Goal: Task Accomplishment & Management: Complete application form

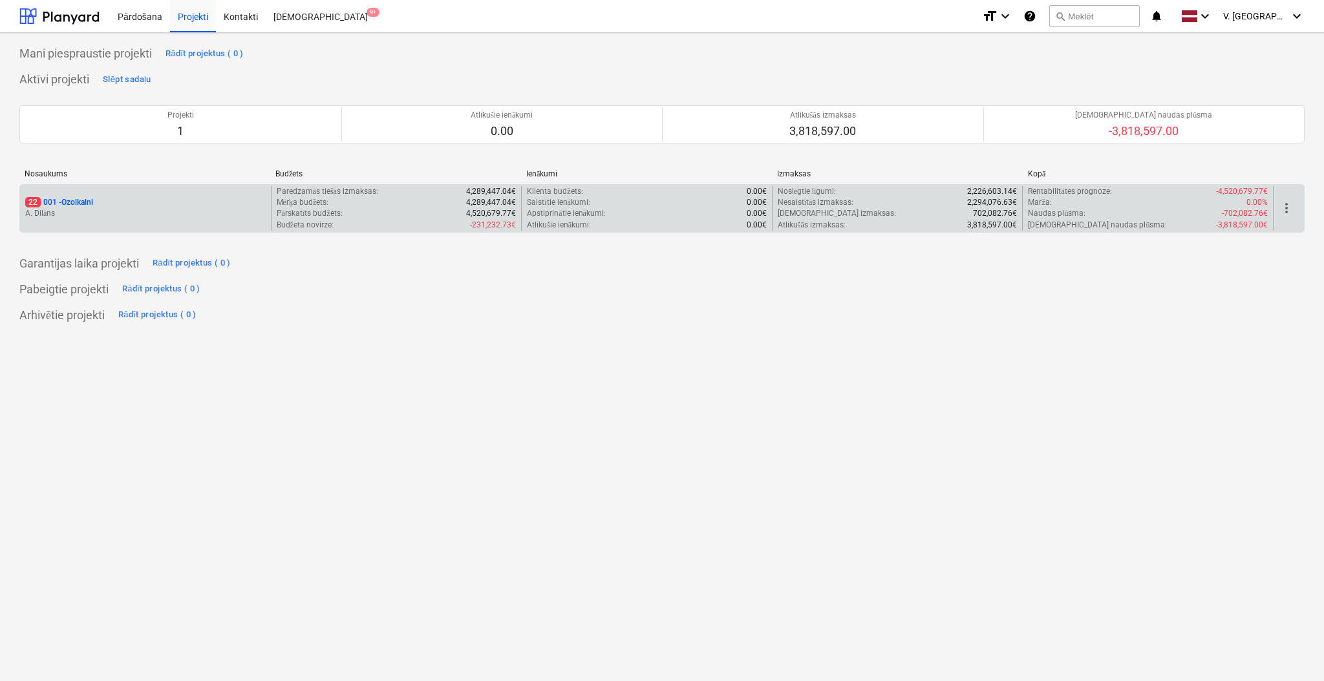
click at [153, 209] on p "A. Dilāns" at bounding box center [145, 213] width 240 height 11
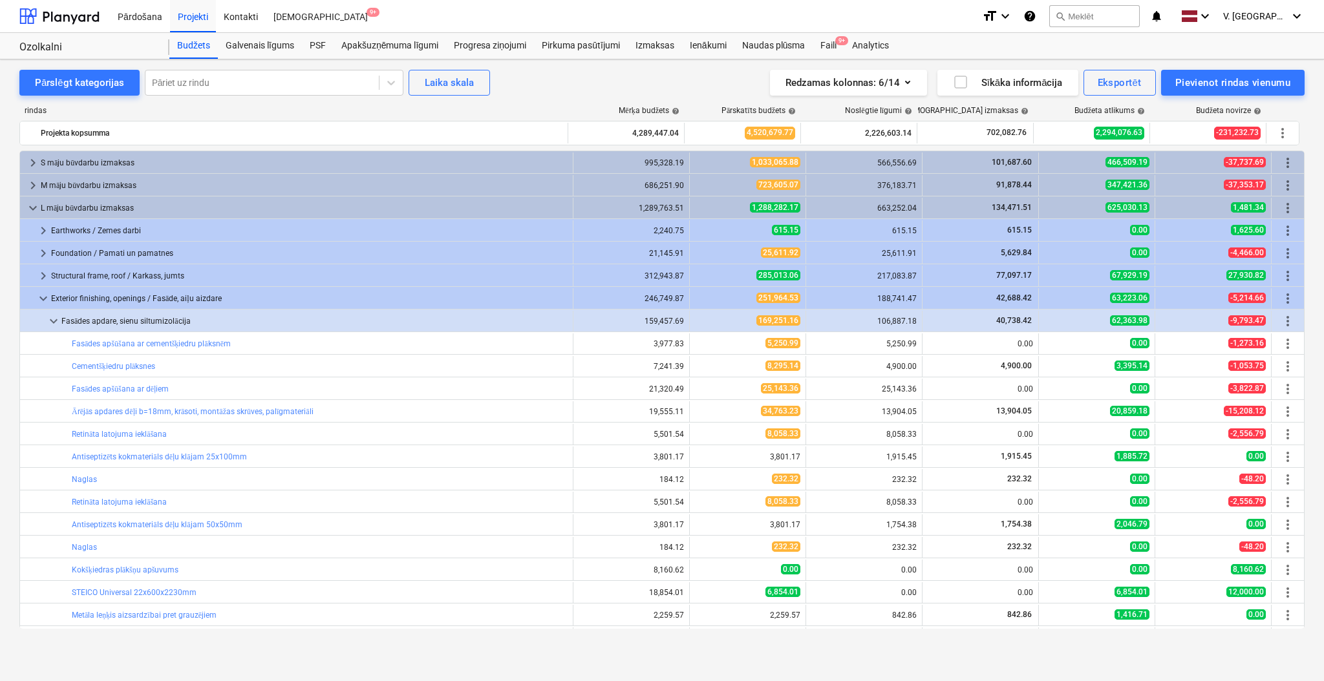
click at [681, 638] on div "rindas Mērķa budžets help Pārskatīts budžets help Noslēgtie līgumi help Apstipr…" at bounding box center [661, 370] width 1285 height 549
click at [414, 45] on div "Apakšuzņēmuma līgumi" at bounding box center [390, 46] width 112 height 26
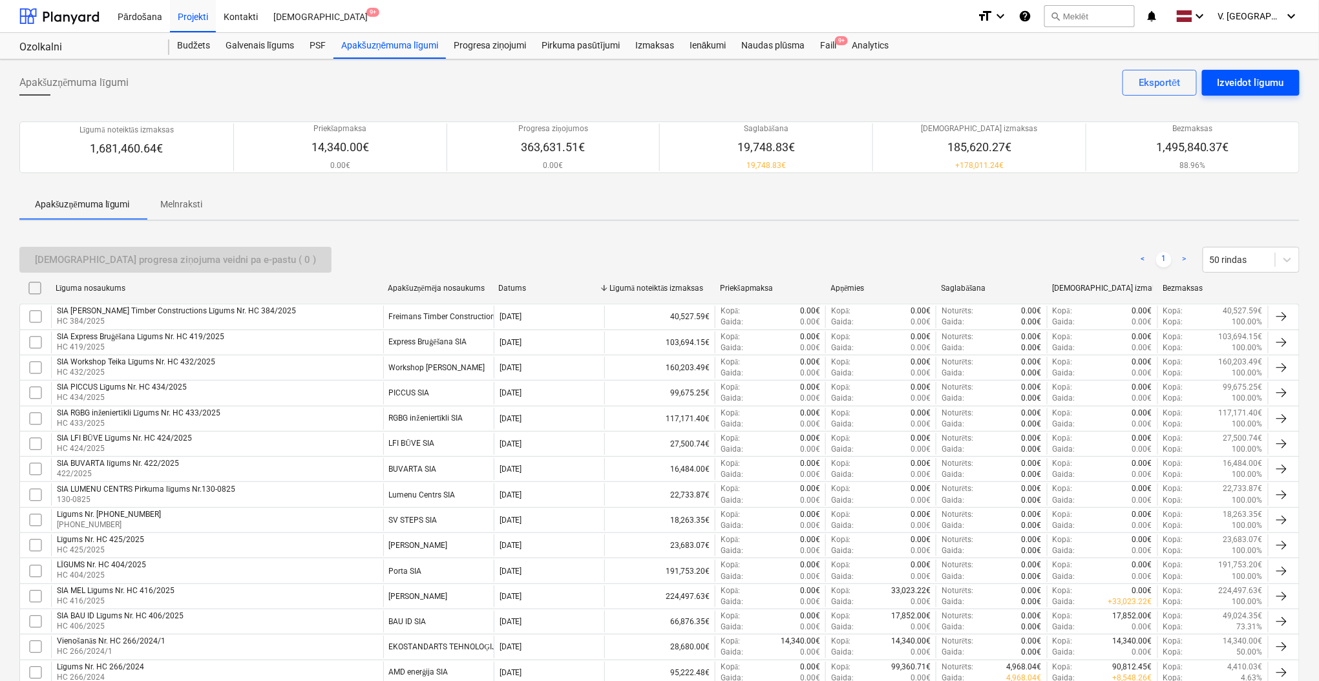
click at [1263, 80] on div "Izveidot līgumu" at bounding box center [1251, 82] width 67 height 17
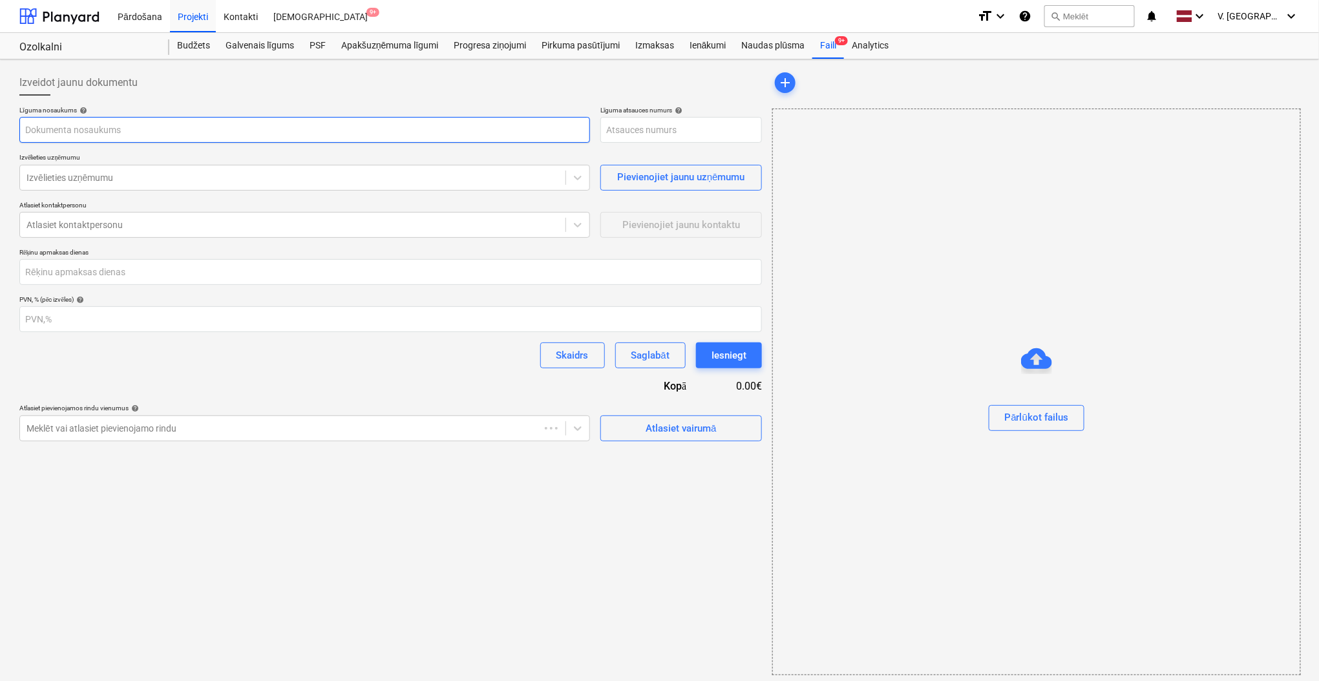
type input "001-SO-037"
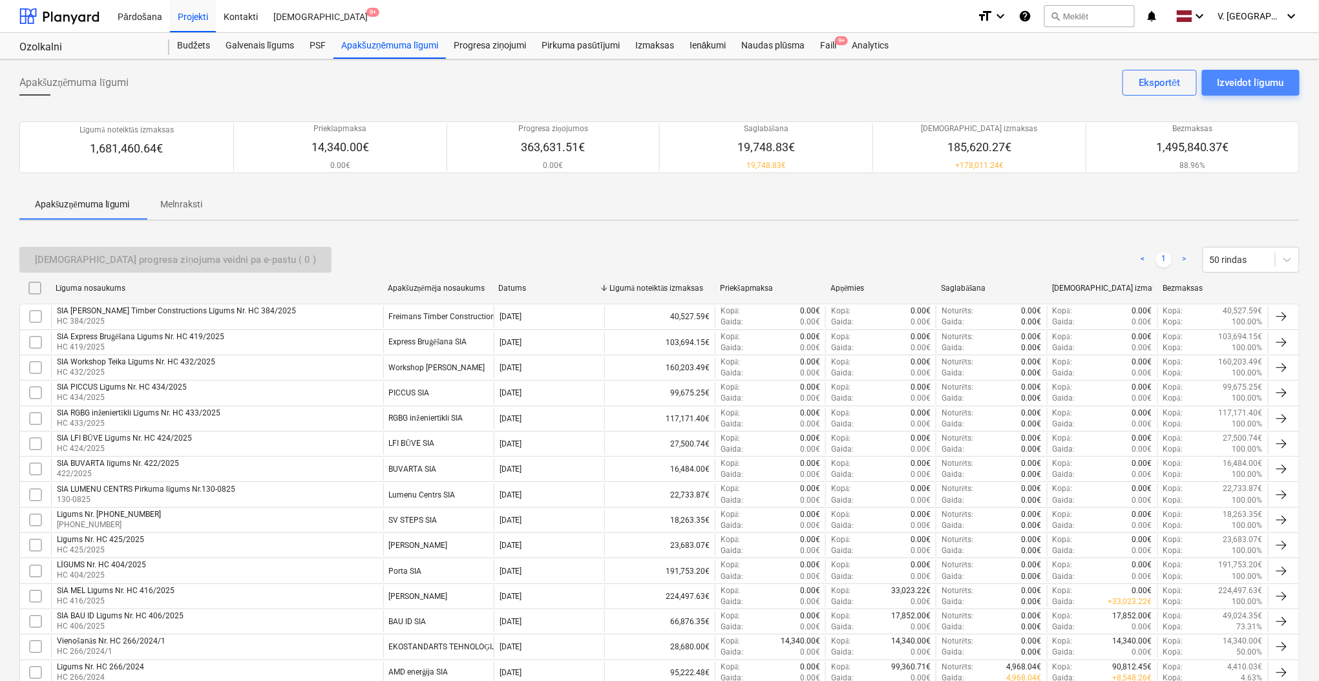
click at [1227, 90] on div "Izveidot līgumu" at bounding box center [1251, 82] width 67 height 17
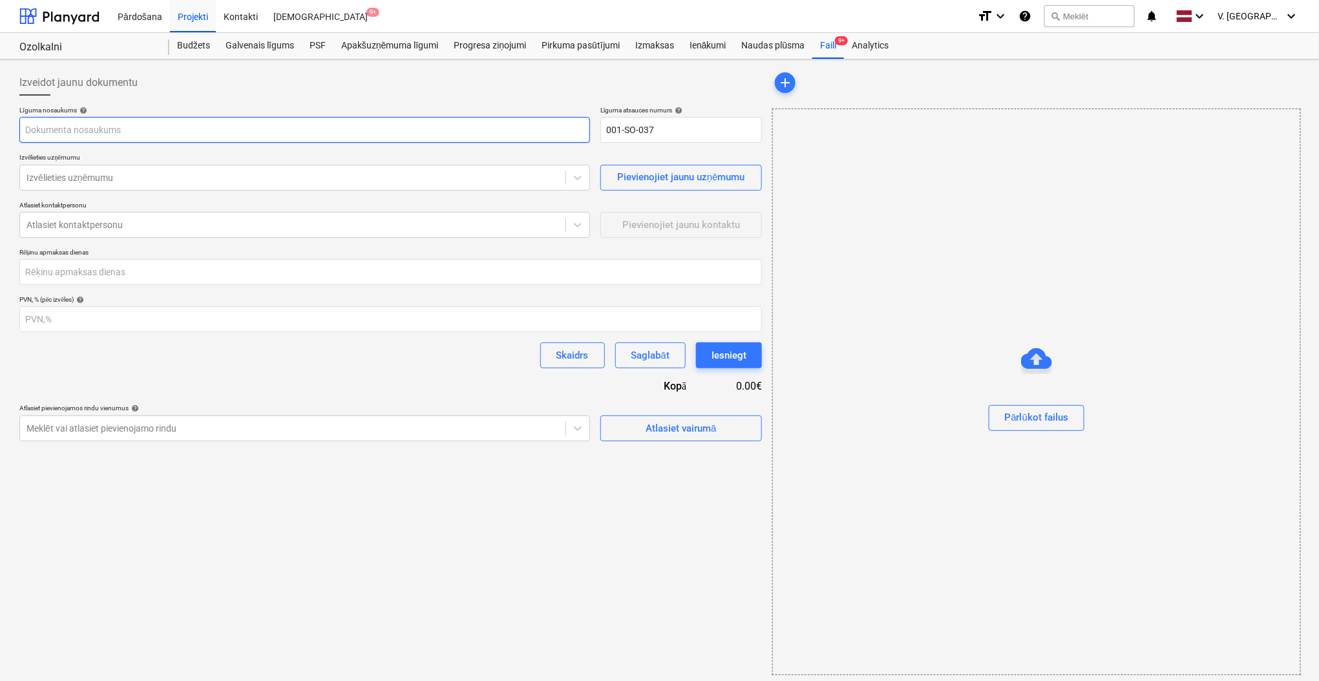
click at [204, 123] on input "text" at bounding box center [304, 130] width 571 height 26
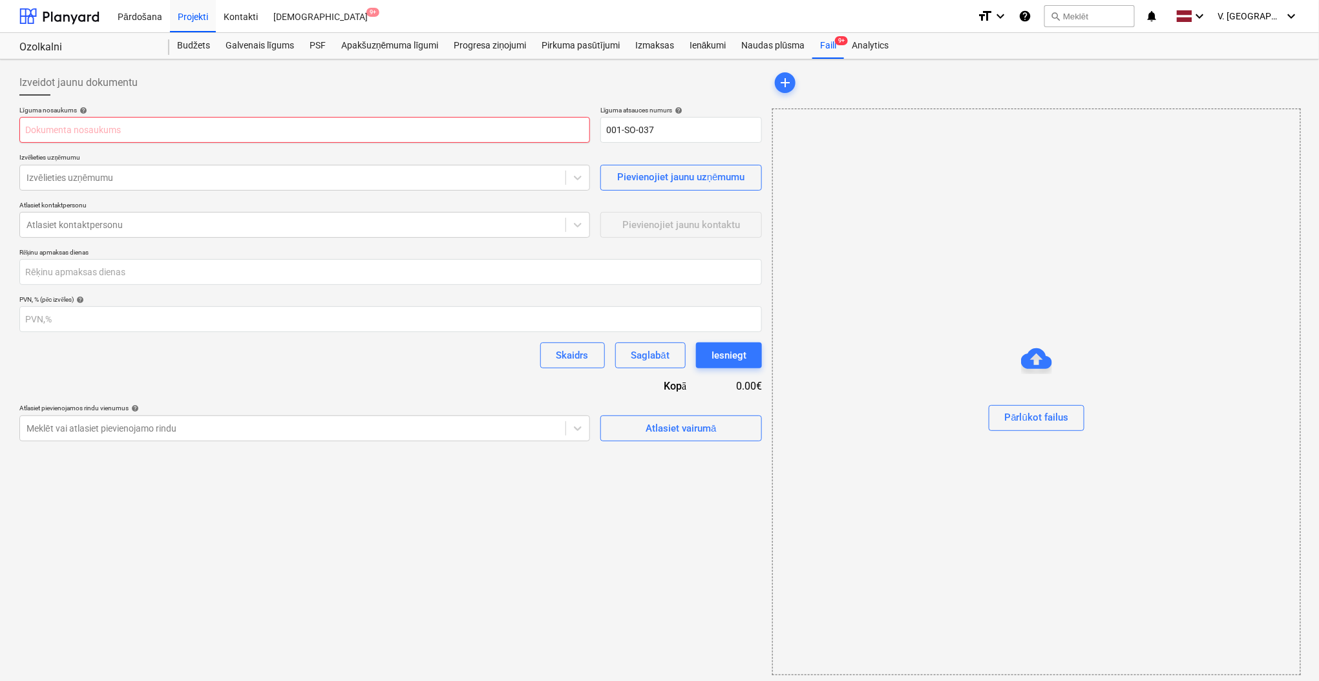
click at [101, 135] on input "text" at bounding box center [304, 130] width 571 height 26
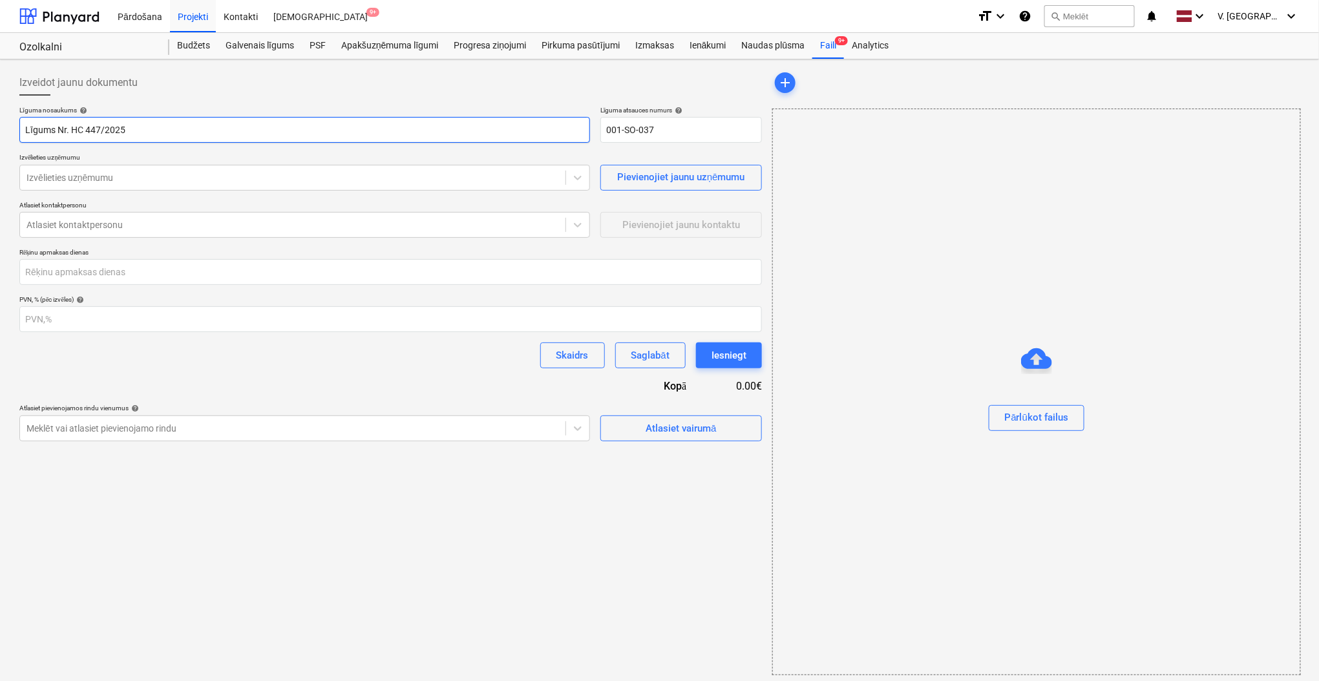
drag, startPoint x: 138, startPoint y: 131, endPoint x: 73, endPoint y: 135, distance: 64.8
click at [73, 135] on input "Līgums Nr. HC 447/2025" at bounding box center [304, 130] width 571 height 26
type input "Līgums Nr. HC 447/2025"
click at [650, 119] on input "001-SO-037" at bounding box center [681, 130] width 162 height 26
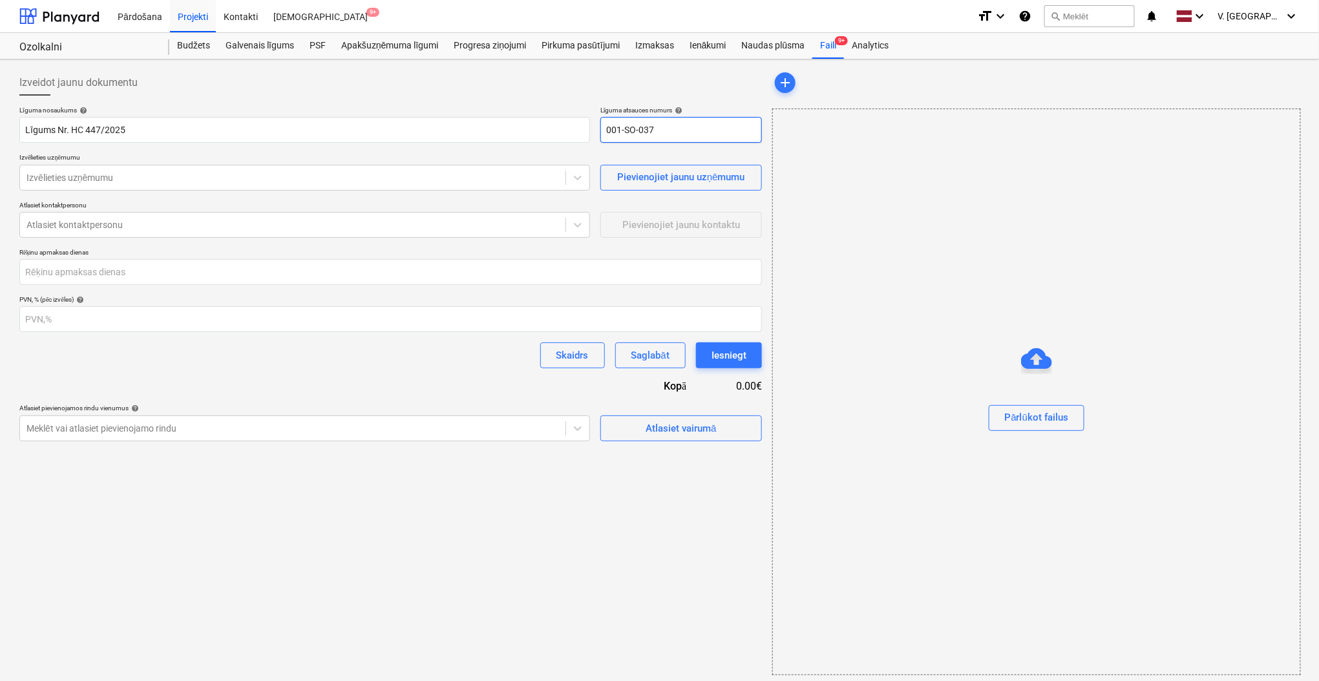
click at [650, 119] on input "001-SO-037" at bounding box center [681, 130] width 162 height 26
paste input "HC 447/2025"
type input "HC 447/2025"
click at [215, 154] on p "Izvēlieties uzņēmumu" at bounding box center [304, 158] width 571 height 11
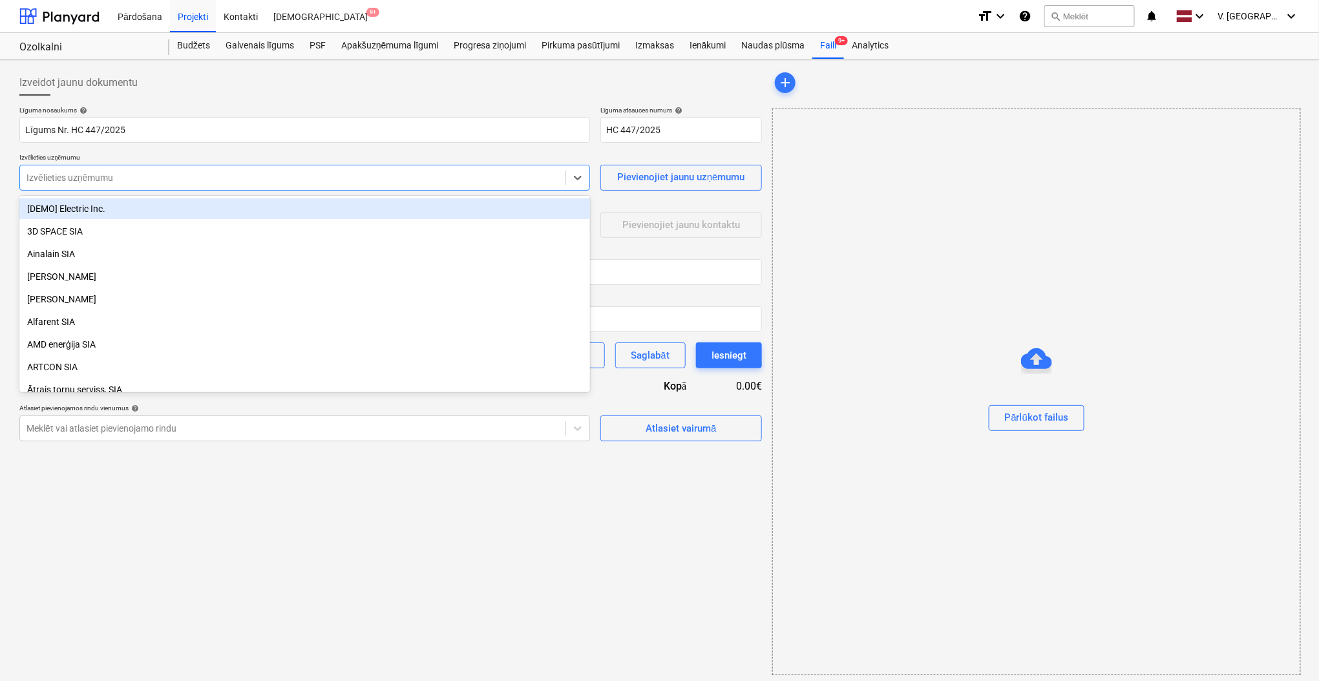
click at [239, 176] on div at bounding box center [293, 177] width 533 height 13
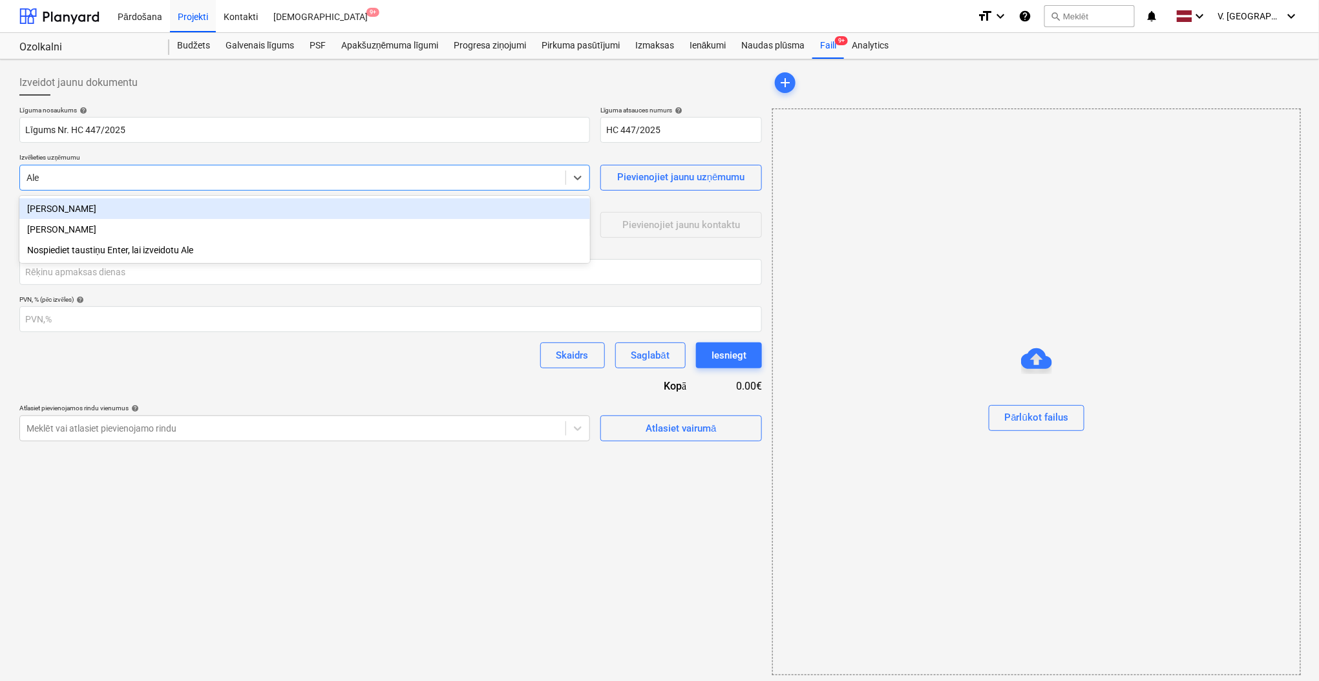
type input "Ales"
click at [226, 202] on div "[PERSON_NAME]" at bounding box center [304, 208] width 571 height 21
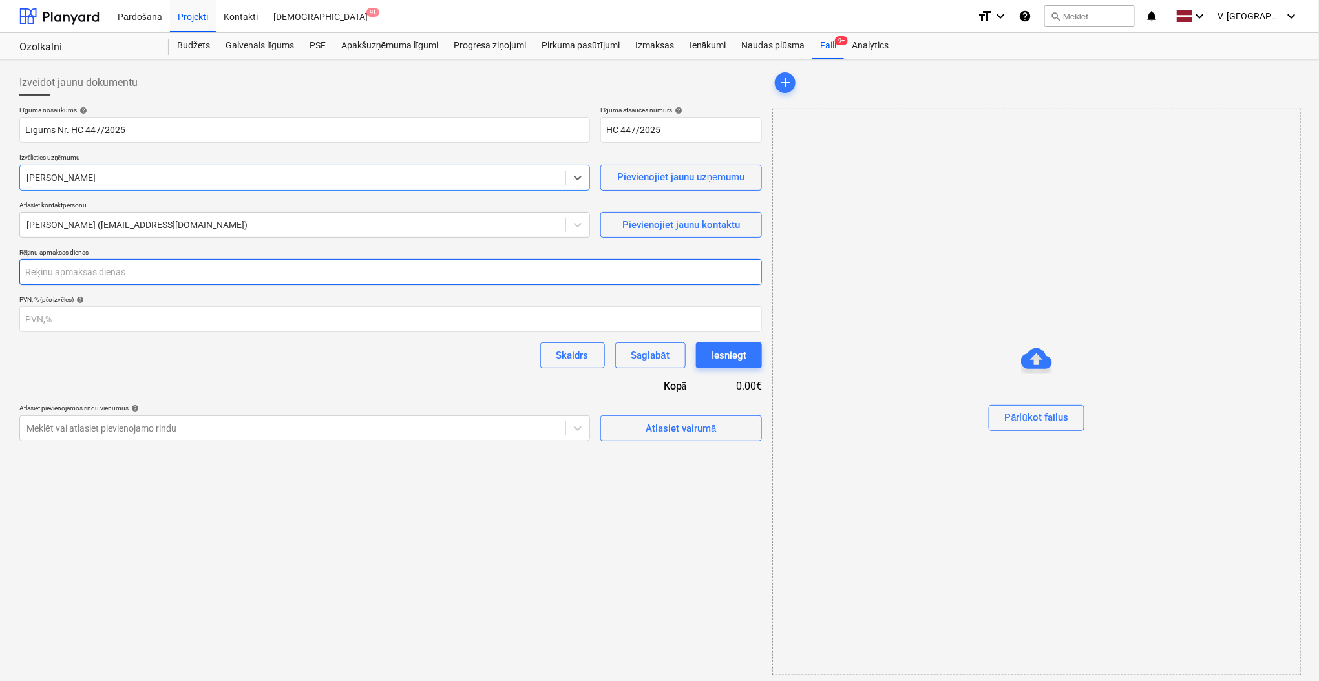
click at [186, 278] on input "number" at bounding box center [390, 272] width 743 height 26
click at [237, 268] on input "number" at bounding box center [390, 272] width 743 height 26
click at [165, 274] on input "number" at bounding box center [390, 272] width 743 height 26
type input "30"
drag, startPoint x: 223, startPoint y: 363, endPoint x: 230, endPoint y: 348, distance: 15.9
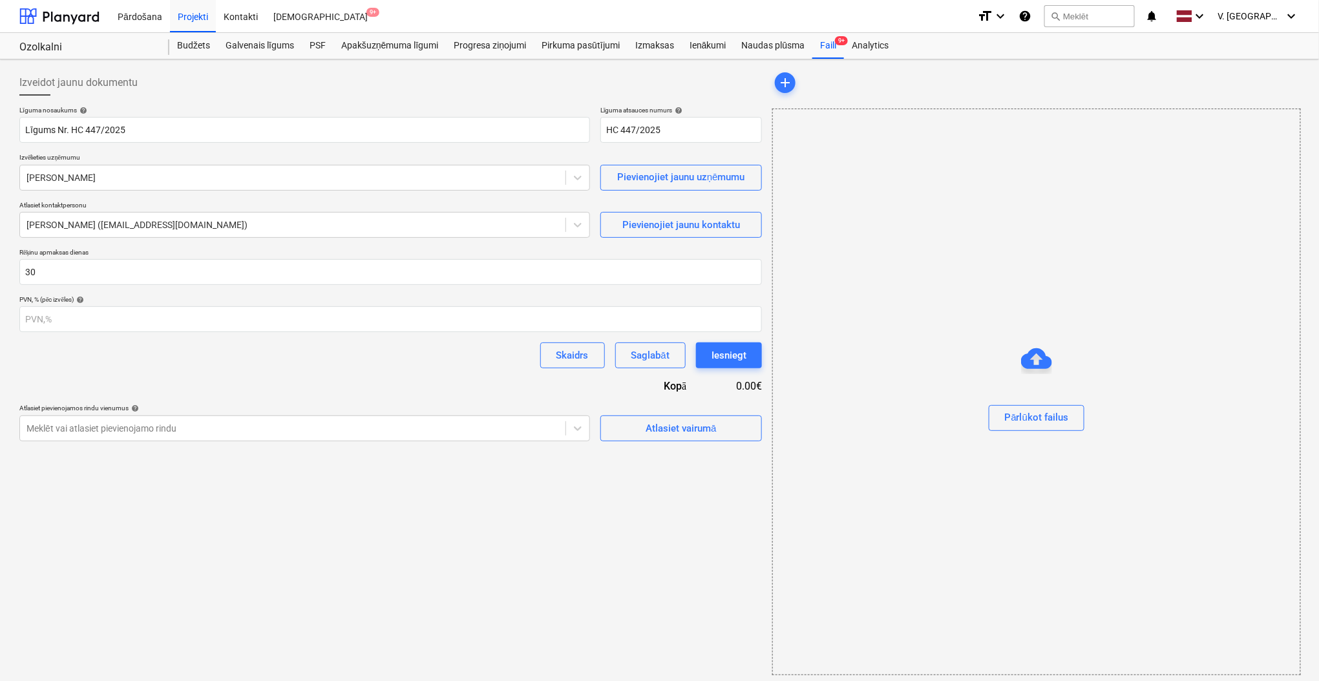
click at [223, 365] on div "Skaidrs Saglabāt Iesniegt" at bounding box center [390, 356] width 743 height 26
click at [670, 422] on div "Atlasiet vairumā" at bounding box center [681, 428] width 70 height 17
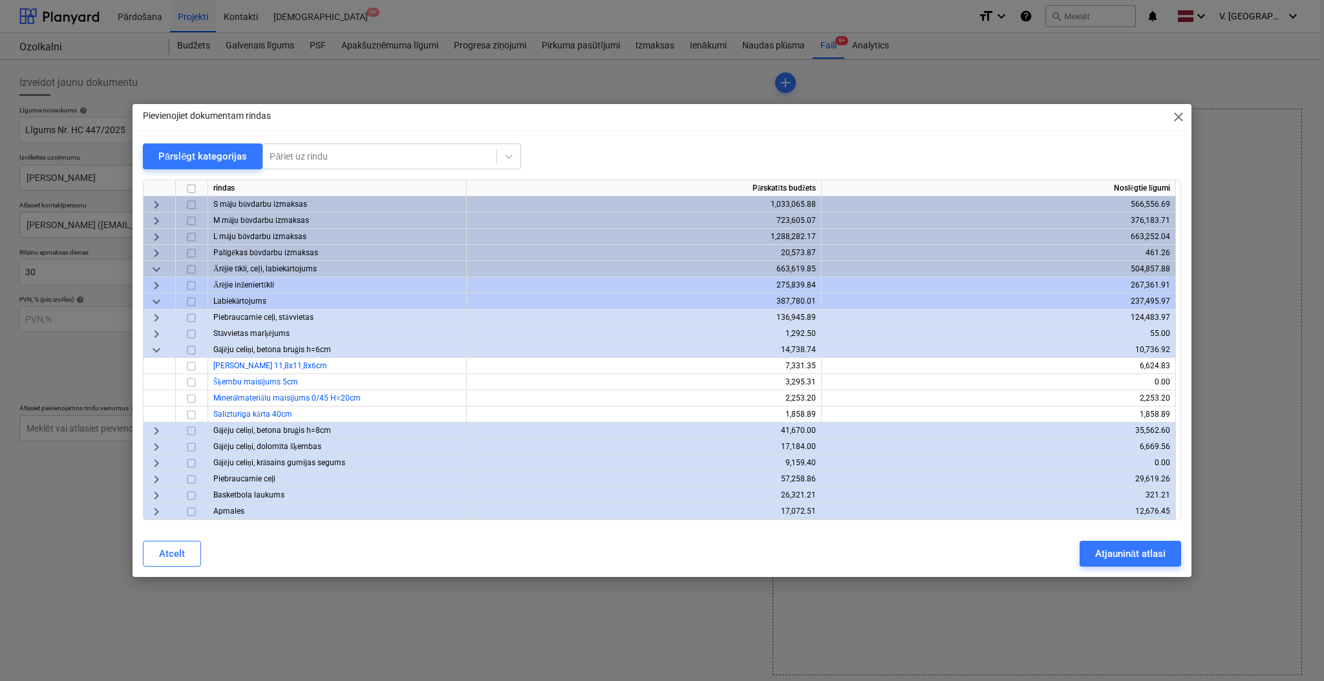
click at [156, 267] on span "keyboard_arrow_down" at bounding box center [157, 270] width 16 height 16
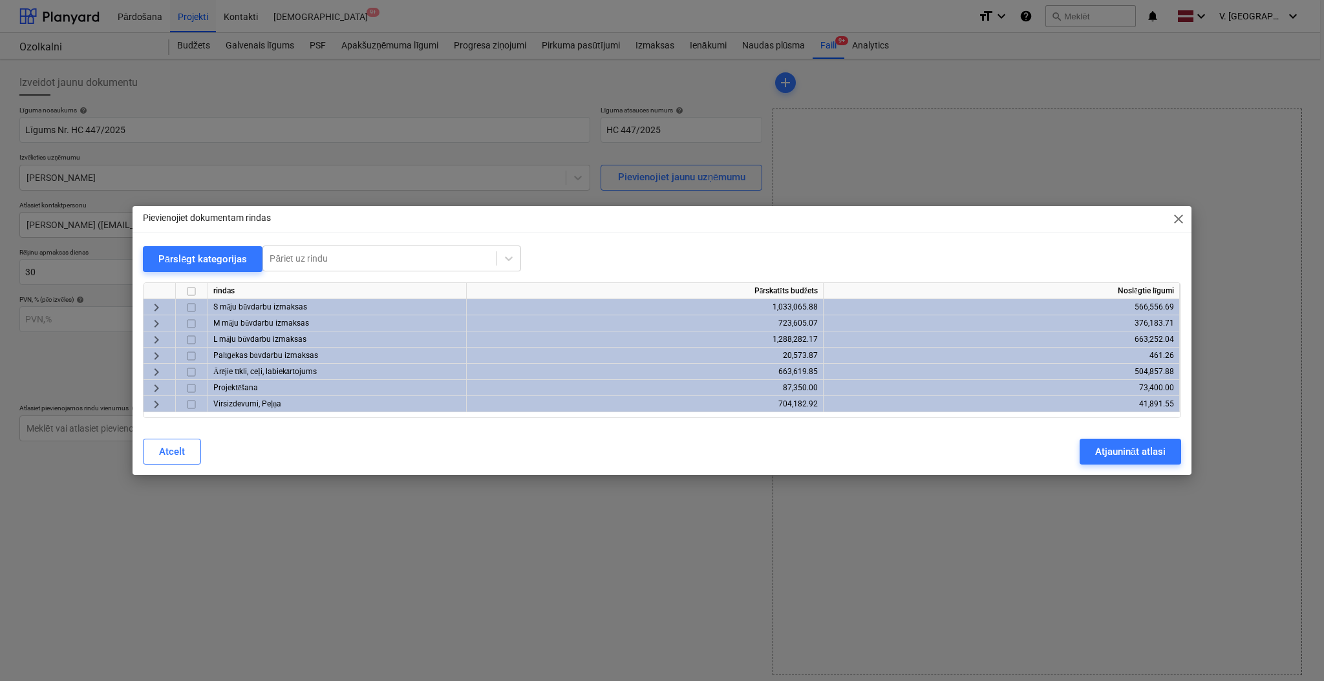
click at [153, 304] on span "keyboard_arrow_right" at bounding box center [157, 308] width 16 height 16
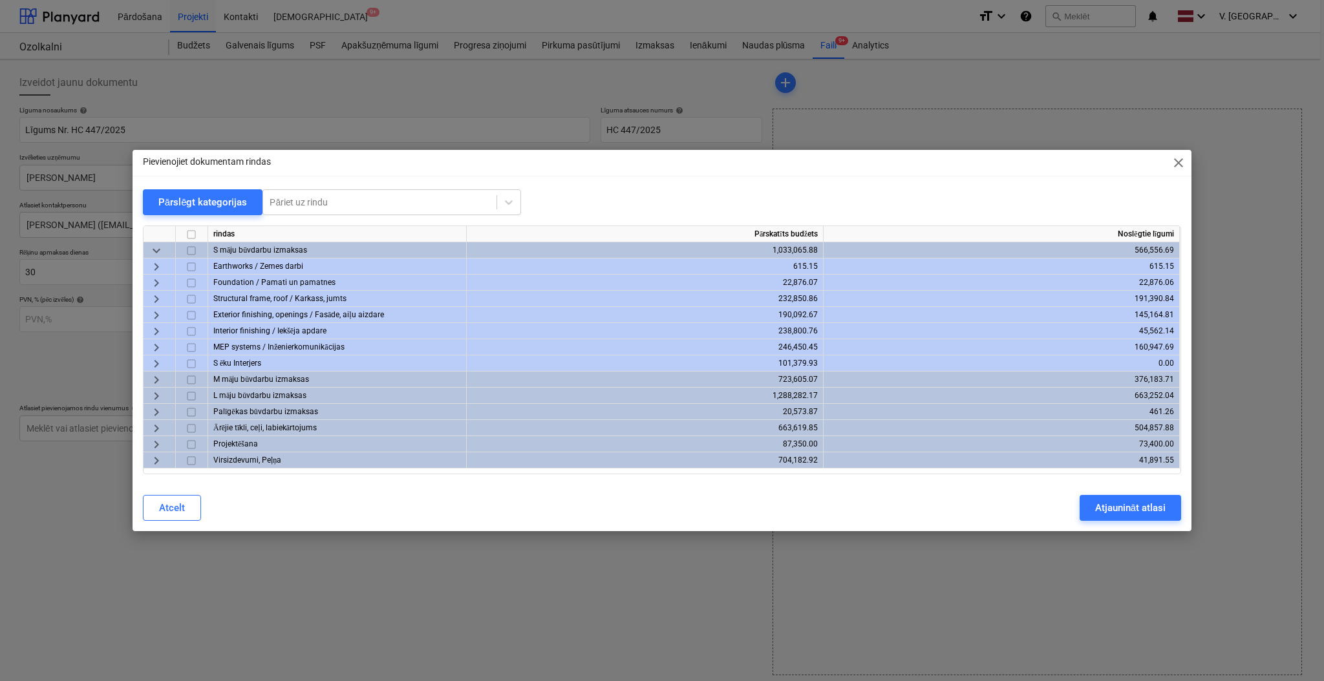
click at [159, 329] on span "keyboard_arrow_right" at bounding box center [157, 332] width 16 height 16
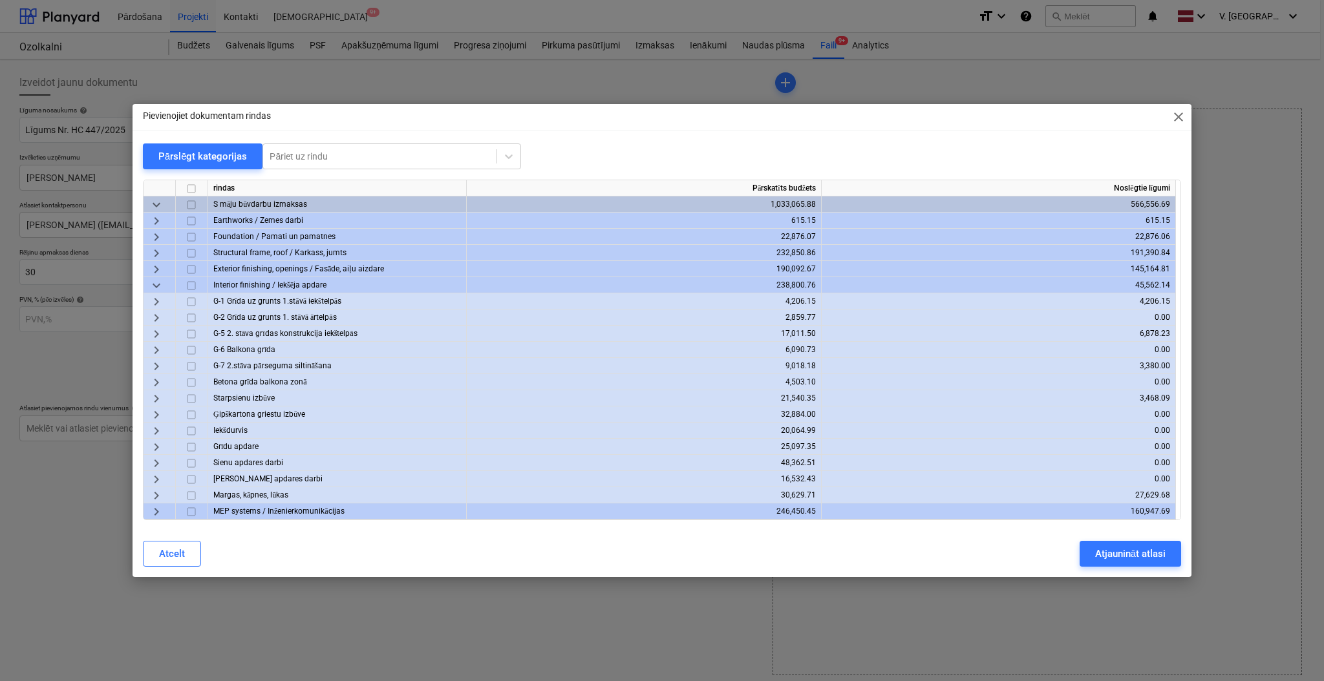
click at [156, 300] on span "keyboard_arrow_right" at bounding box center [157, 302] width 16 height 16
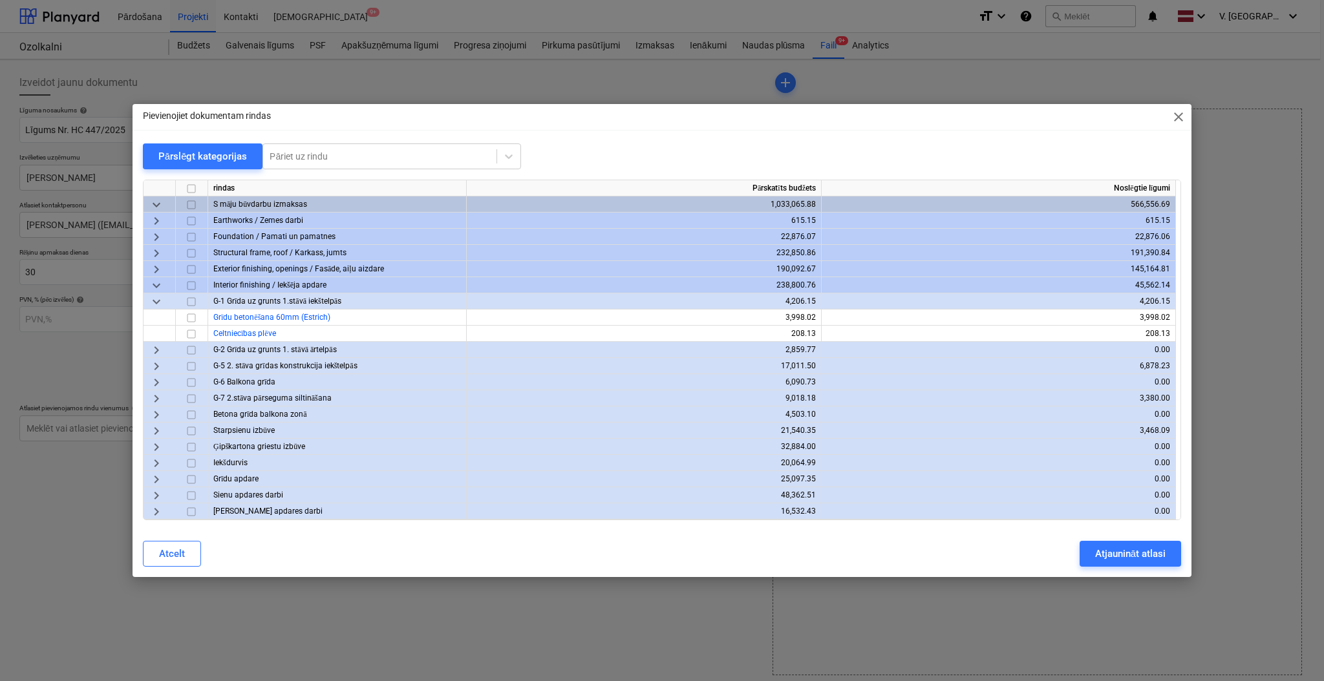
click at [156, 300] on span "keyboard_arrow_down" at bounding box center [157, 302] width 16 height 16
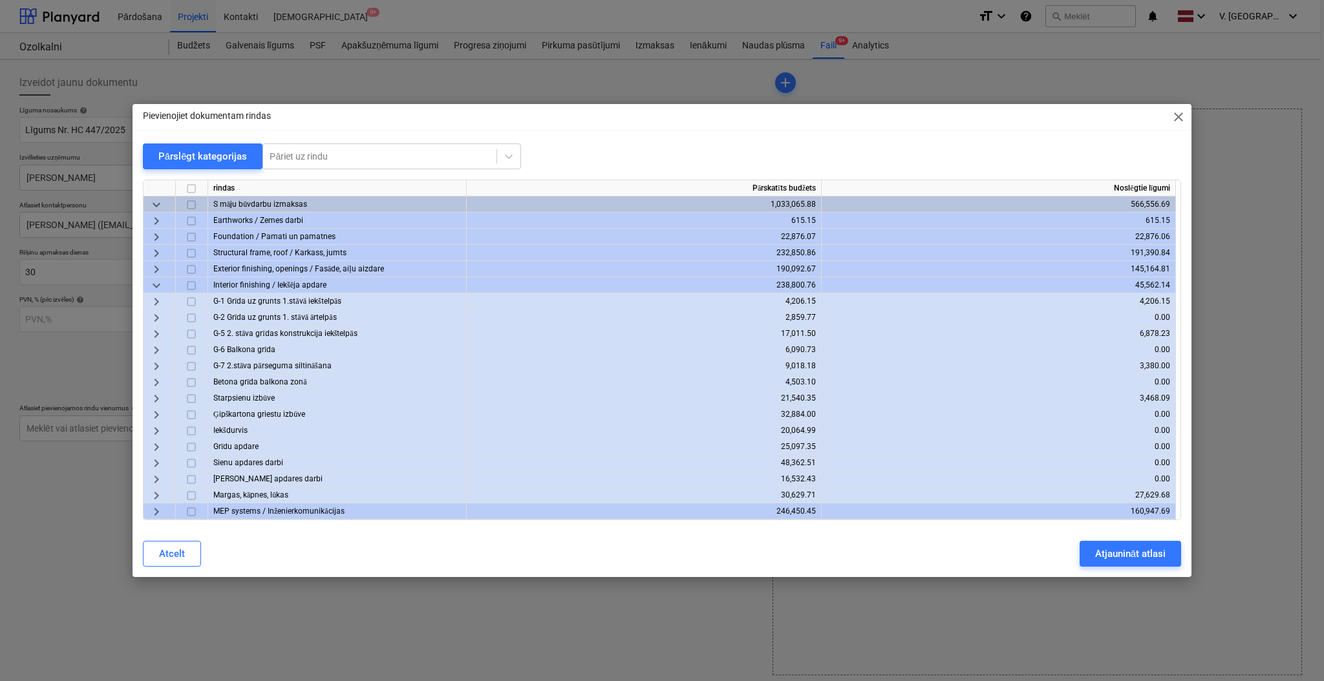
click at [162, 415] on span "keyboard_arrow_right" at bounding box center [157, 415] width 16 height 16
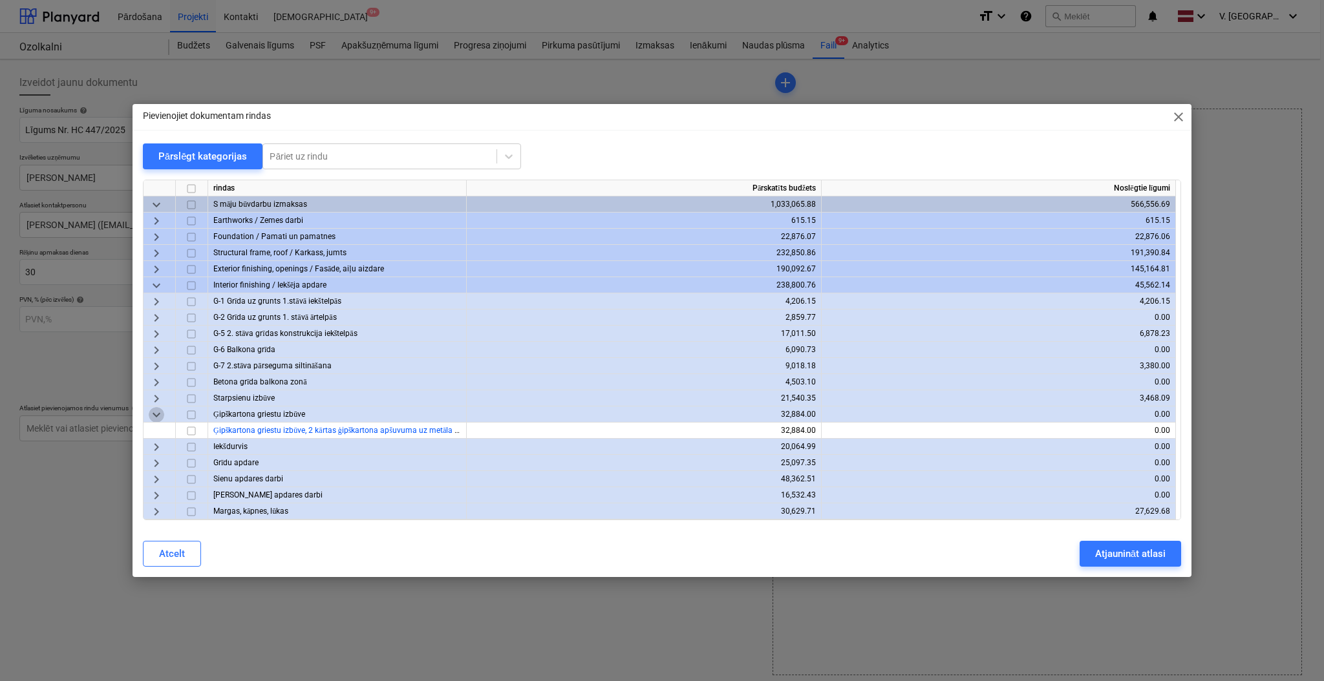
click at [162, 415] on span "keyboard_arrow_down" at bounding box center [157, 415] width 16 height 16
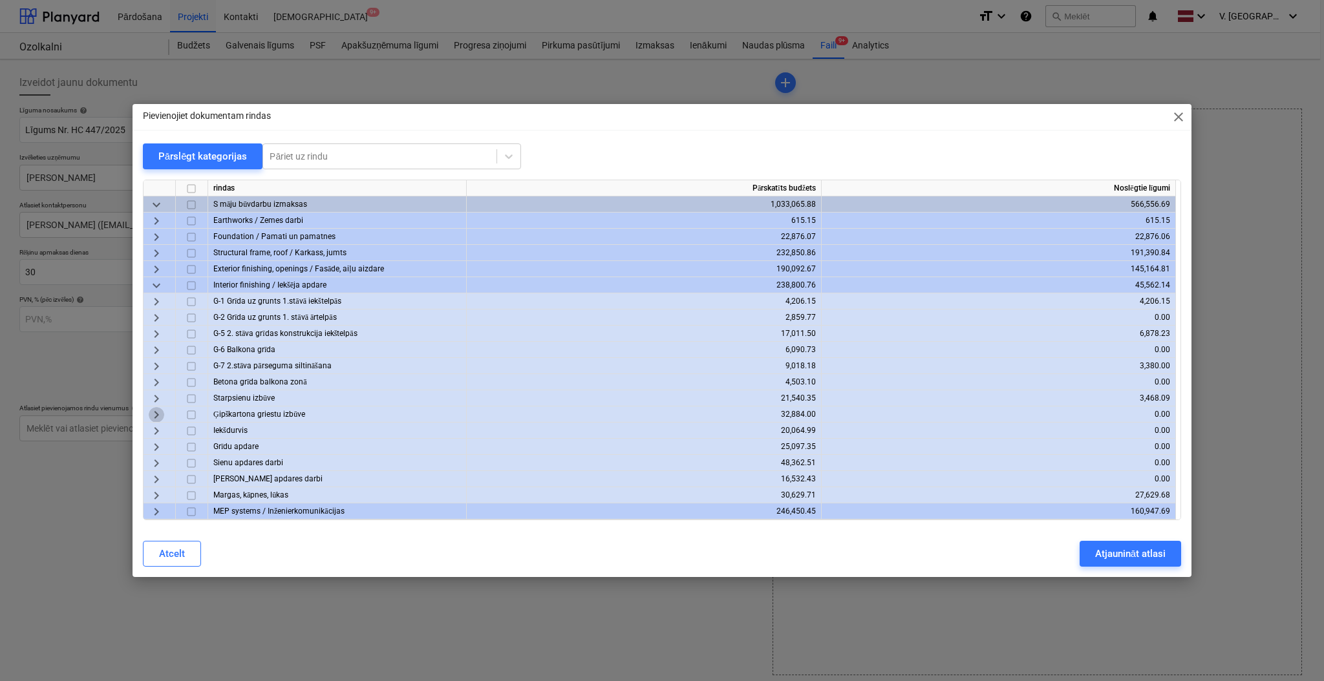
click at [162, 415] on span "keyboard_arrow_right" at bounding box center [157, 415] width 16 height 16
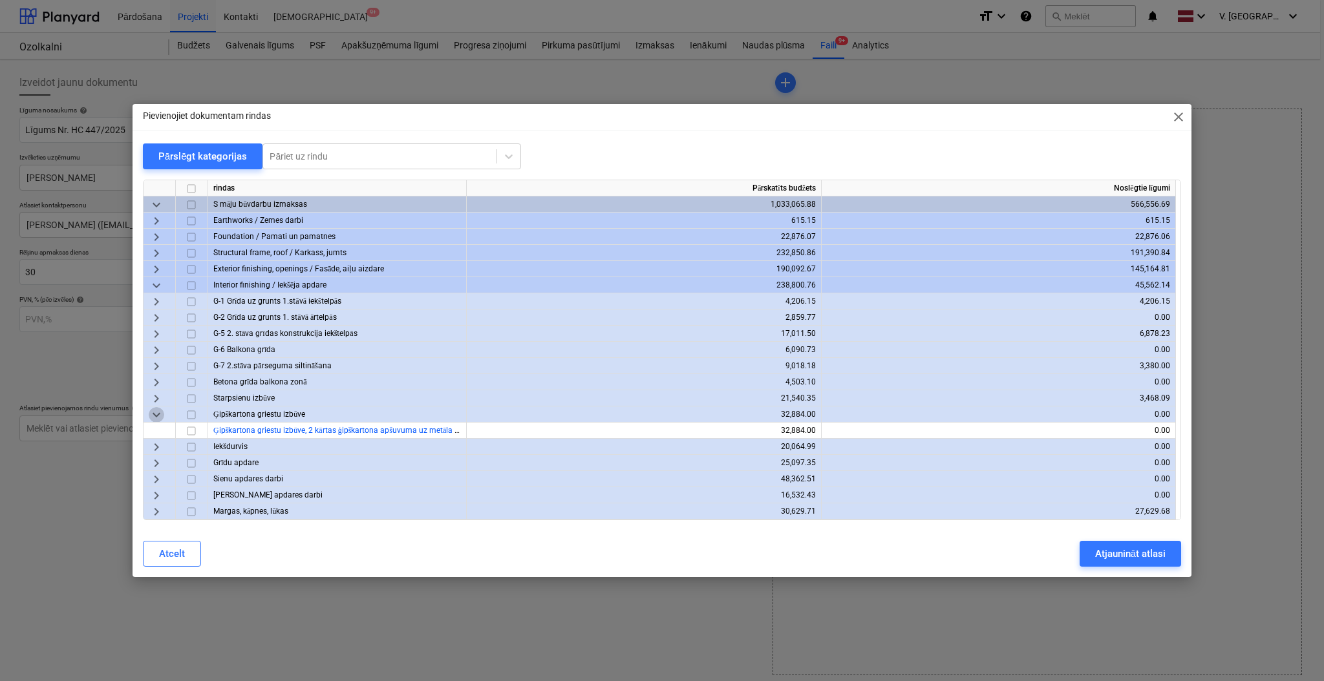
click at [162, 415] on span "keyboard_arrow_down" at bounding box center [157, 415] width 16 height 16
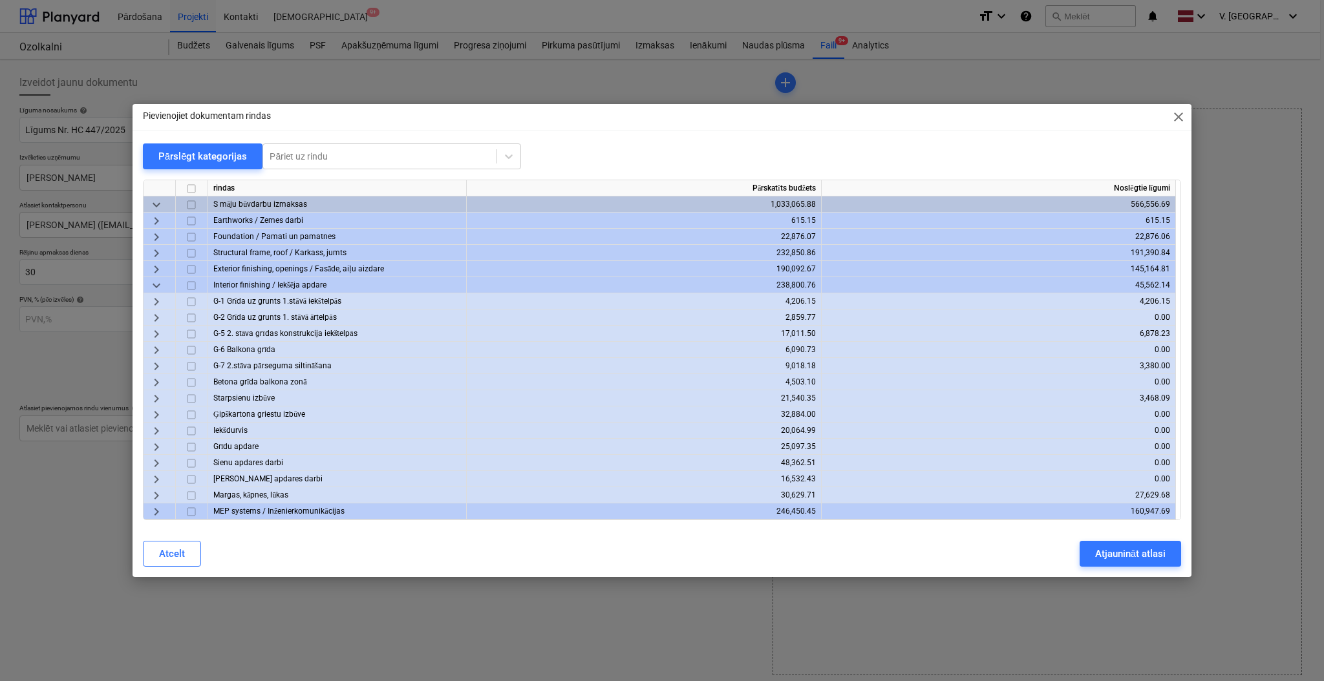
click at [159, 430] on span "keyboard_arrow_right" at bounding box center [157, 431] width 16 height 16
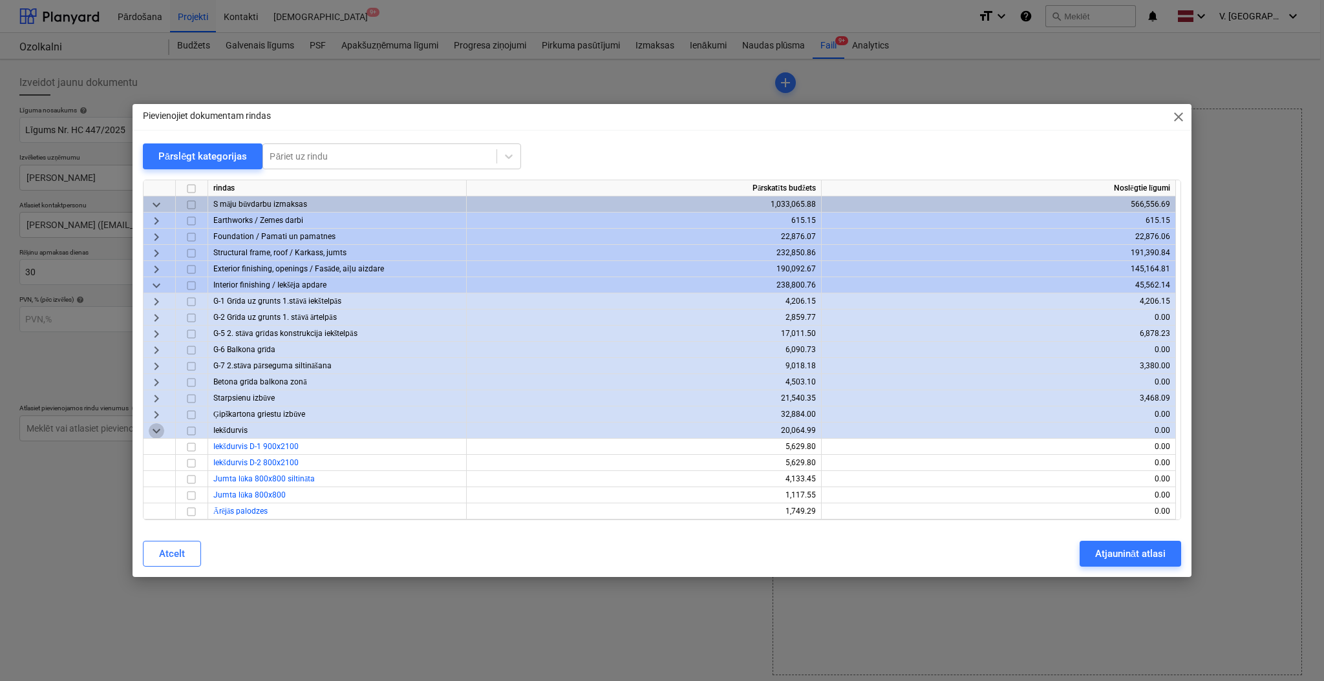
click at [159, 430] on span "keyboard_arrow_down" at bounding box center [157, 431] width 16 height 16
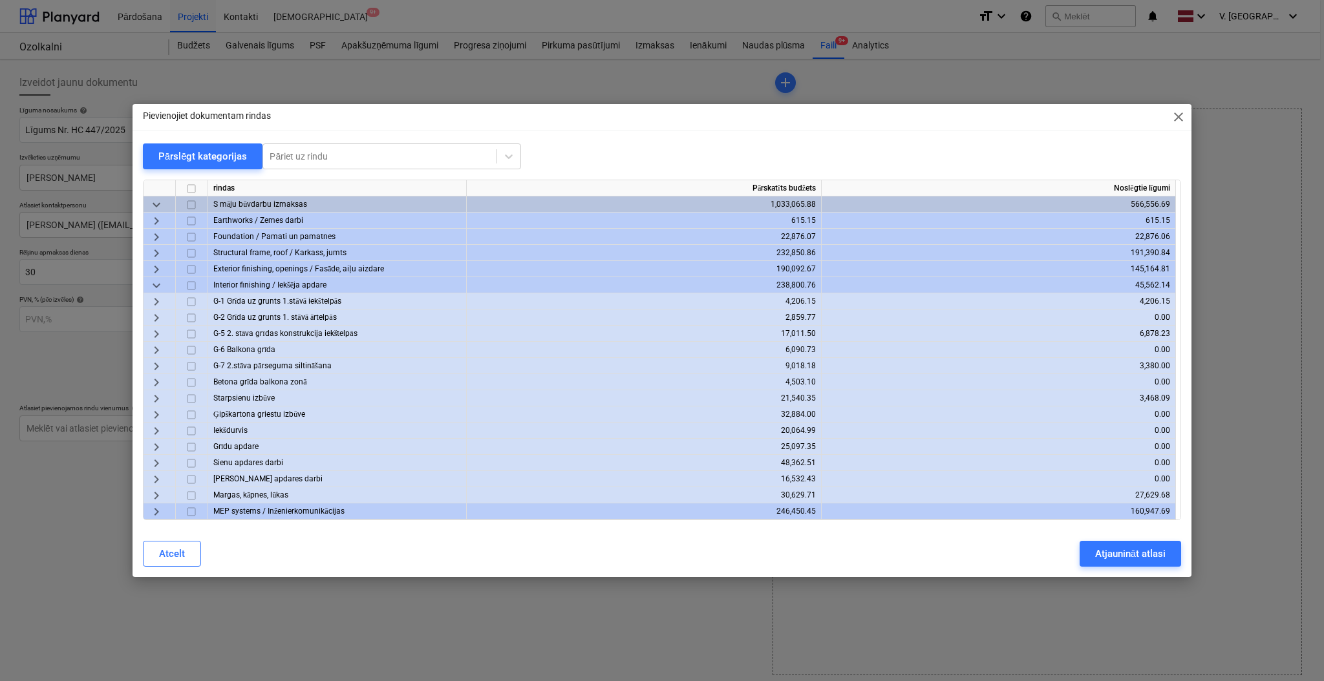
scroll to position [86, 0]
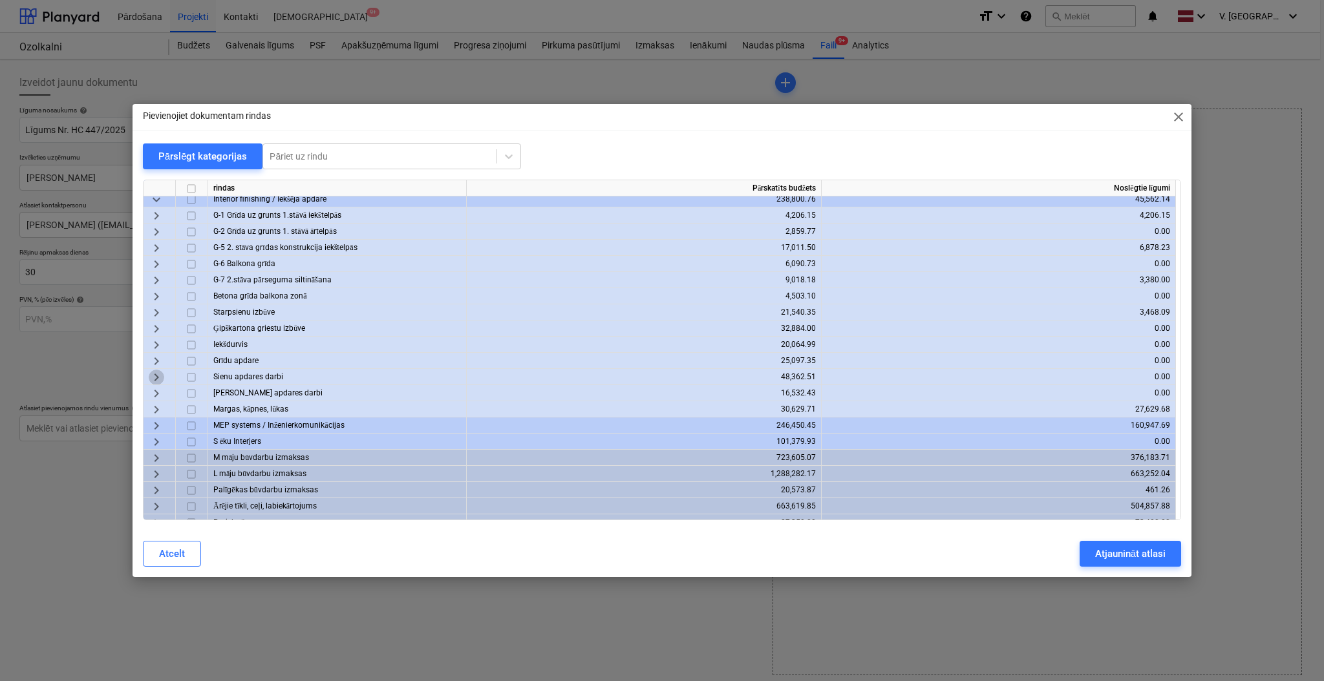
click at [156, 372] on span "keyboard_arrow_right" at bounding box center [157, 378] width 16 height 16
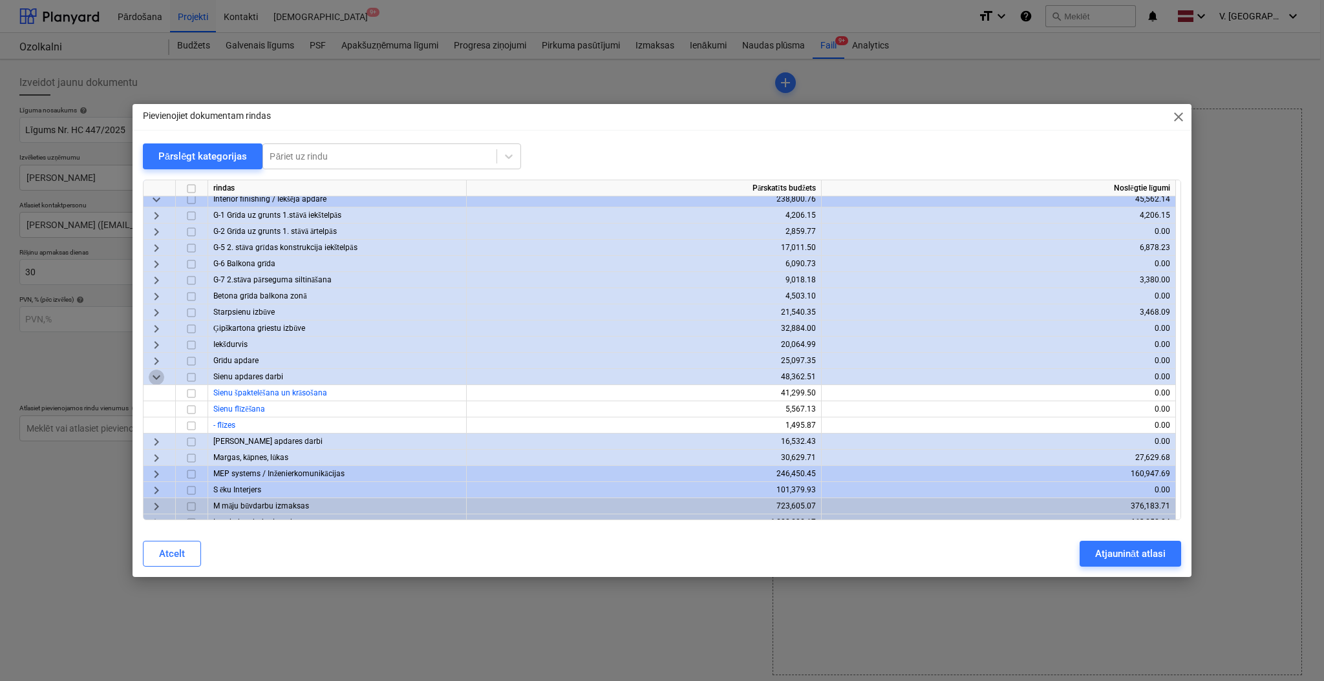
click at [154, 377] on span "keyboard_arrow_down" at bounding box center [157, 378] width 16 height 16
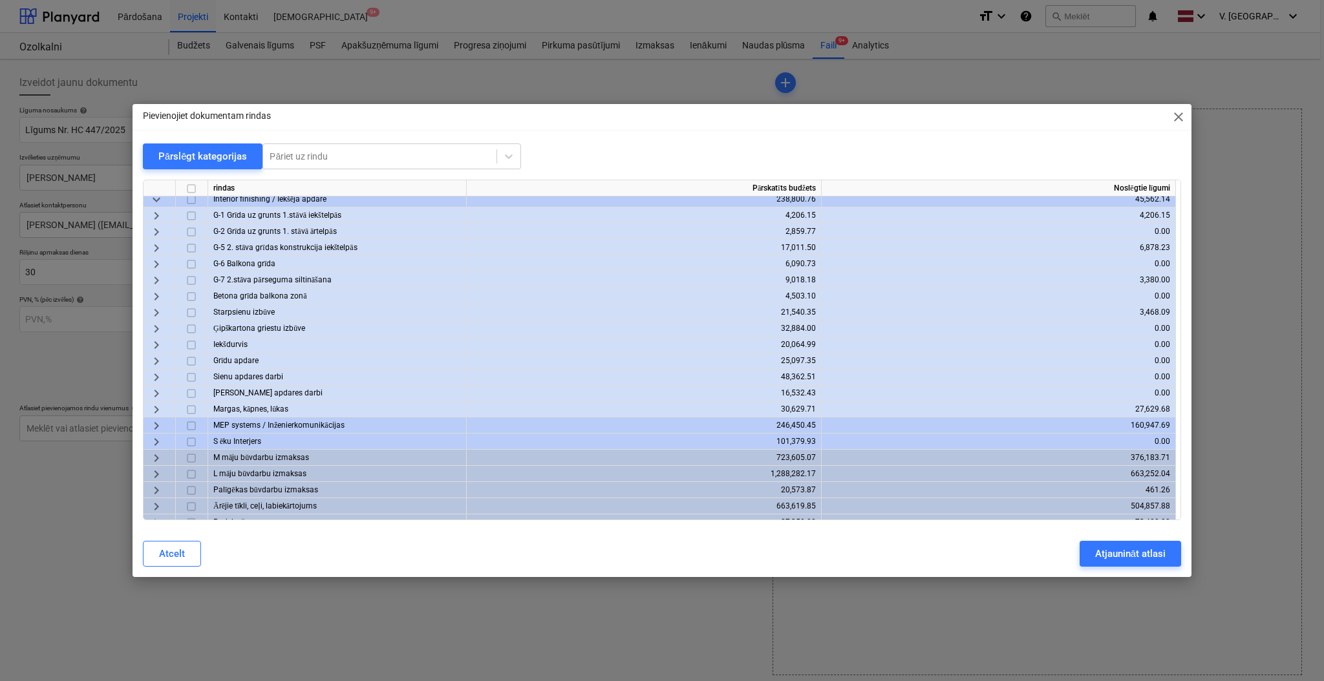
scroll to position [0, 0]
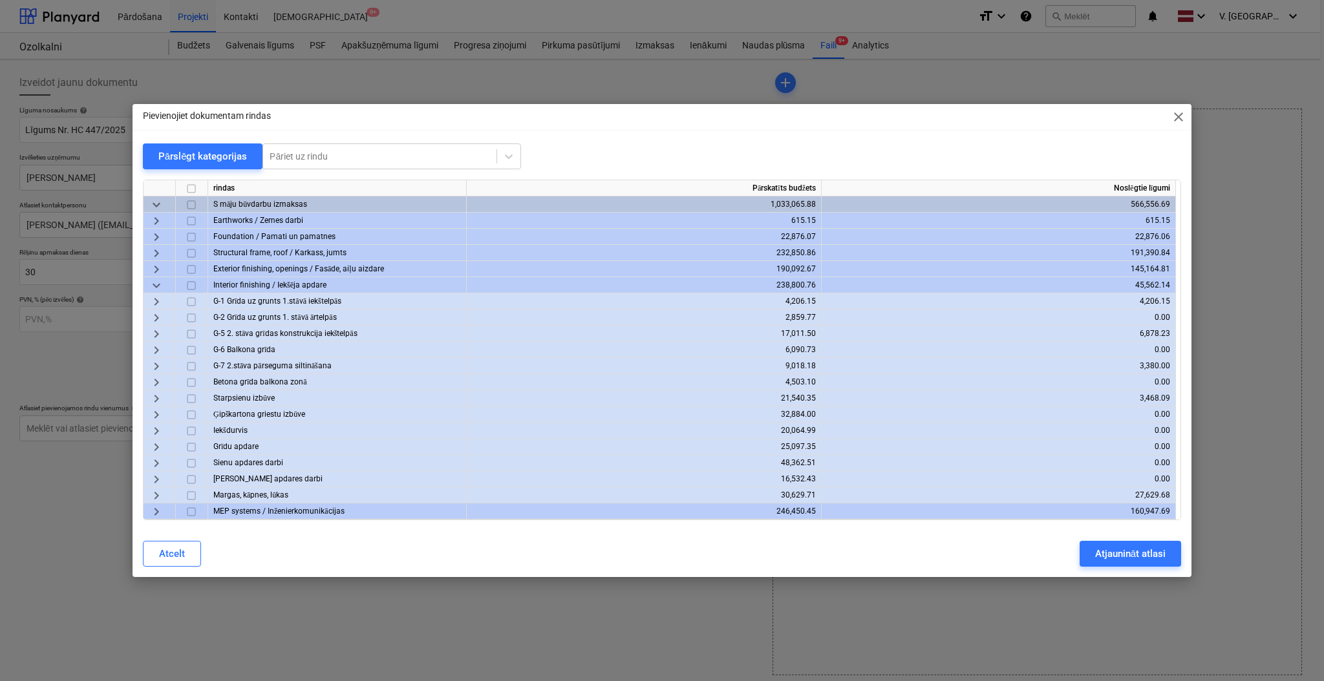
click at [155, 396] on span "keyboard_arrow_right" at bounding box center [157, 399] width 16 height 16
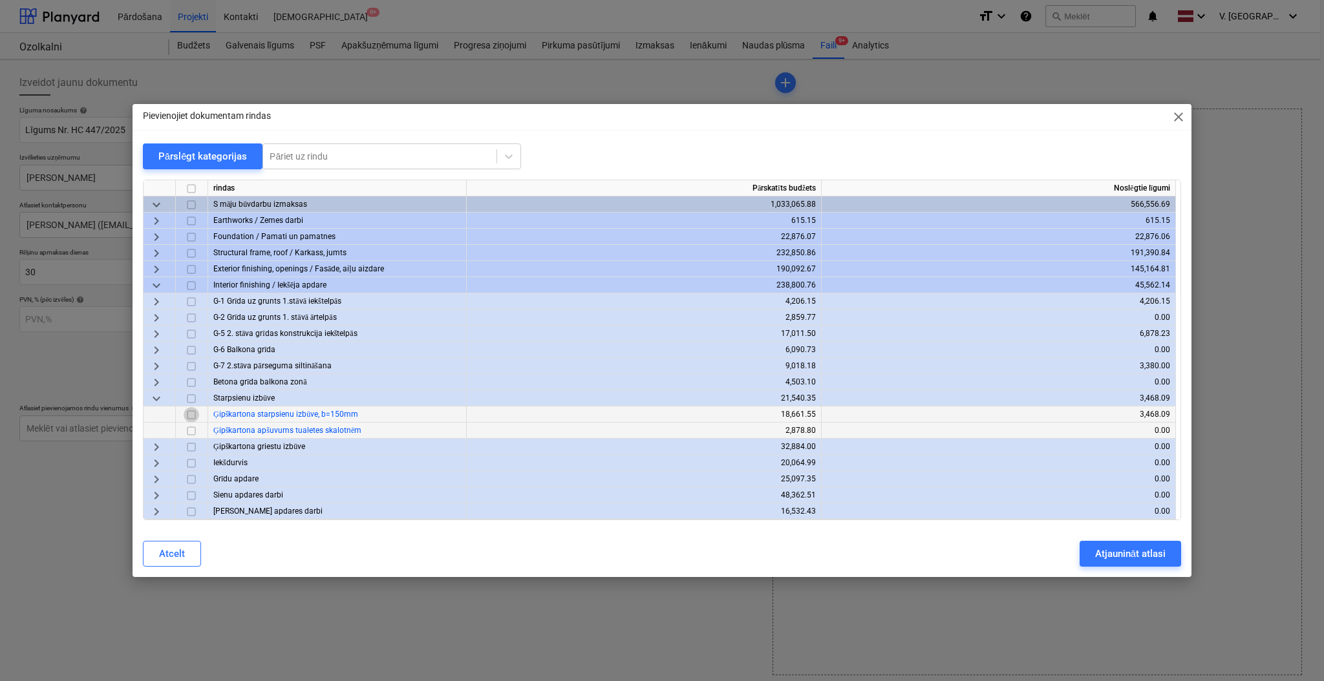
click at [189, 413] on input "checkbox" at bounding box center [192, 415] width 16 height 16
click at [191, 415] on input "checkbox" at bounding box center [192, 415] width 16 height 16
click at [150, 285] on span "keyboard_arrow_down" at bounding box center [157, 286] width 16 height 16
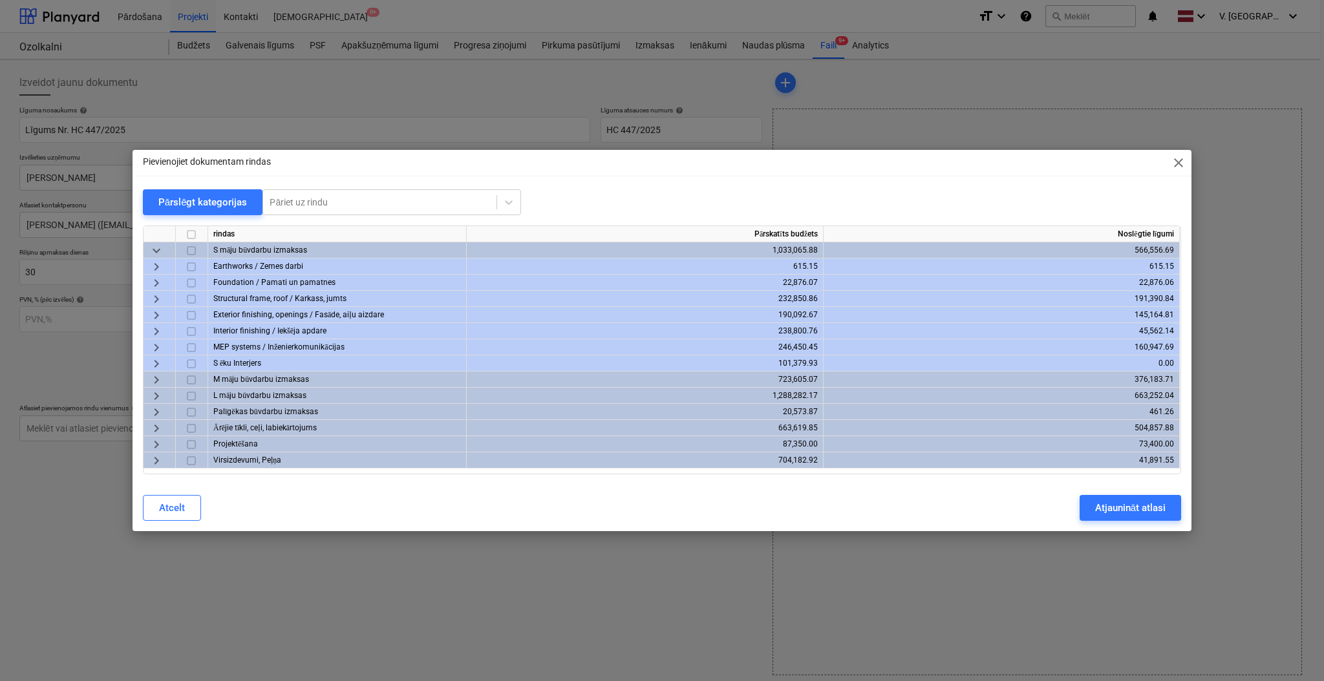
click at [158, 245] on span "keyboard_arrow_down" at bounding box center [157, 251] width 16 height 16
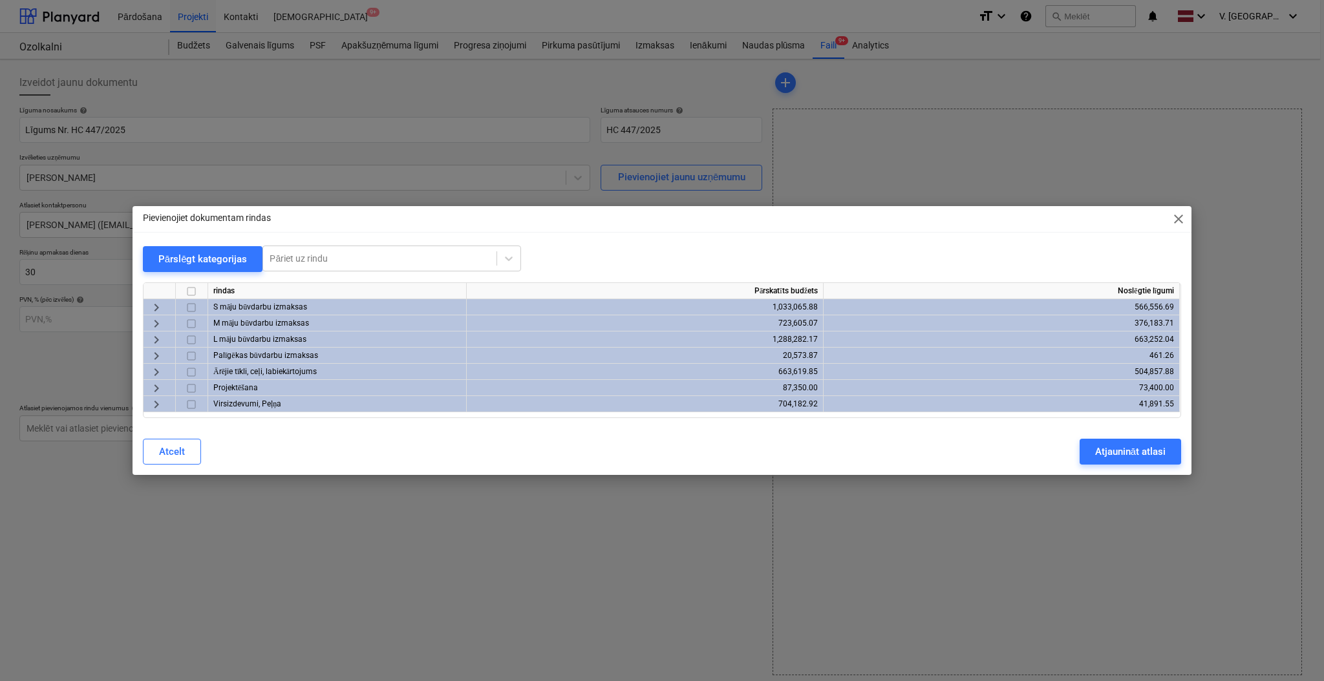
click at [153, 321] on span "keyboard_arrow_right" at bounding box center [157, 324] width 16 height 16
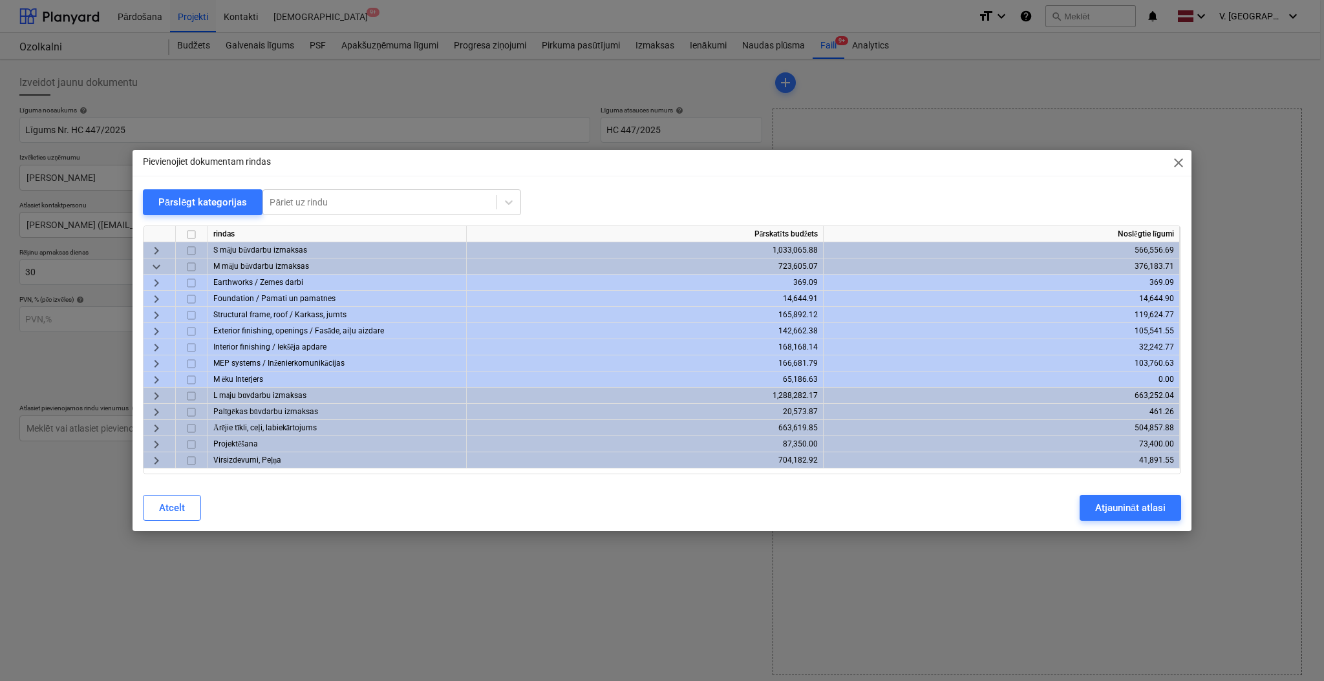
click at [158, 348] on span "keyboard_arrow_right" at bounding box center [157, 348] width 16 height 16
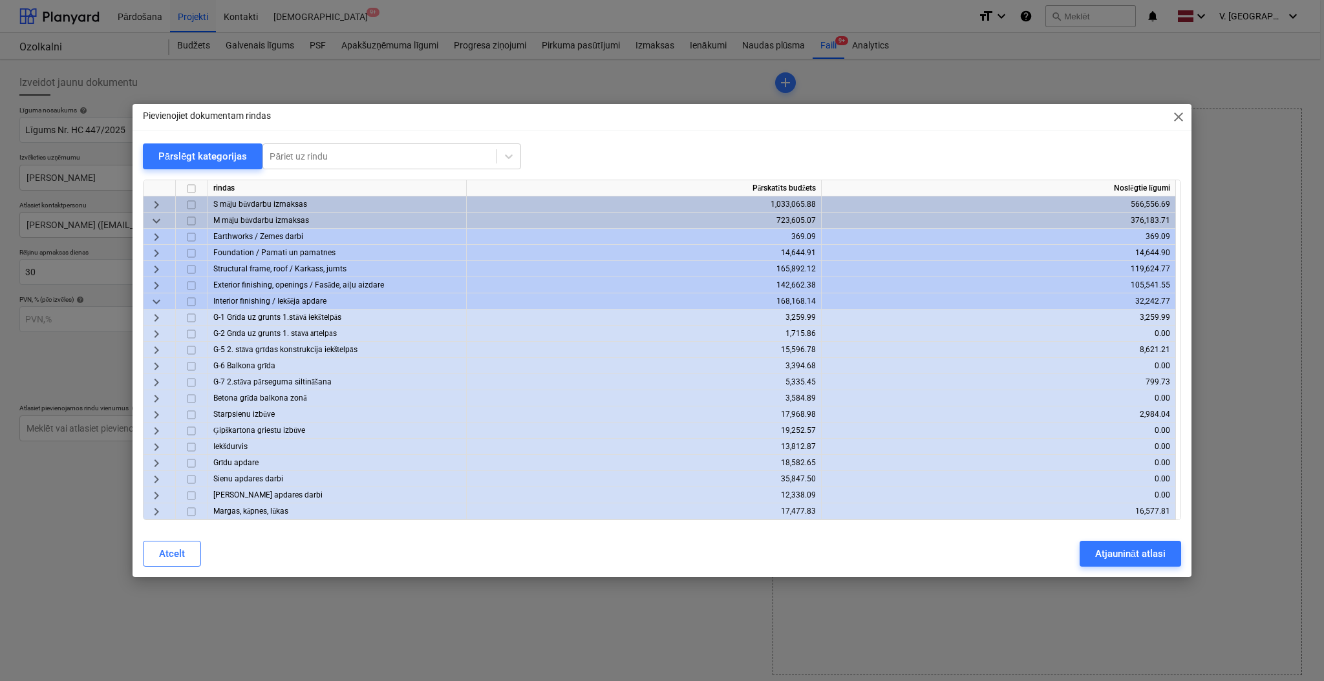
click at [156, 415] on span "keyboard_arrow_right" at bounding box center [157, 415] width 16 height 16
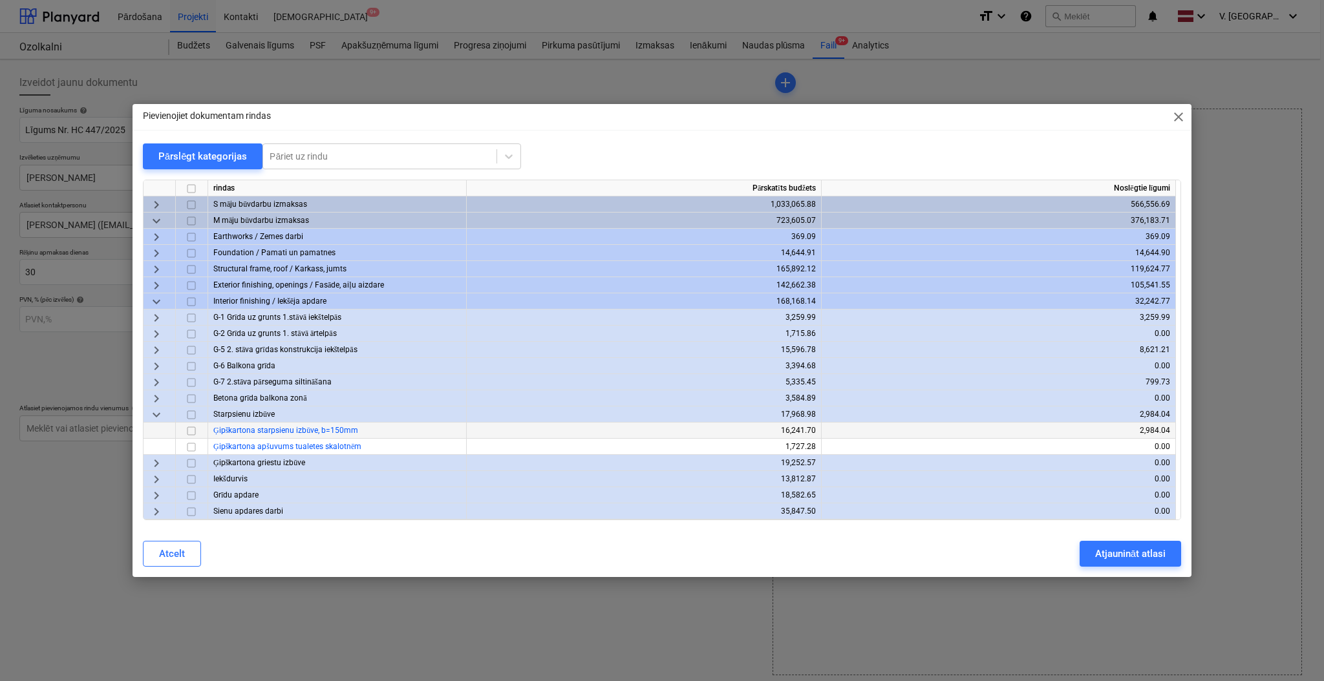
click at [193, 430] on input "checkbox" at bounding box center [192, 431] width 16 height 16
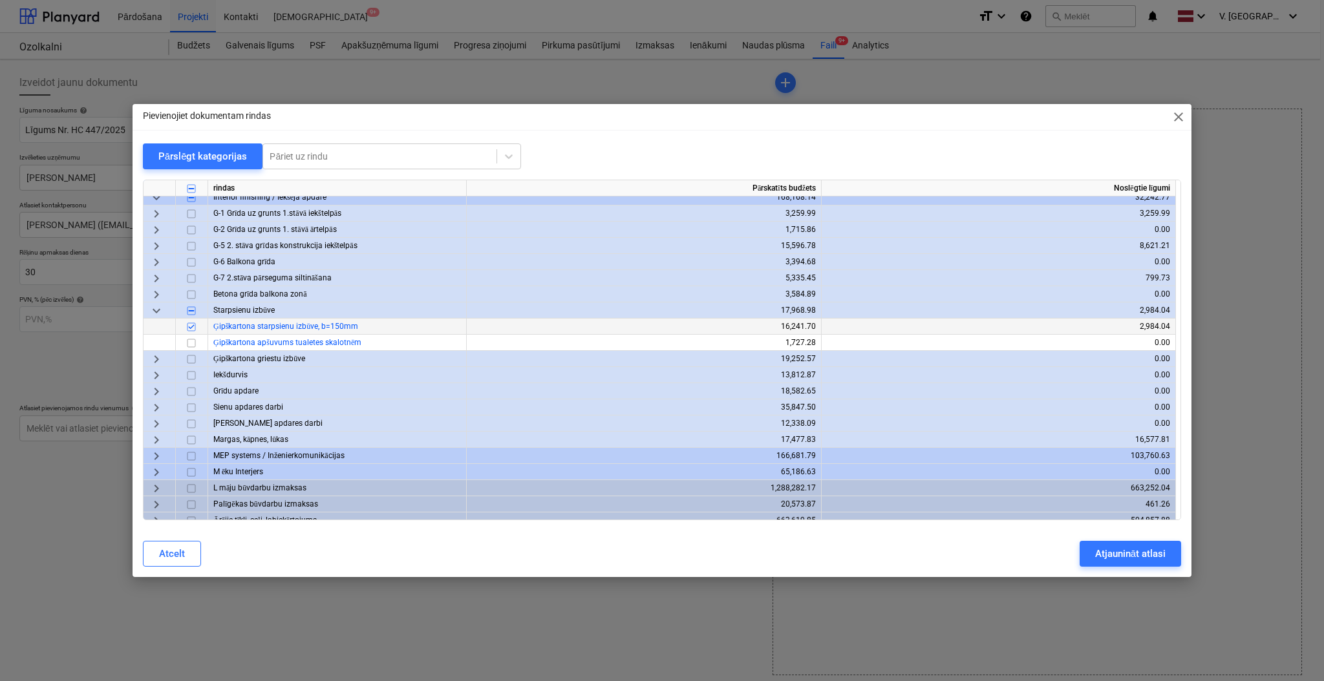
scroll to position [145, 0]
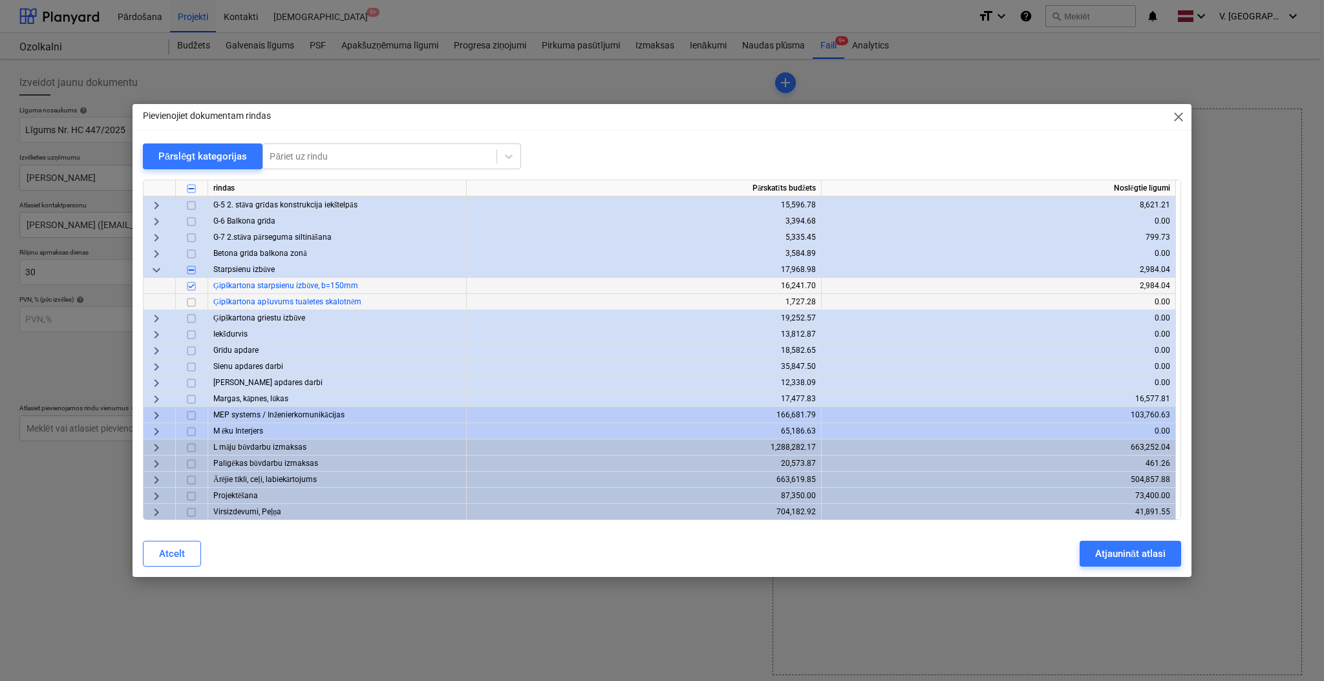
click at [193, 301] on input "checkbox" at bounding box center [192, 303] width 16 height 16
click at [158, 318] on span "keyboard_arrow_right" at bounding box center [157, 319] width 16 height 16
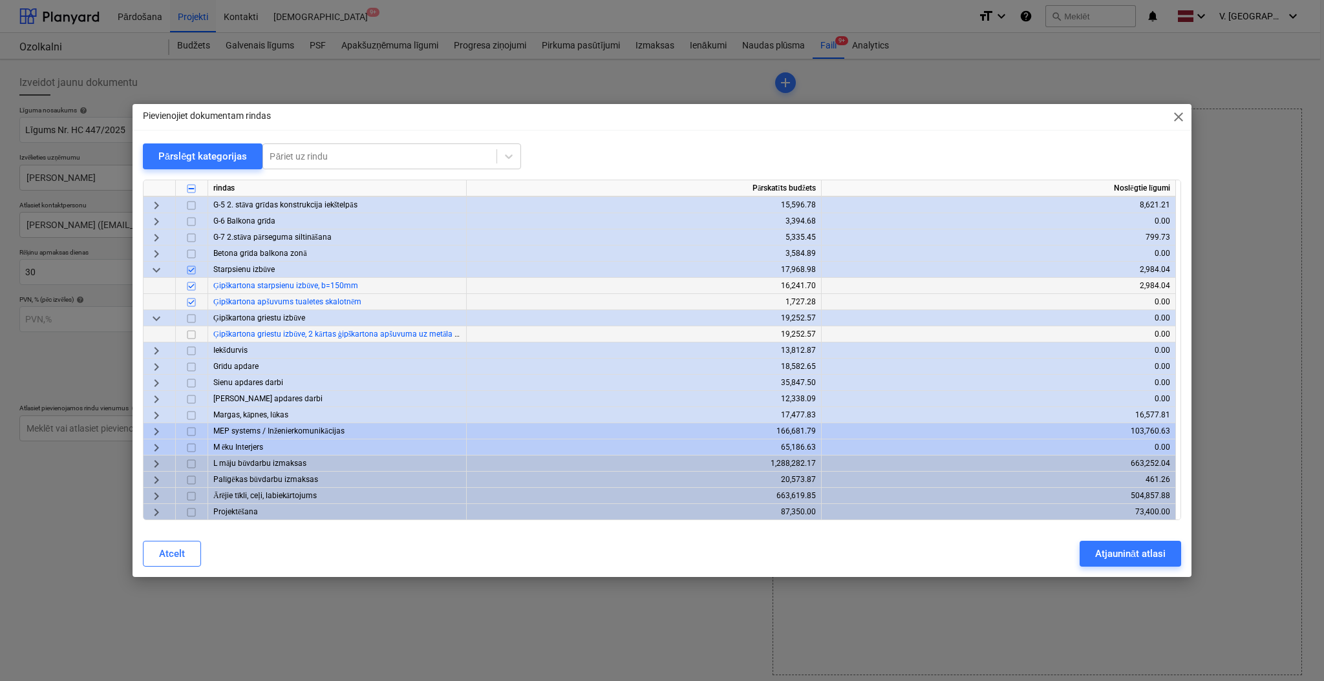
click at [198, 331] on input "checkbox" at bounding box center [192, 335] width 16 height 16
click at [155, 383] on span "keyboard_arrow_right" at bounding box center [157, 384] width 16 height 16
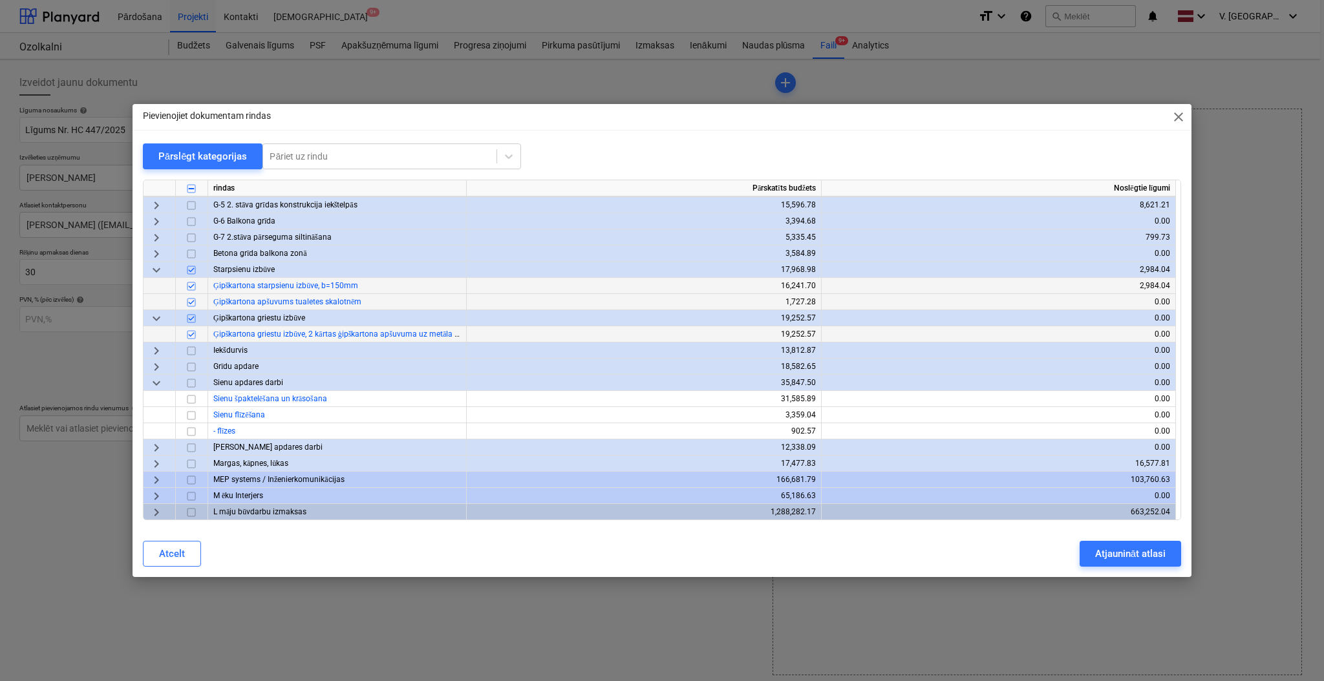
click at [155, 383] on span "keyboard_arrow_down" at bounding box center [157, 384] width 16 height 16
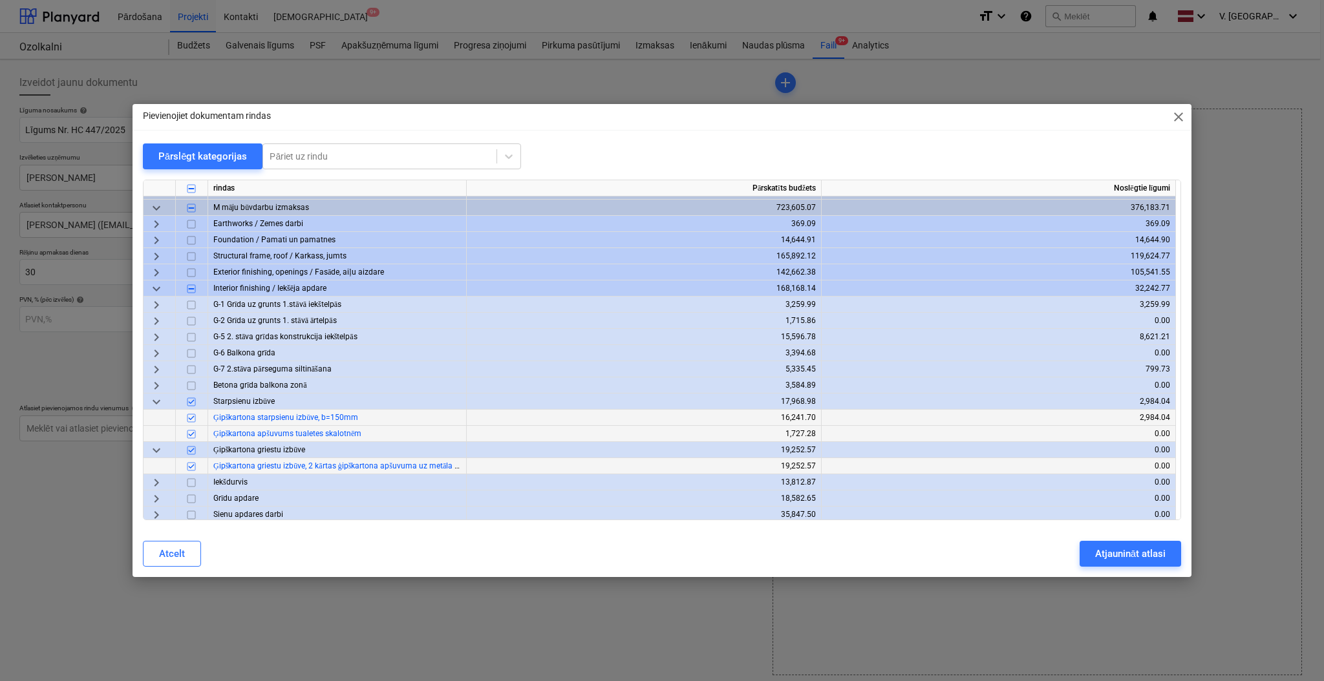
scroll to position [0, 0]
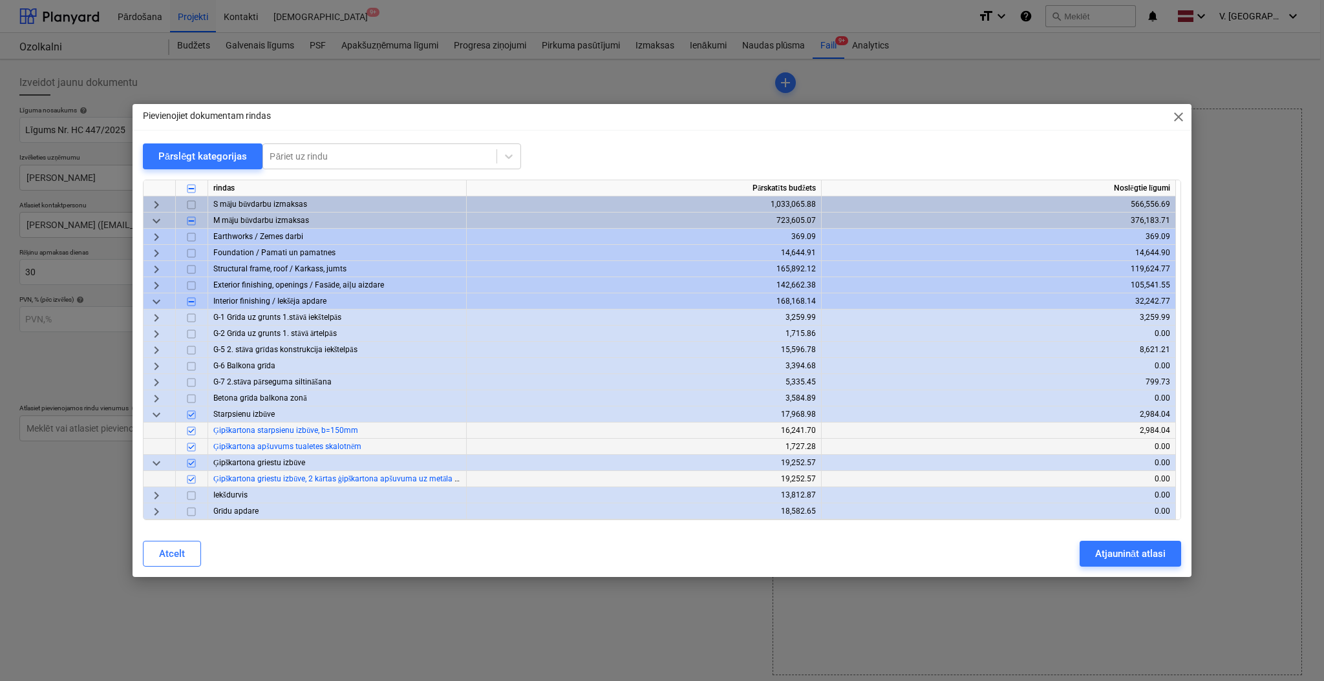
click at [156, 283] on span "keyboard_arrow_right" at bounding box center [157, 286] width 16 height 16
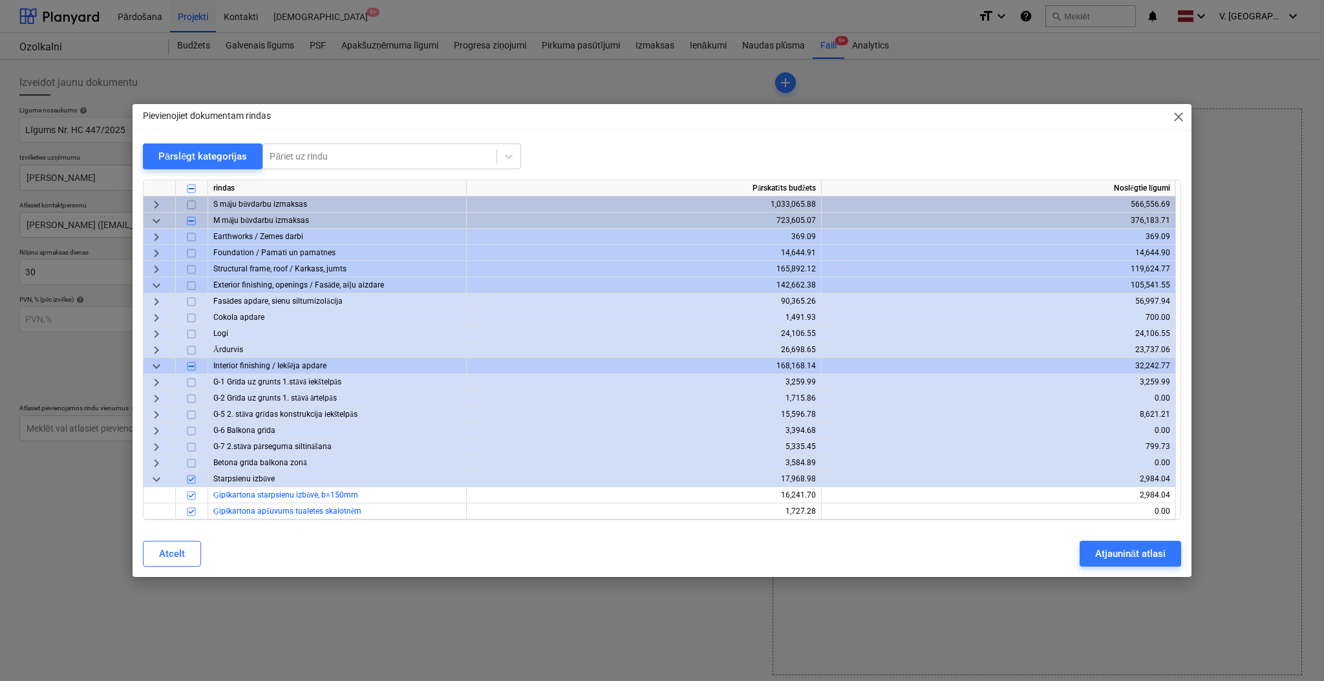
click at [159, 301] on span "keyboard_arrow_right" at bounding box center [157, 302] width 16 height 16
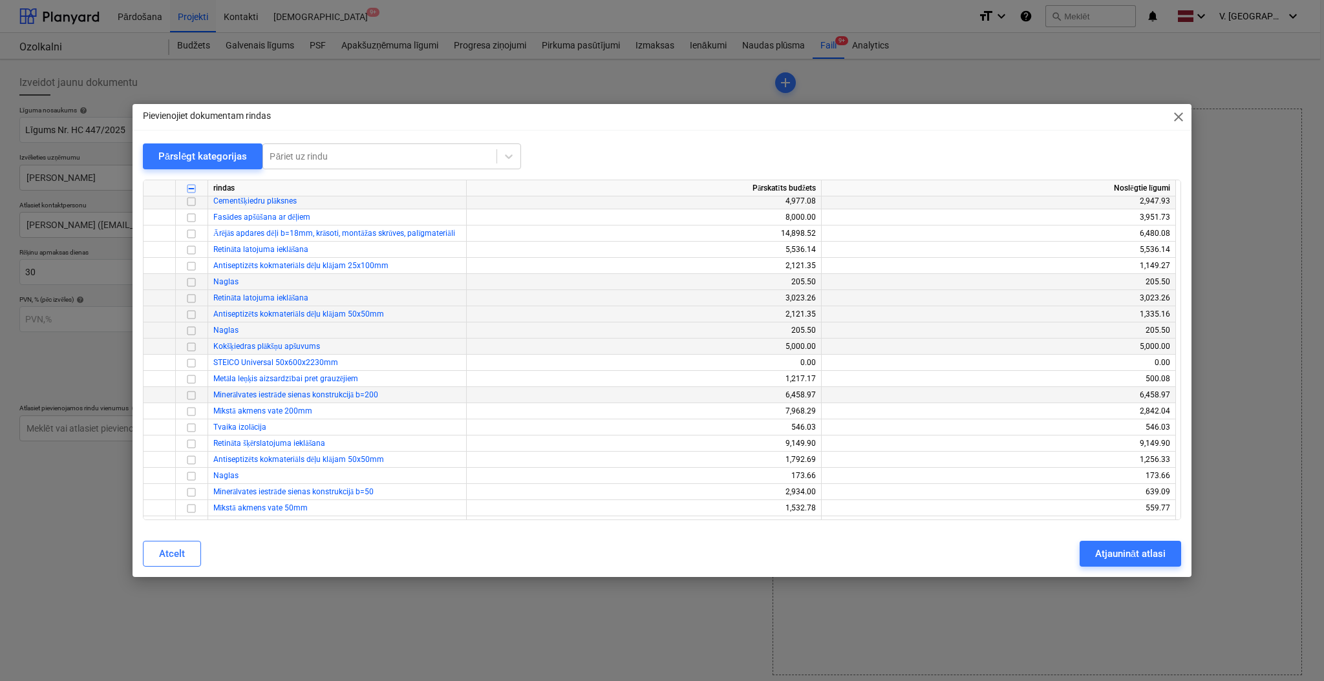
scroll to position [172, 0]
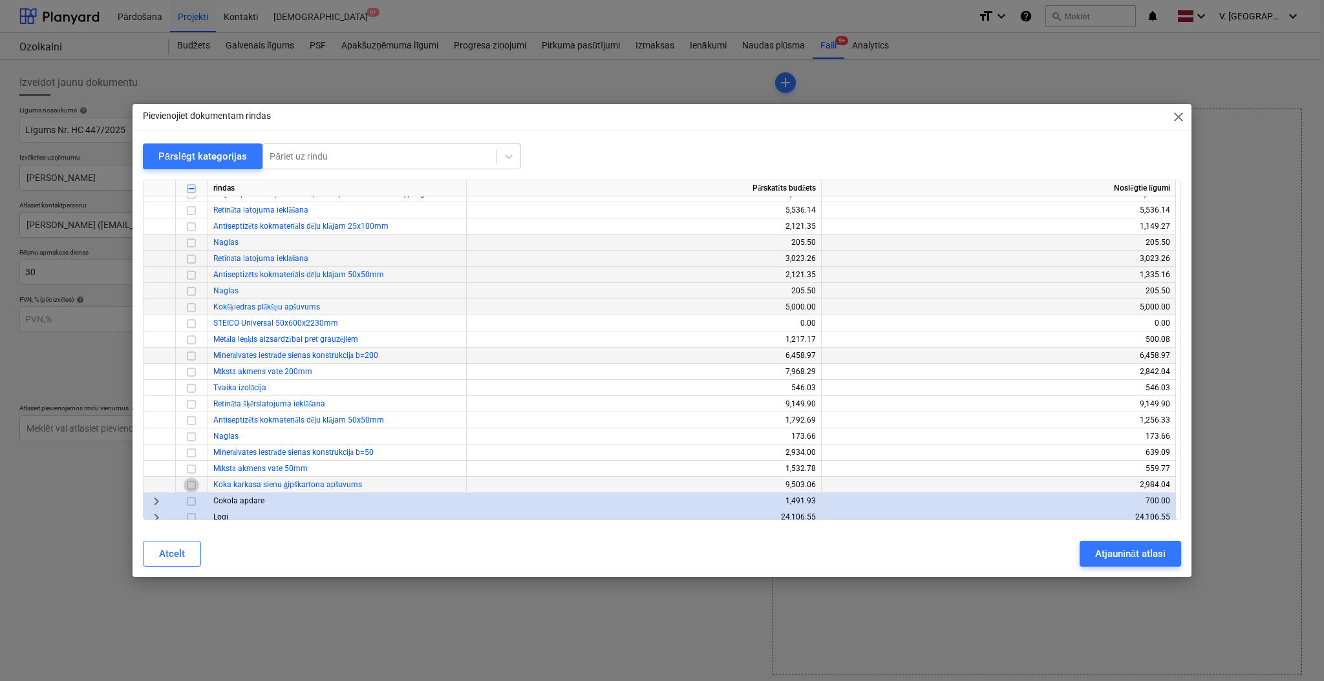
click at [197, 483] on input "checkbox" at bounding box center [192, 486] width 16 height 16
click at [189, 390] on input "checkbox" at bounding box center [192, 389] width 16 height 16
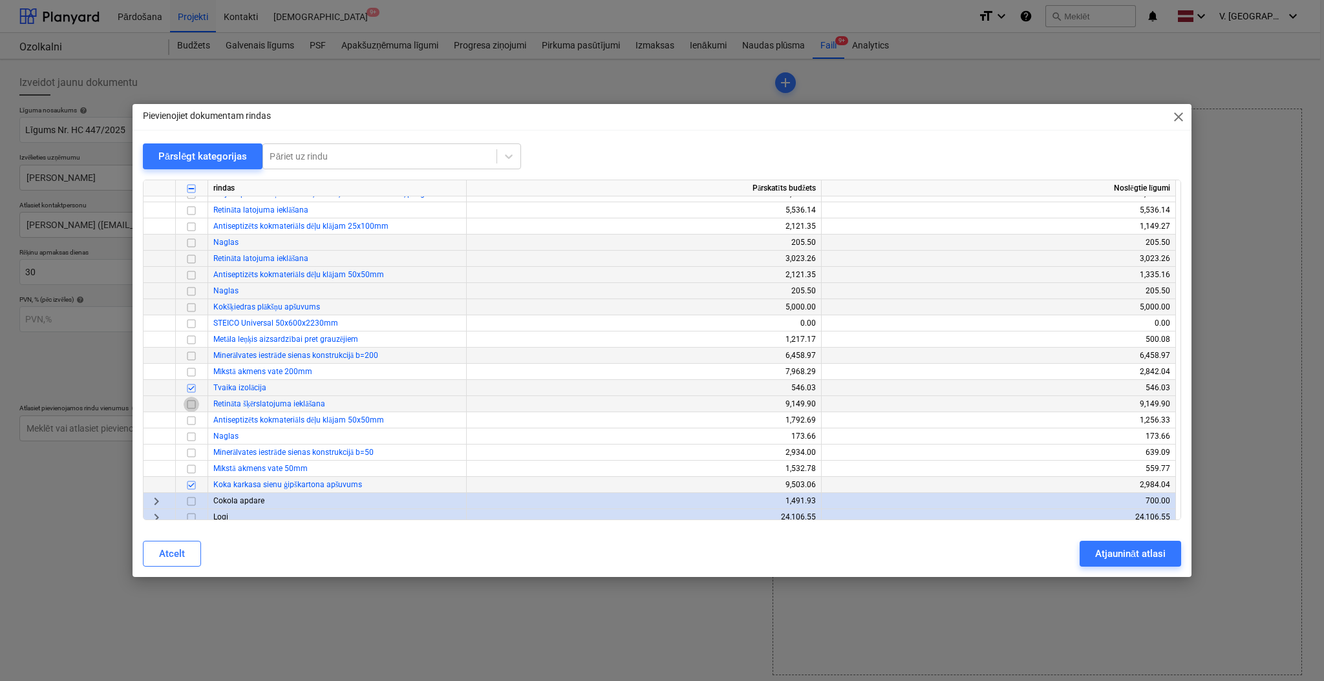
click at [193, 401] on input "checkbox" at bounding box center [192, 405] width 16 height 16
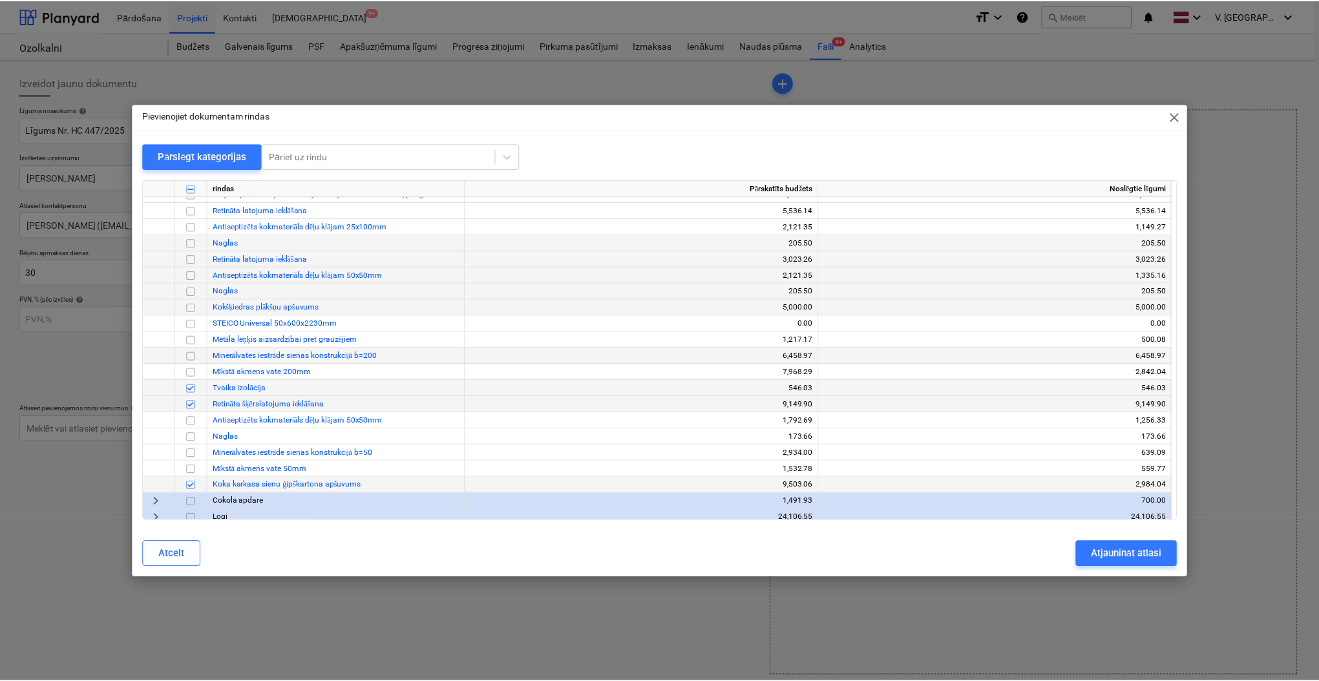
scroll to position [259, 0]
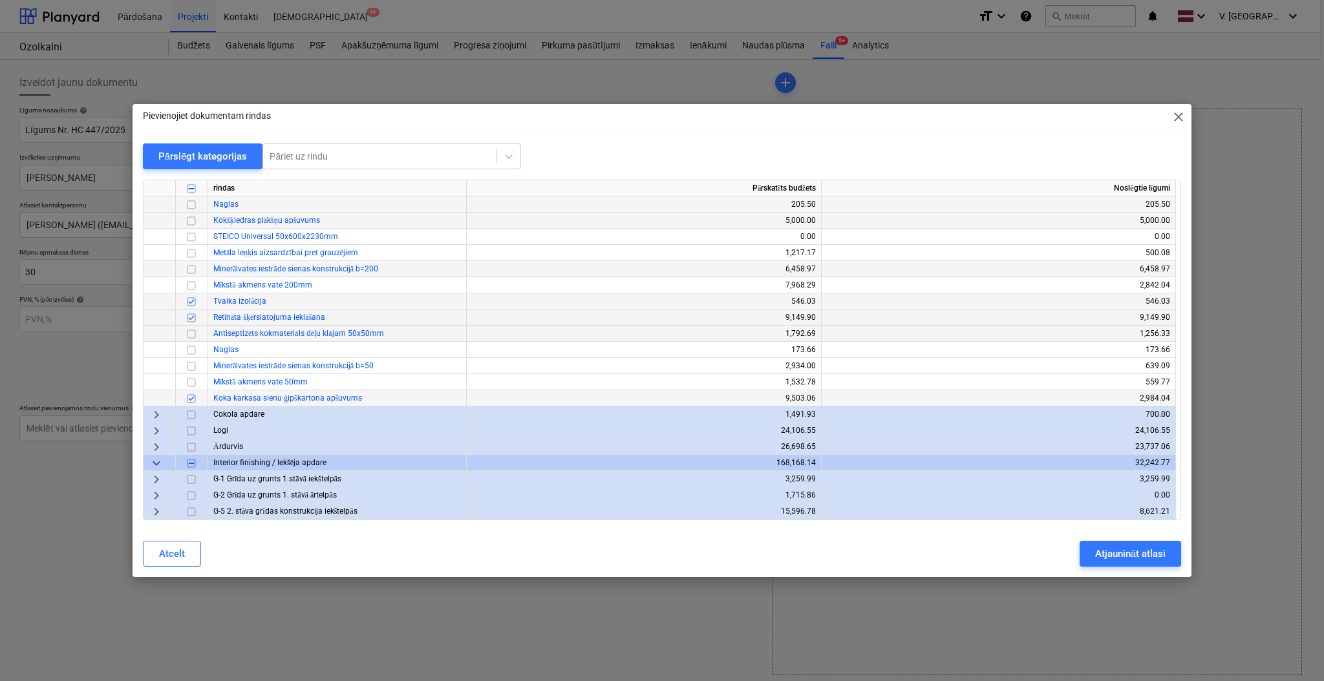
click at [193, 328] on input "checkbox" at bounding box center [192, 334] width 16 height 16
click at [193, 329] on input "checkbox" at bounding box center [192, 334] width 16 height 16
click at [195, 366] on input "checkbox" at bounding box center [192, 367] width 16 height 16
click at [1108, 548] on div "Atjaunināt atlasi" at bounding box center [1130, 554] width 70 height 17
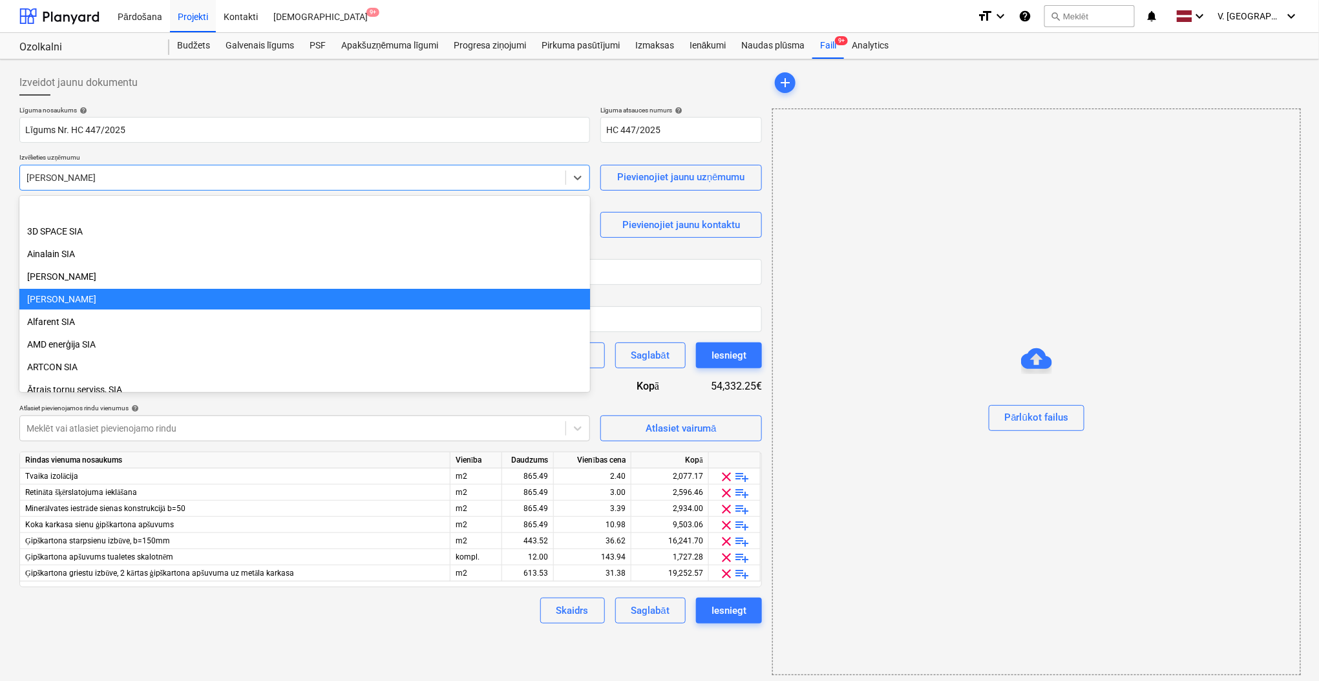
click at [187, 179] on div at bounding box center [293, 177] width 533 height 13
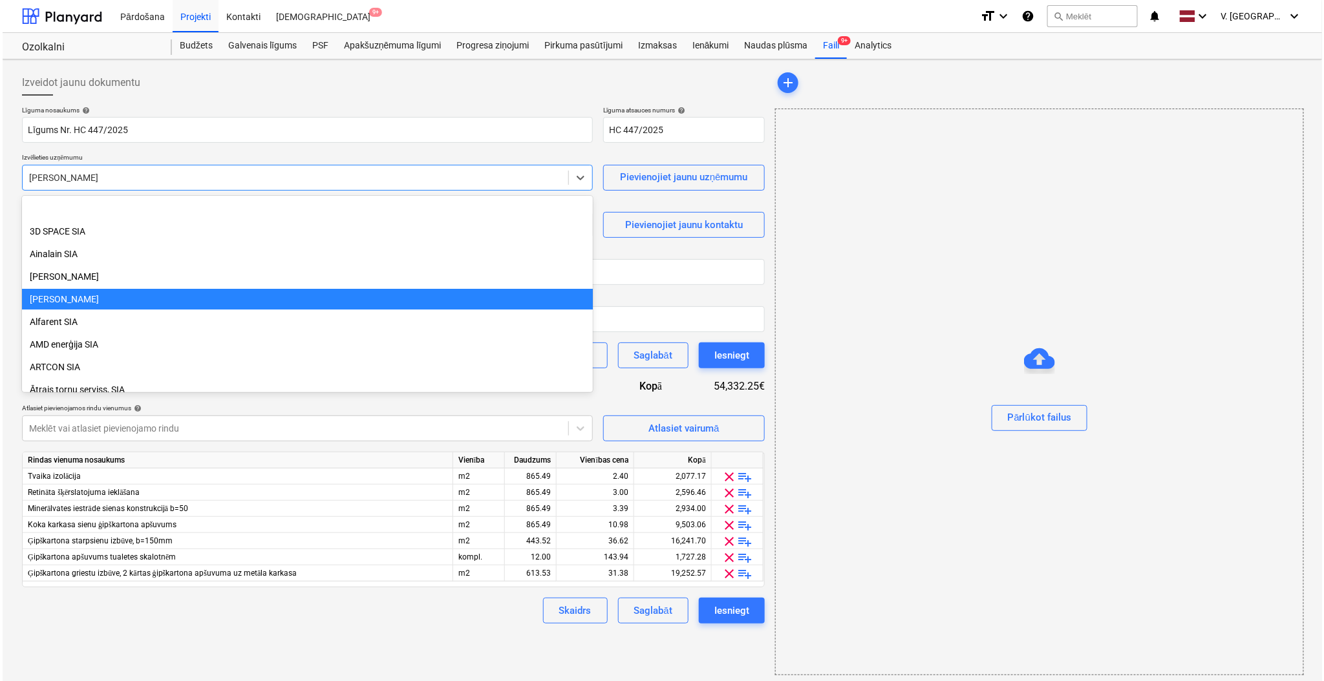
scroll to position [90, 0]
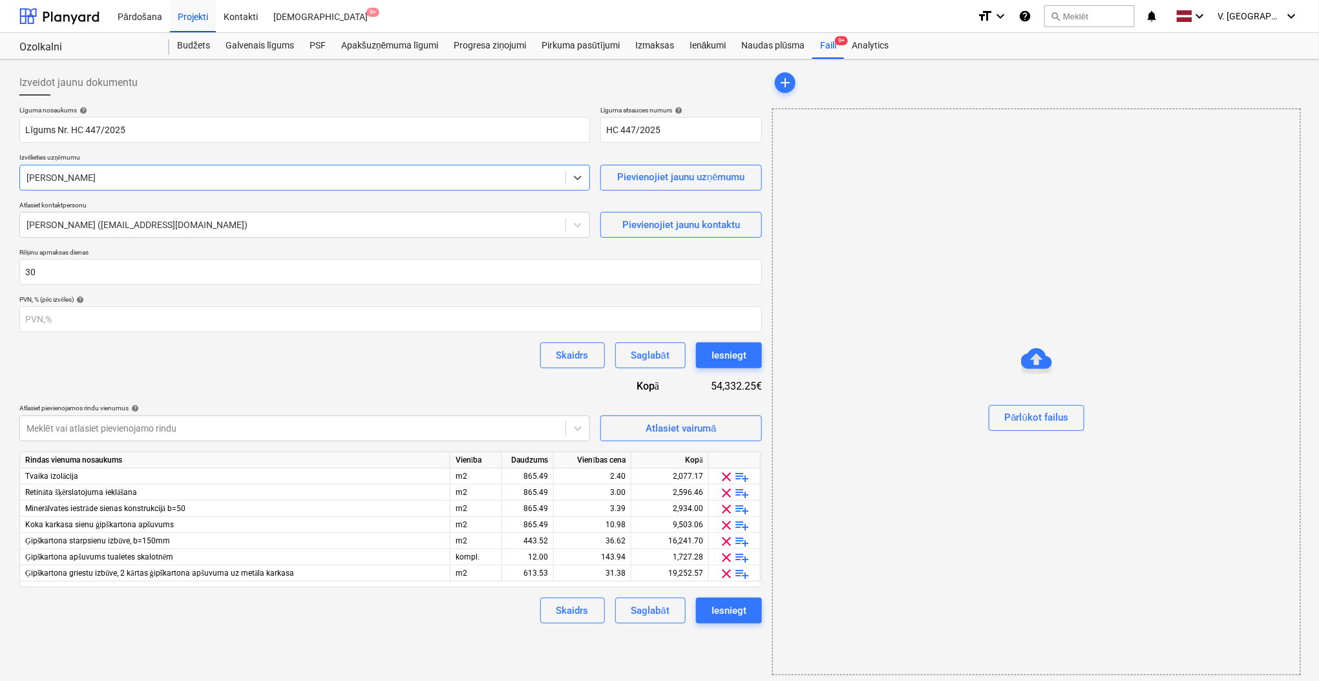
click at [187, 179] on div at bounding box center [293, 177] width 533 height 13
click at [193, 128] on input "Līgums Nr. HC 447/2025" at bounding box center [304, 130] width 571 height 26
type input "Līgums Nr. HC 447/2025 (sagatave)"
click at [363, 376] on div "Līguma nosaukums help Līgums Nr. HC 447/2025 (sagatave) Līguma atsauces numurs …" at bounding box center [390, 365] width 743 height 518
click at [727, 432] on span "Atlasiet vairumā" at bounding box center [681, 428] width 129 height 17
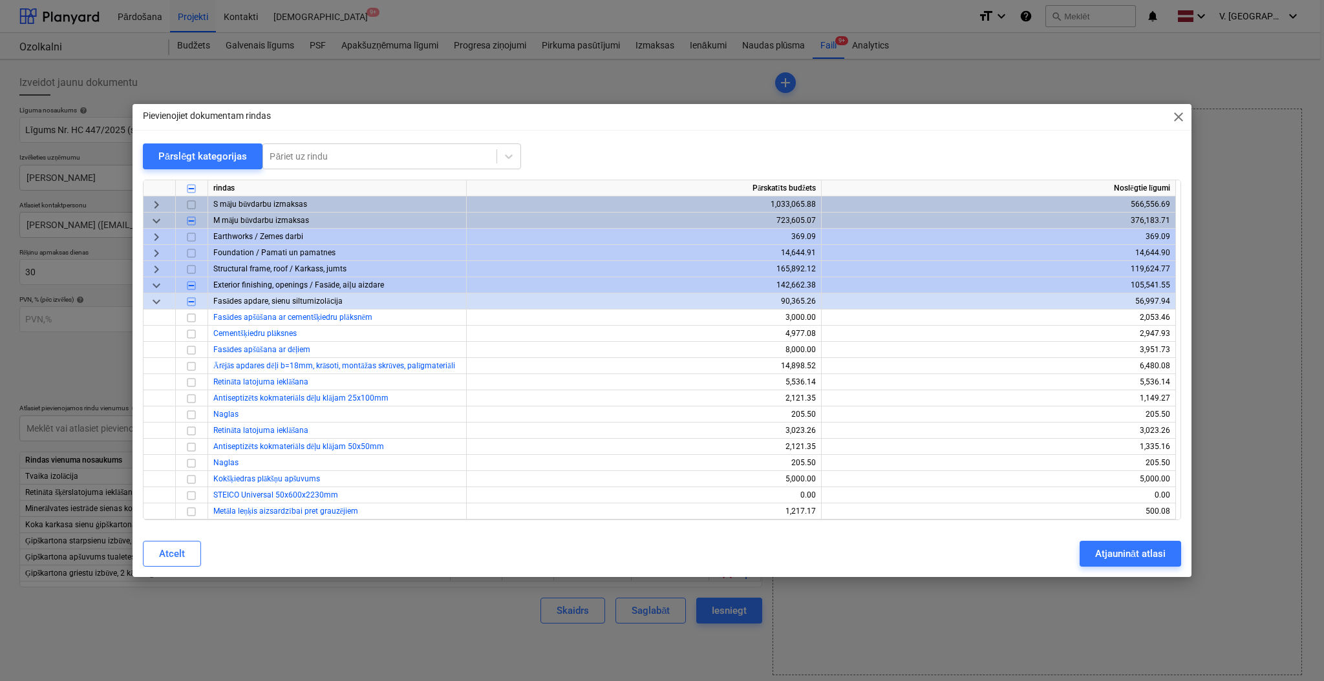
click at [152, 302] on span "keyboard_arrow_down" at bounding box center [157, 302] width 16 height 16
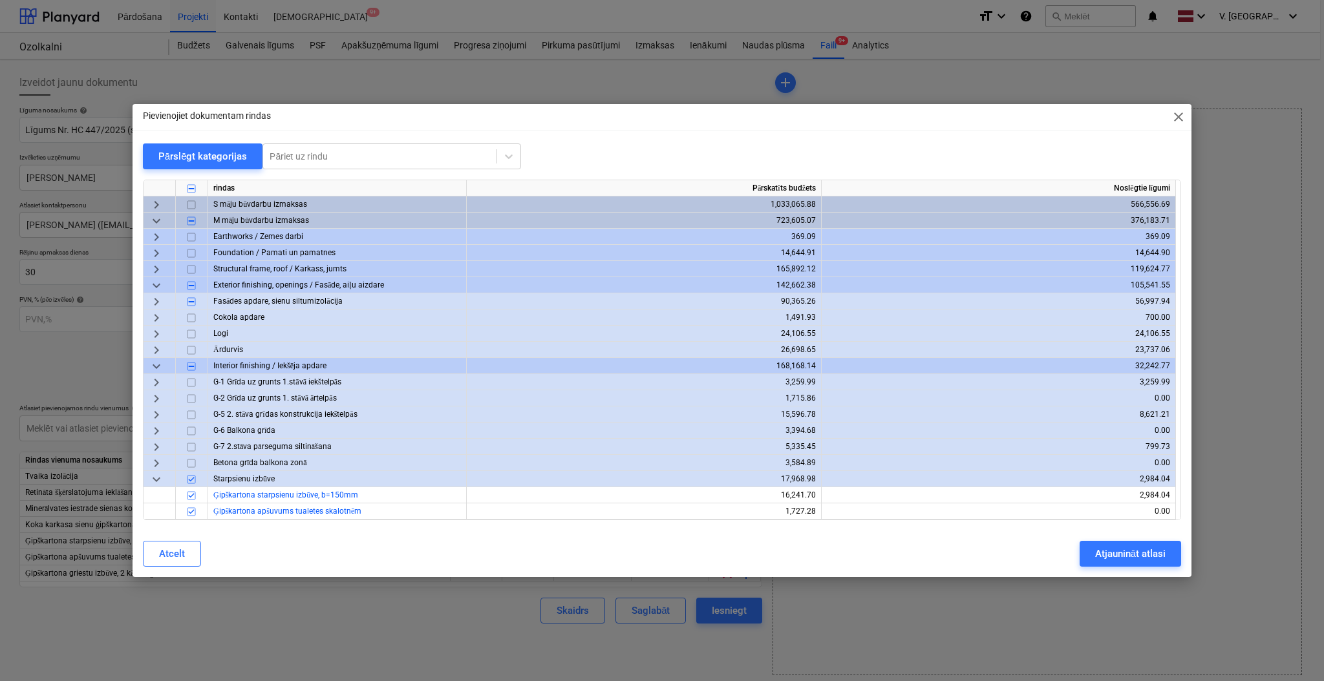
click at [154, 368] on span "keyboard_arrow_down" at bounding box center [157, 367] width 16 height 16
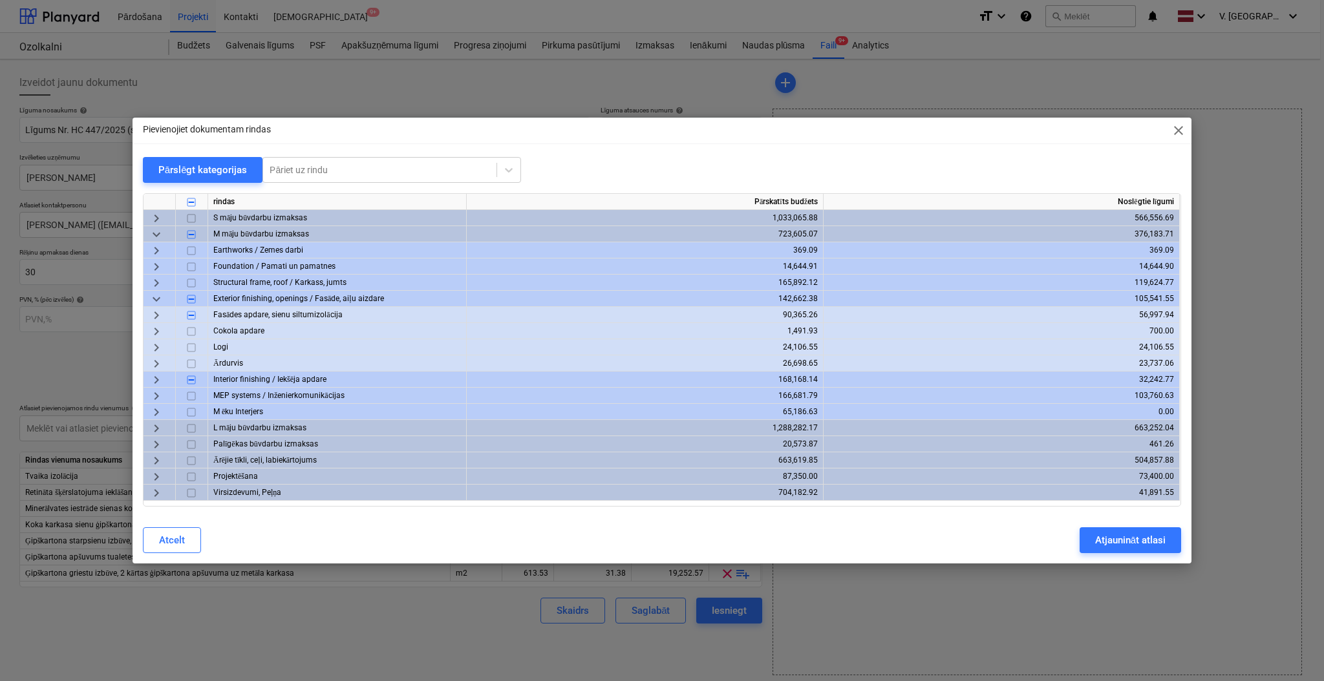
click at [156, 318] on span "keyboard_arrow_right" at bounding box center [157, 316] width 16 height 16
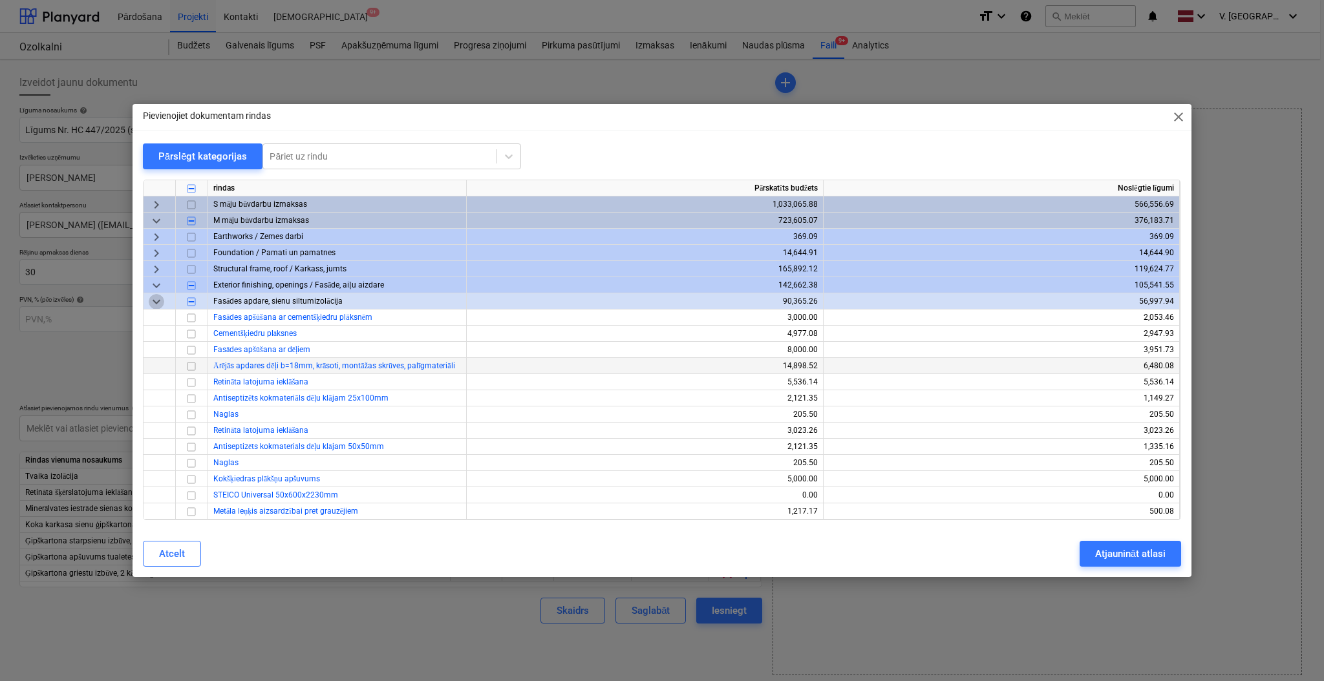
click at [157, 299] on span "keyboard_arrow_down" at bounding box center [157, 302] width 16 height 16
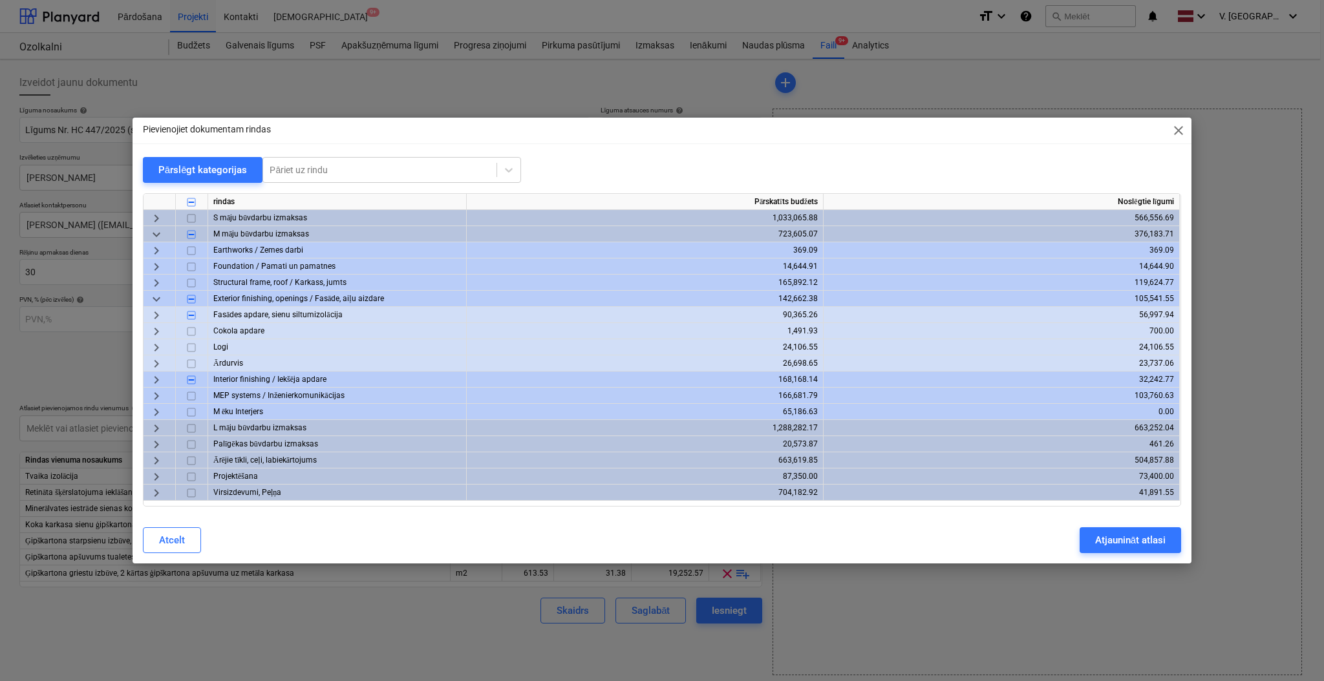
click at [156, 235] on span "keyboard_arrow_down" at bounding box center [157, 235] width 16 height 16
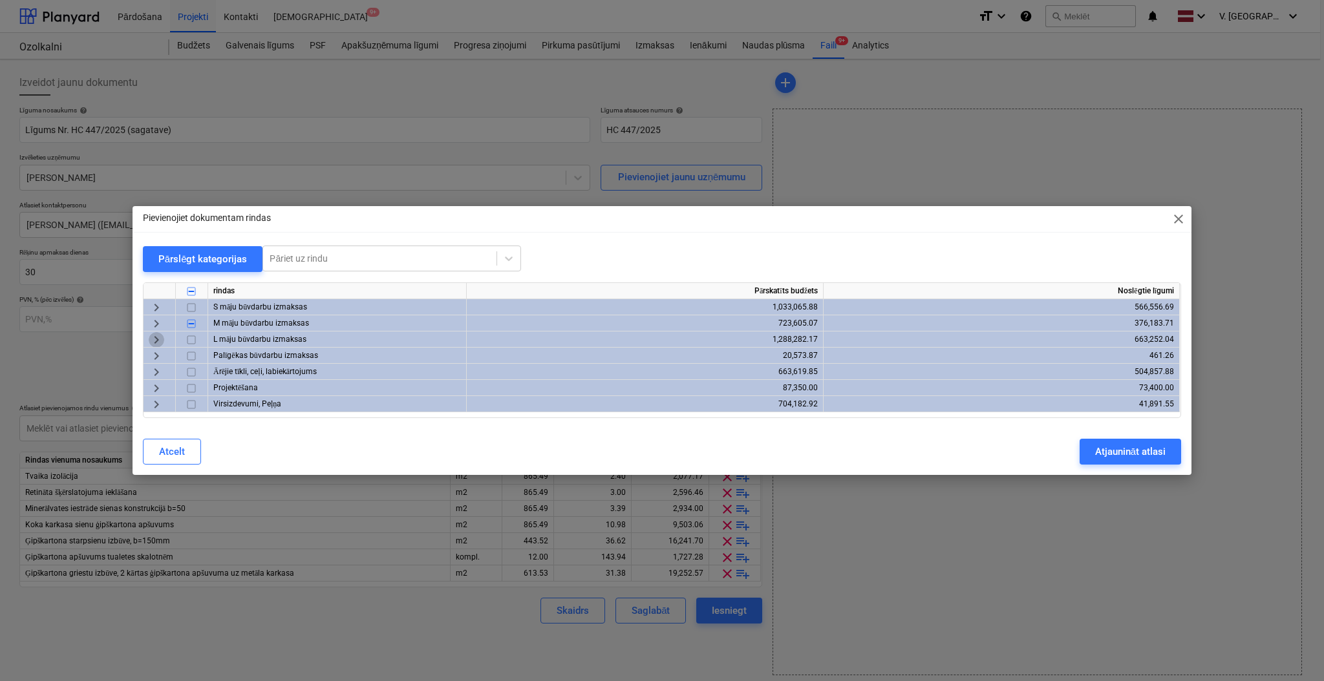
click at [159, 339] on span "keyboard_arrow_right" at bounding box center [157, 340] width 16 height 16
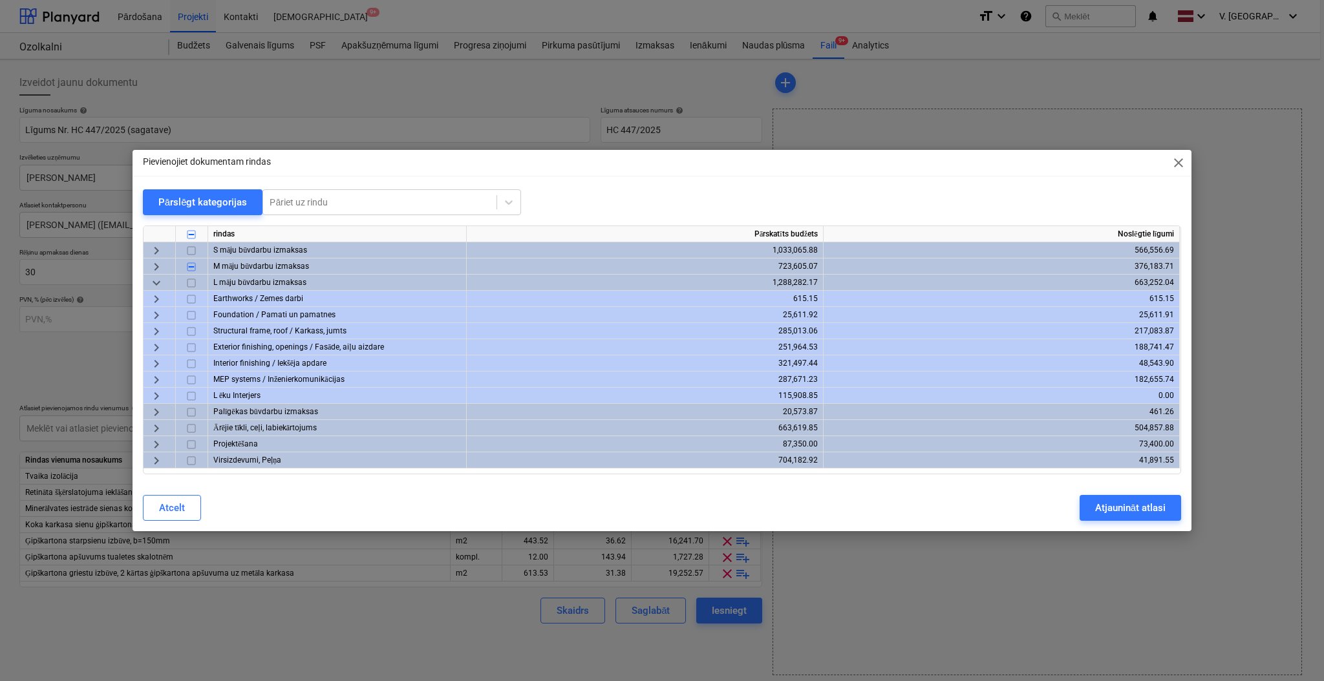
drag, startPoint x: 352, startPoint y: 162, endPoint x: 395, endPoint y: 156, distance: 43.1
click at [395, 156] on div "Pievienojiet dokumentam rindas close" at bounding box center [662, 163] width 1059 height 26
click at [160, 348] on span "keyboard_arrow_right" at bounding box center [157, 348] width 16 height 16
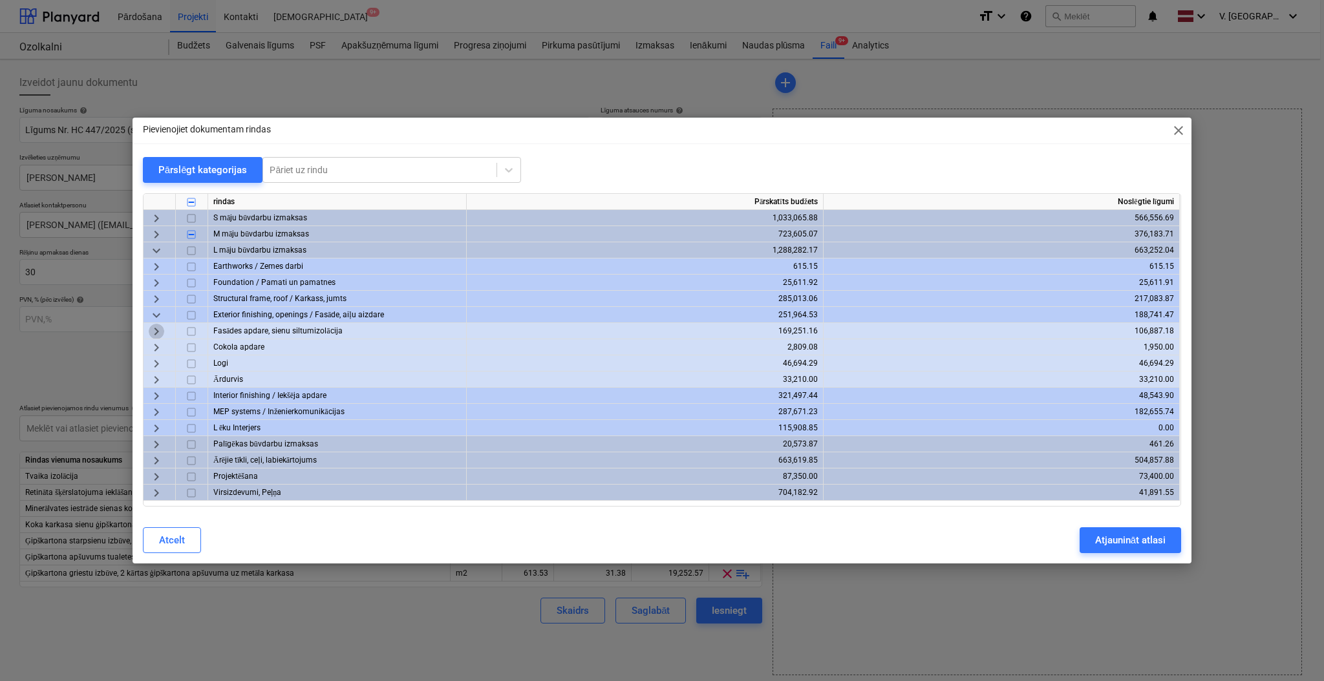
click at [161, 332] on span "keyboard_arrow_right" at bounding box center [157, 332] width 16 height 16
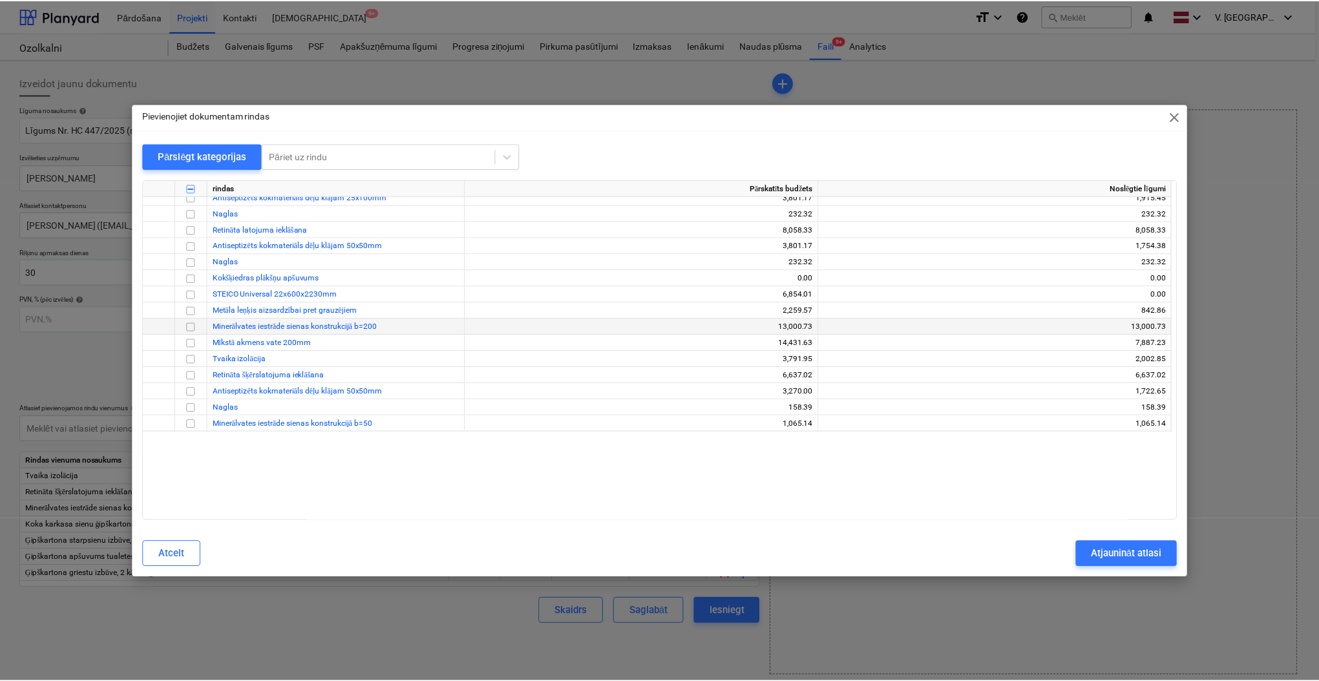
scroll to position [259, 0]
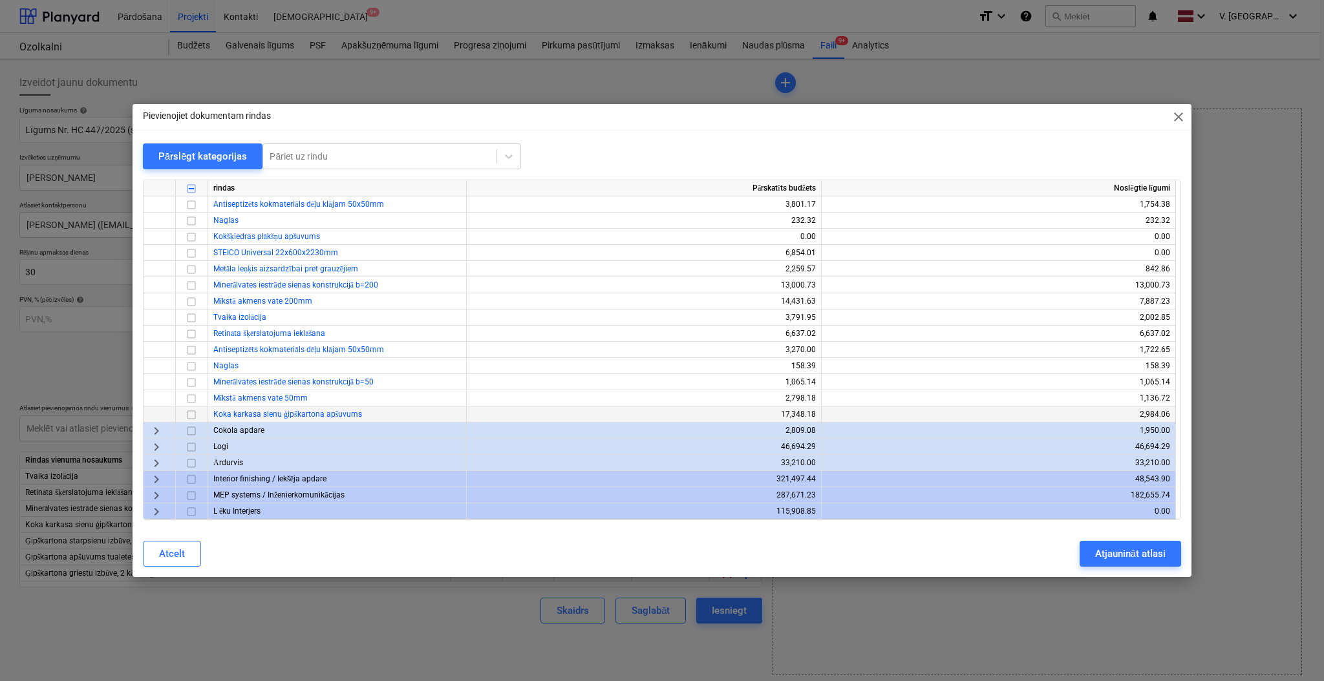
click at [191, 410] on input "checkbox" at bounding box center [192, 415] width 16 height 16
click at [195, 381] on input "checkbox" at bounding box center [192, 383] width 16 height 16
click at [200, 334] on div at bounding box center [192, 334] width 32 height 16
click at [193, 320] on input "checkbox" at bounding box center [192, 318] width 16 height 16
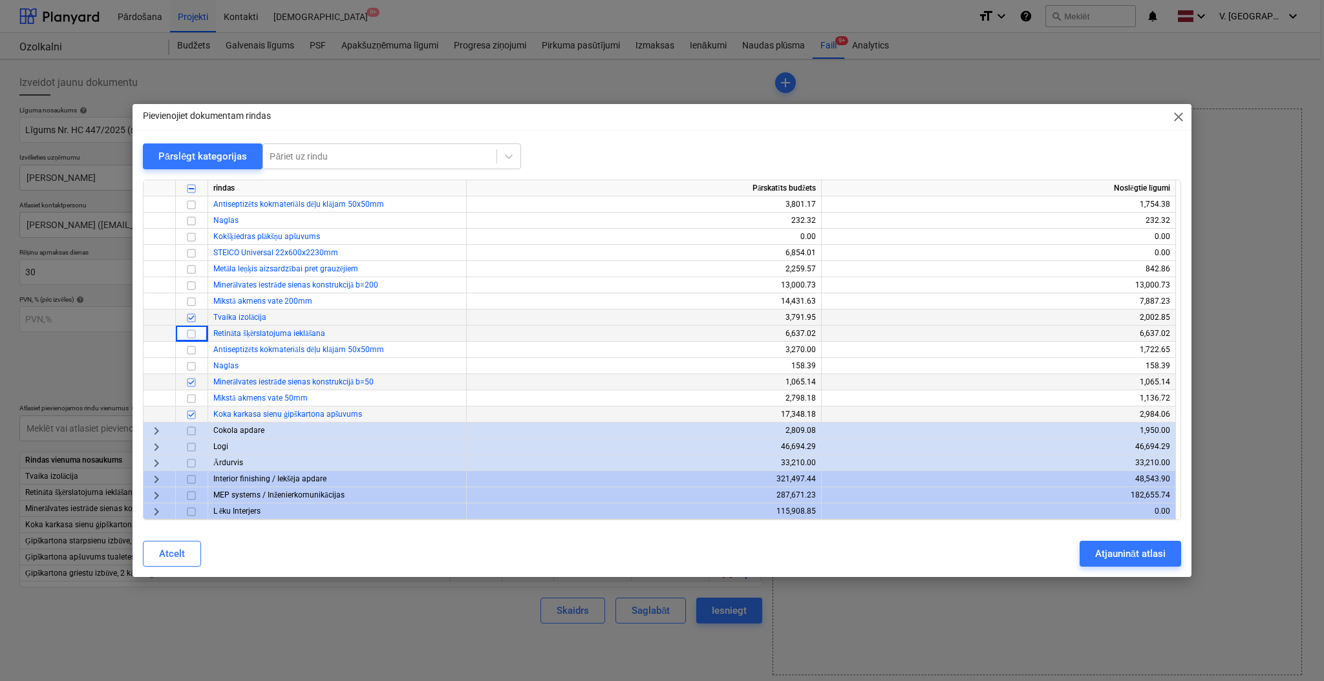
click at [193, 326] on input "checkbox" at bounding box center [192, 334] width 16 height 16
click at [1124, 557] on div "Atjaunināt atlasi" at bounding box center [1130, 554] width 70 height 17
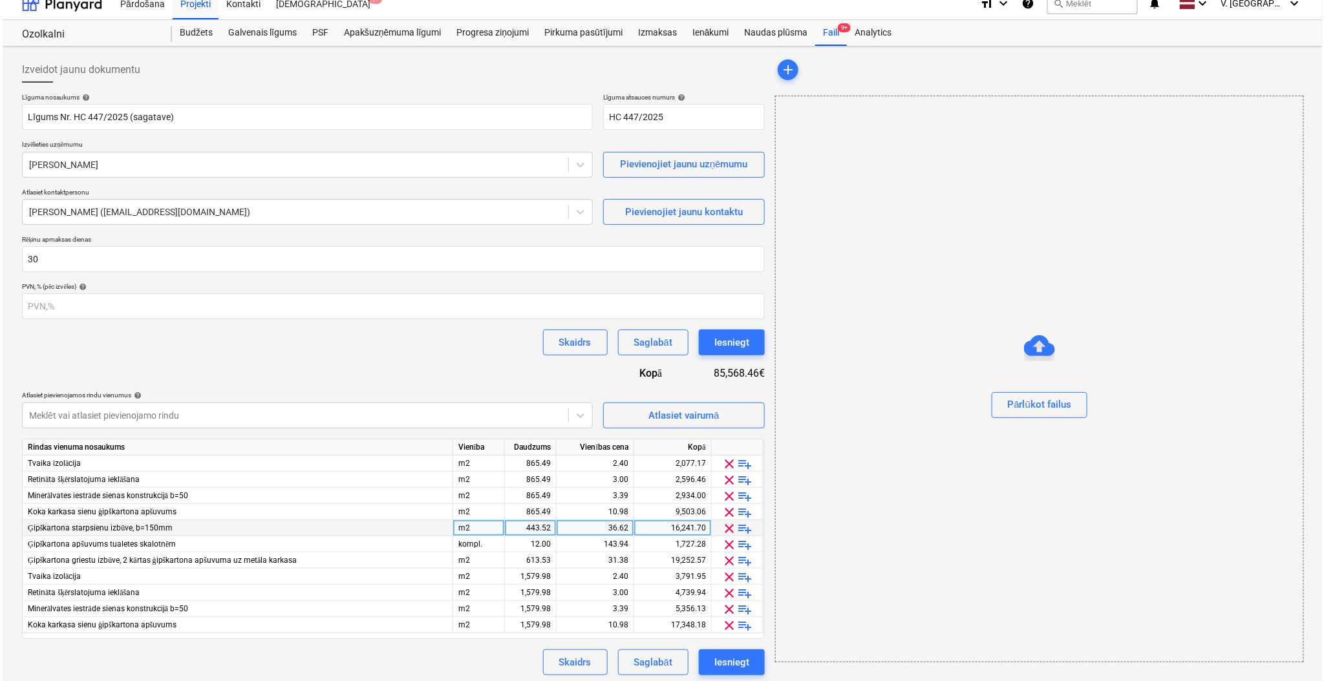
scroll to position [17, 0]
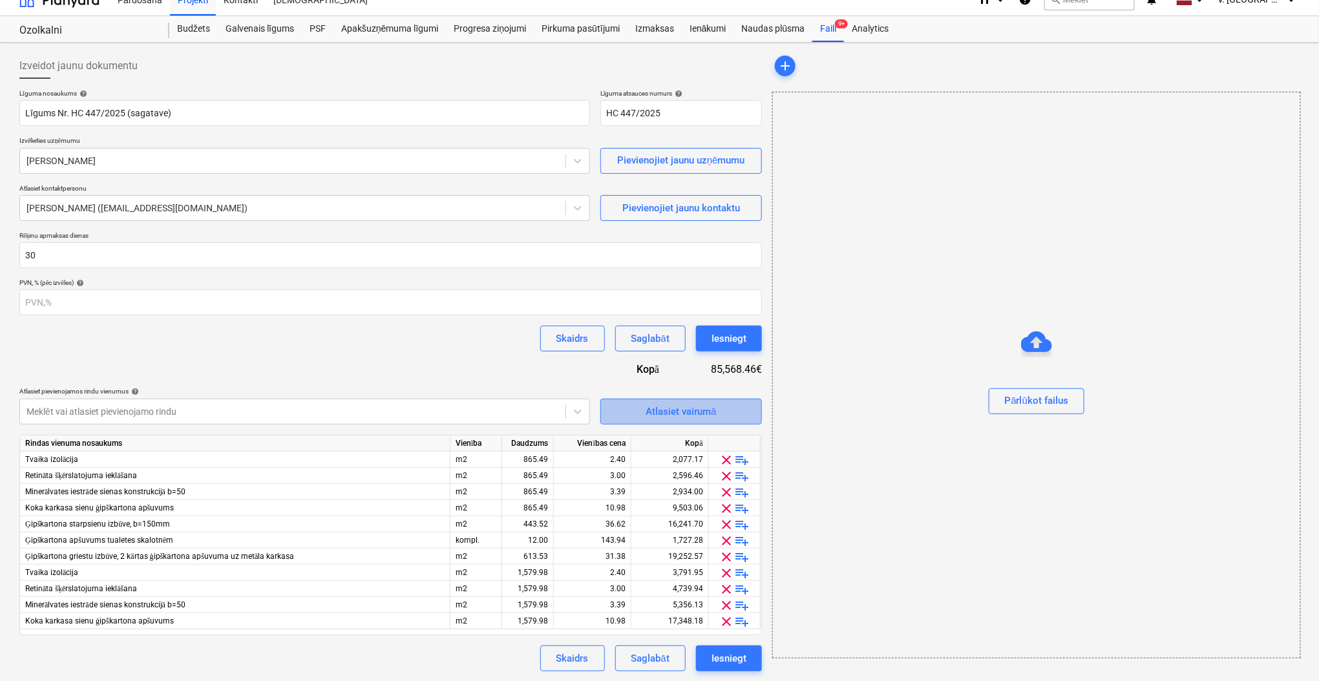
click at [735, 412] on span "Atlasiet vairumā" at bounding box center [681, 411] width 129 height 17
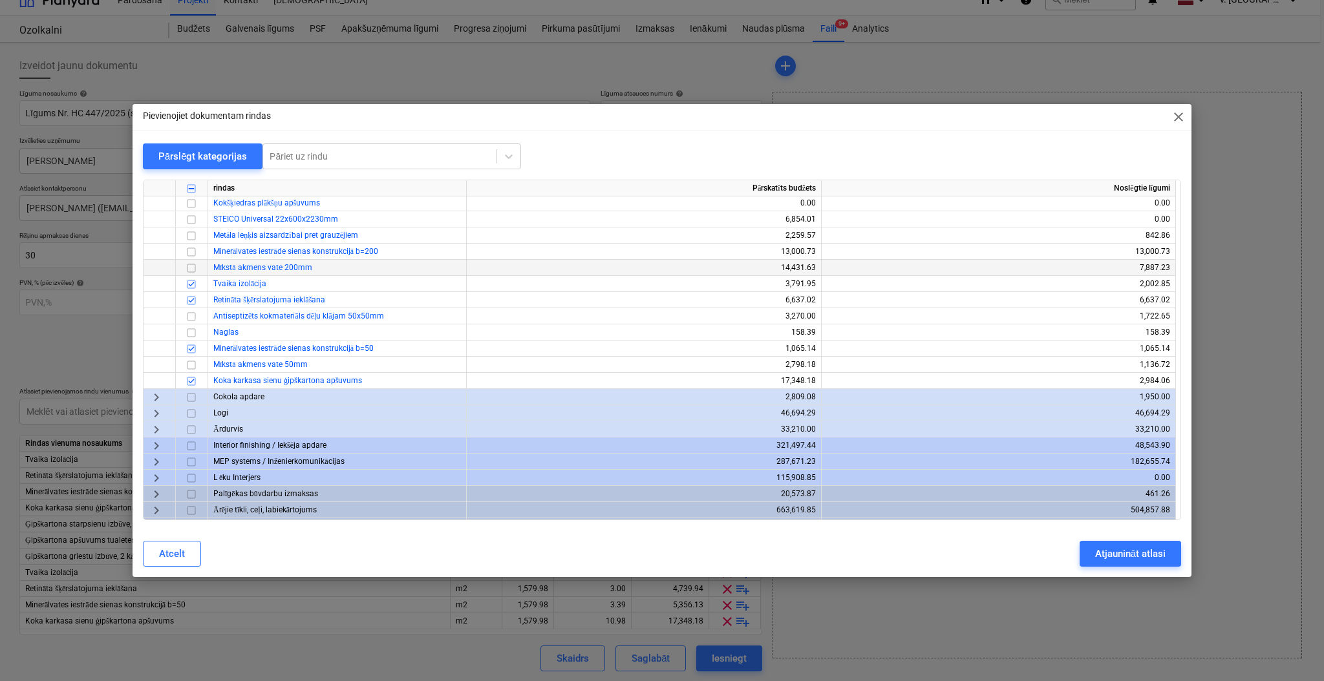
scroll to position [323, 0]
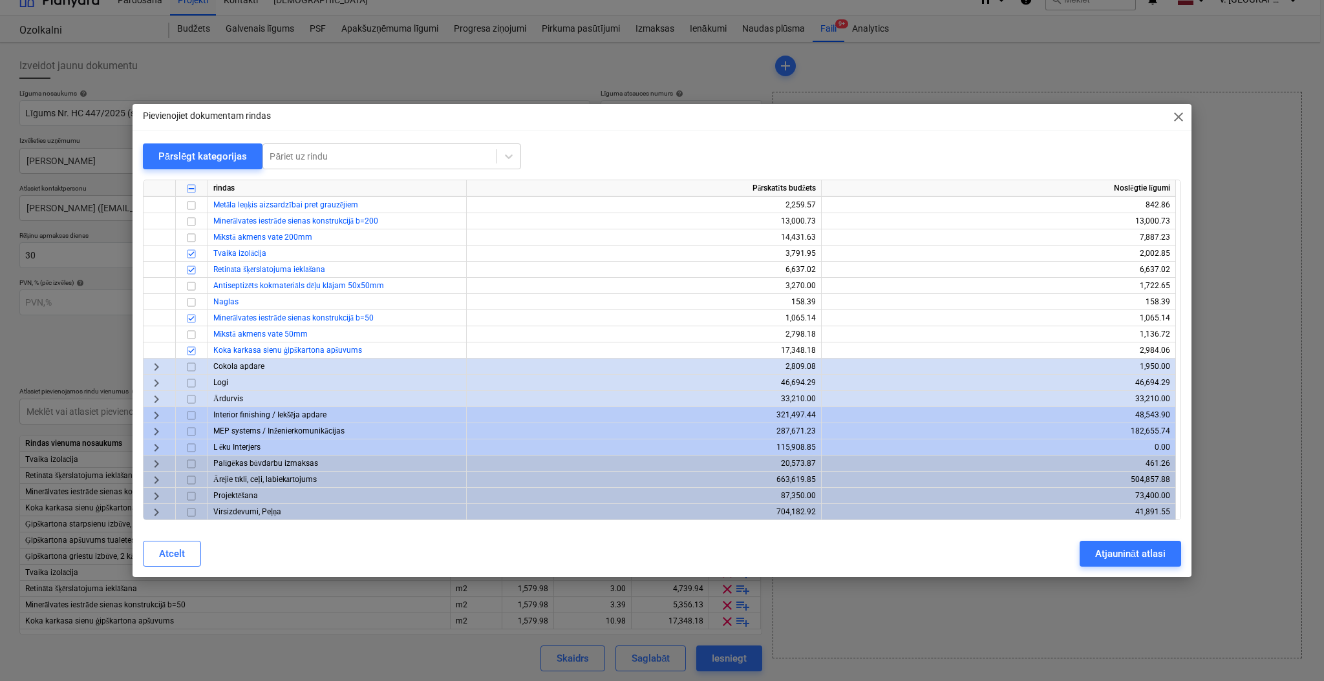
click at [155, 415] on span "keyboard_arrow_right" at bounding box center [157, 416] width 16 height 16
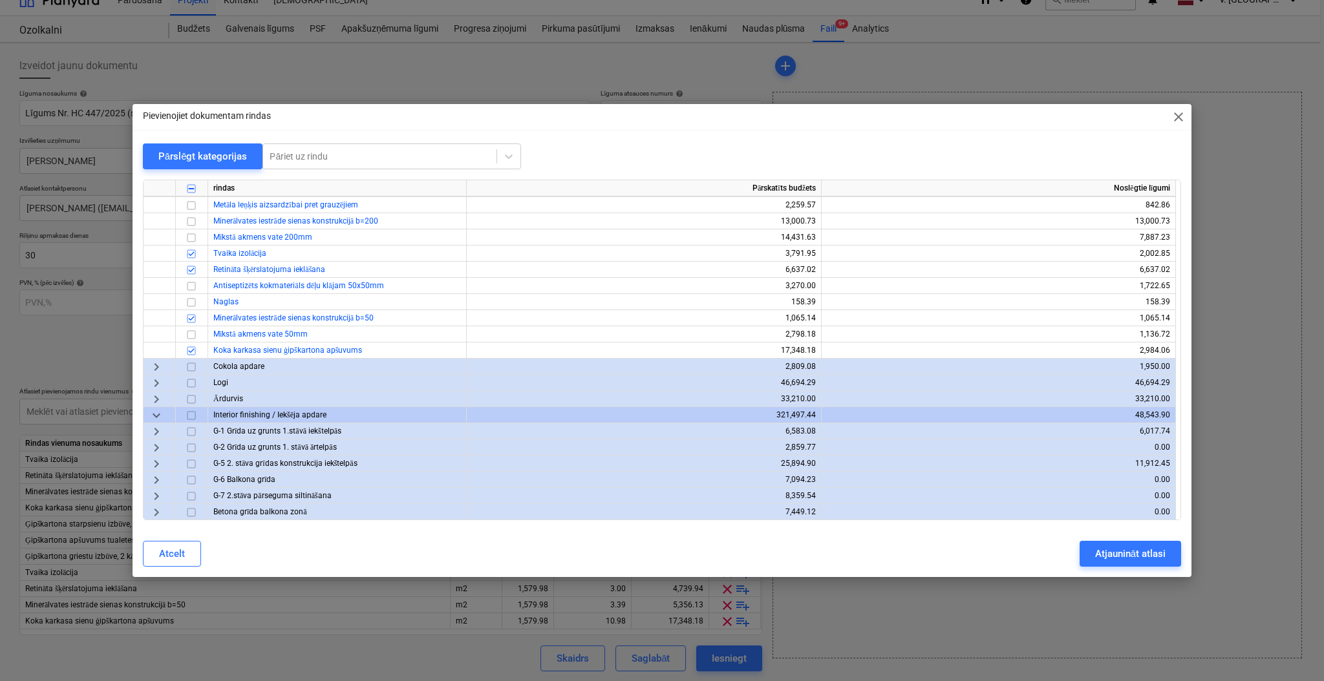
scroll to position [408, 0]
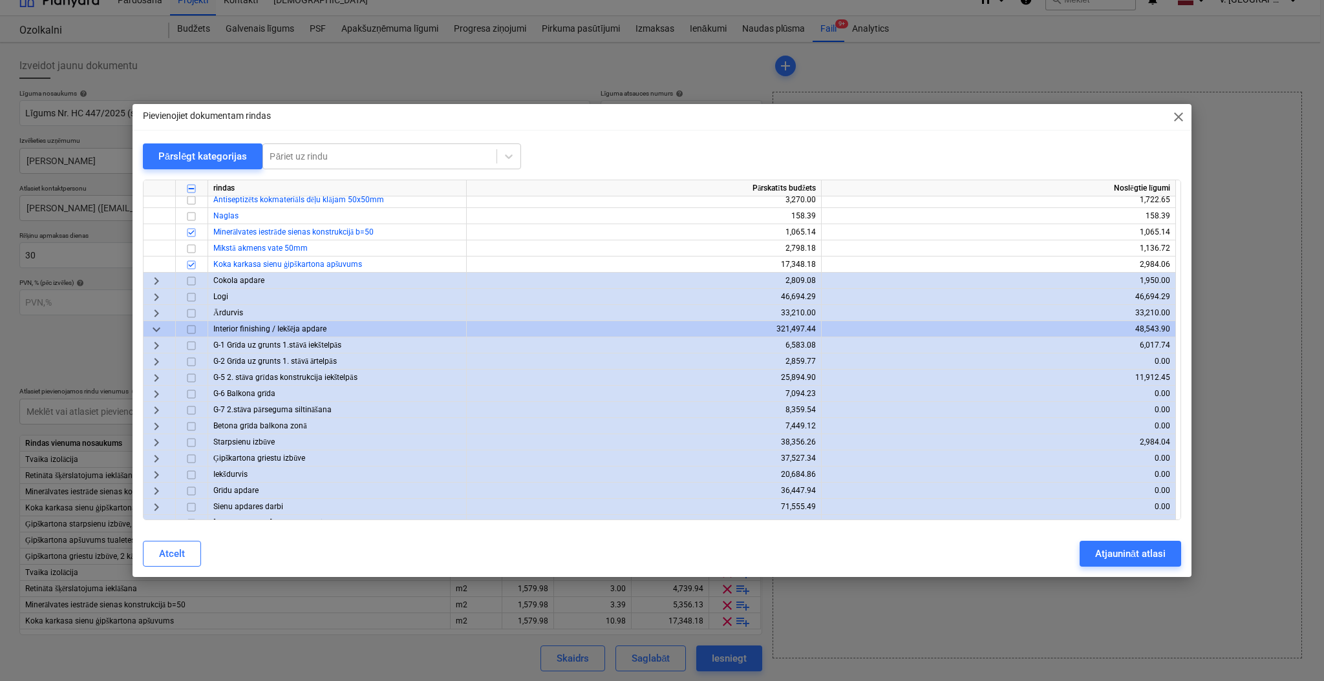
click at [162, 441] on span "keyboard_arrow_right" at bounding box center [157, 443] width 16 height 16
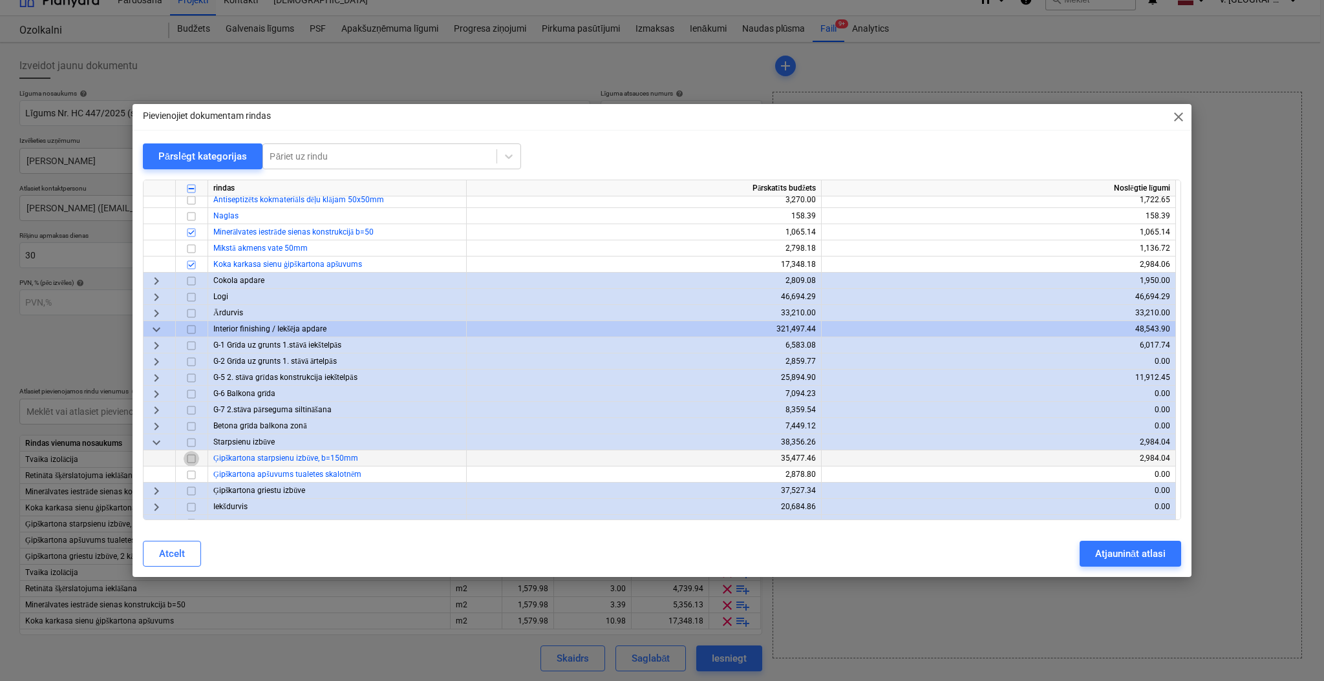
click at [191, 461] on input "checkbox" at bounding box center [192, 459] width 16 height 16
click at [195, 474] on input "checkbox" at bounding box center [192, 475] width 16 height 16
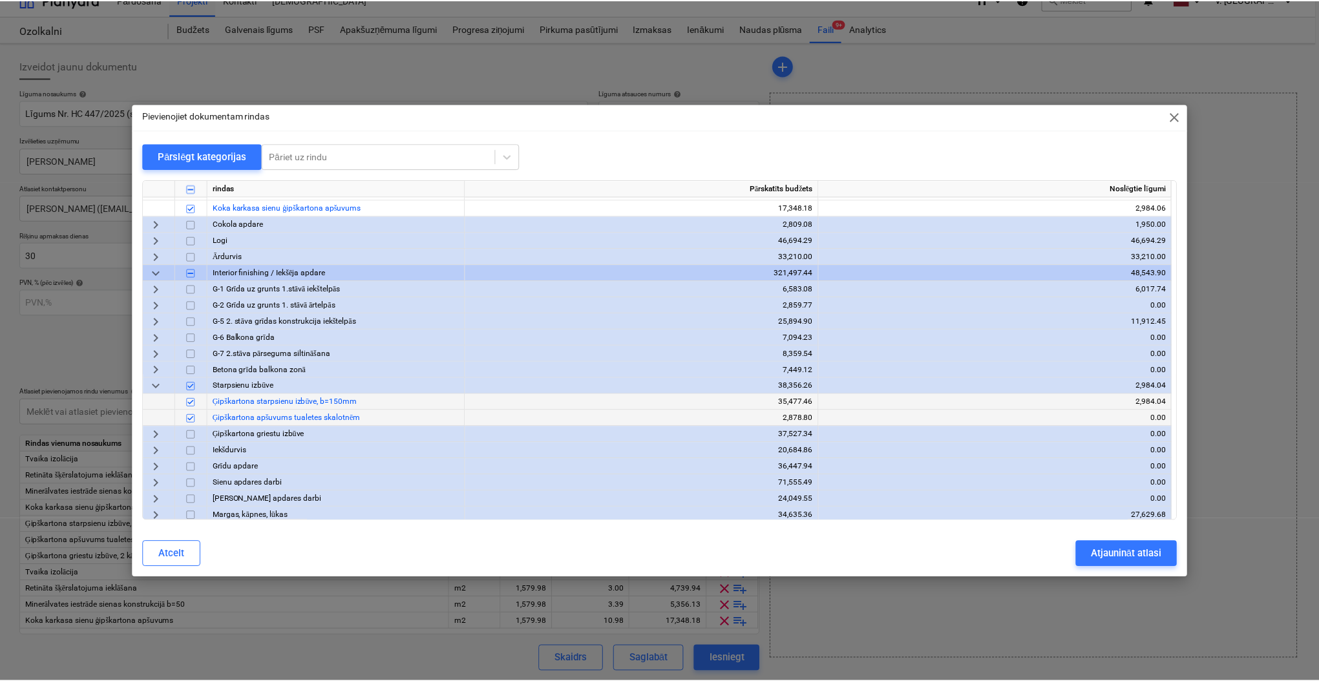
scroll to position [494, 0]
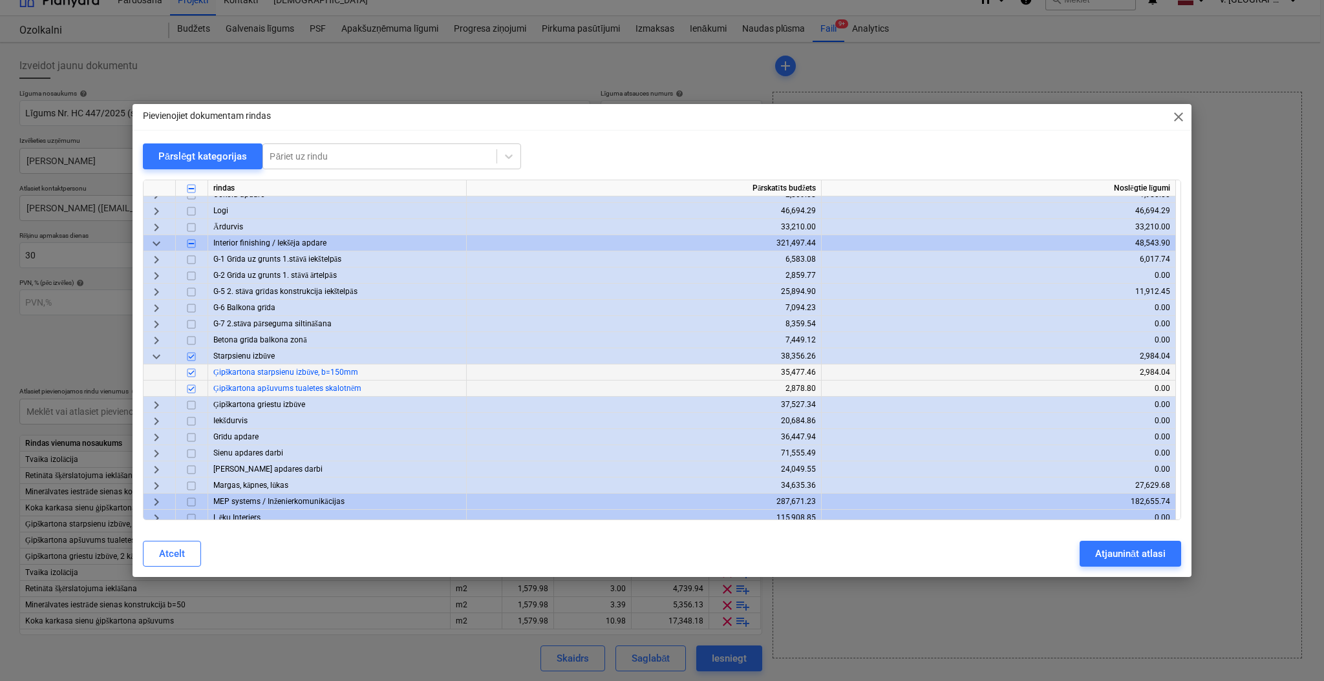
click at [157, 405] on span "keyboard_arrow_right" at bounding box center [157, 406] width 16 height 16
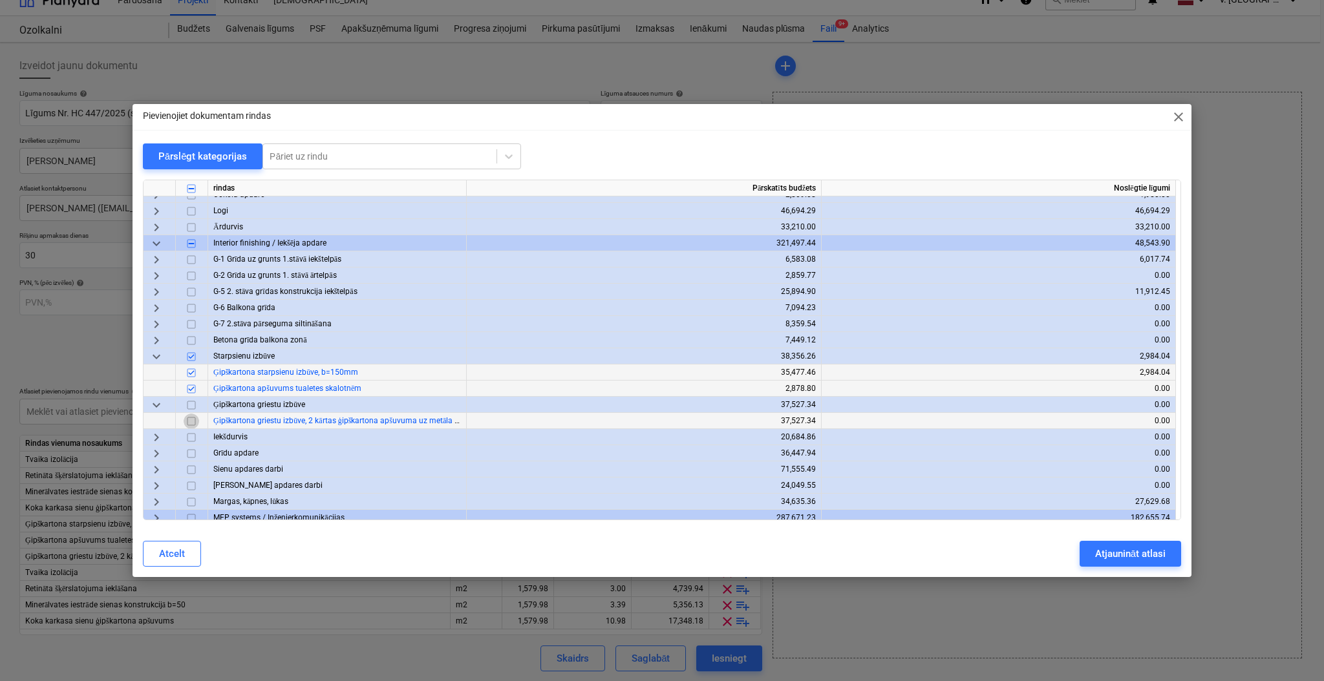
click at [193, 421] on input "checkbox" at bounding box center [192, 422] width 16 height 16
click at [1119, 549] on div "Atjaunināt atlasi" at bounding box center [1130, 554] width 70 height 17
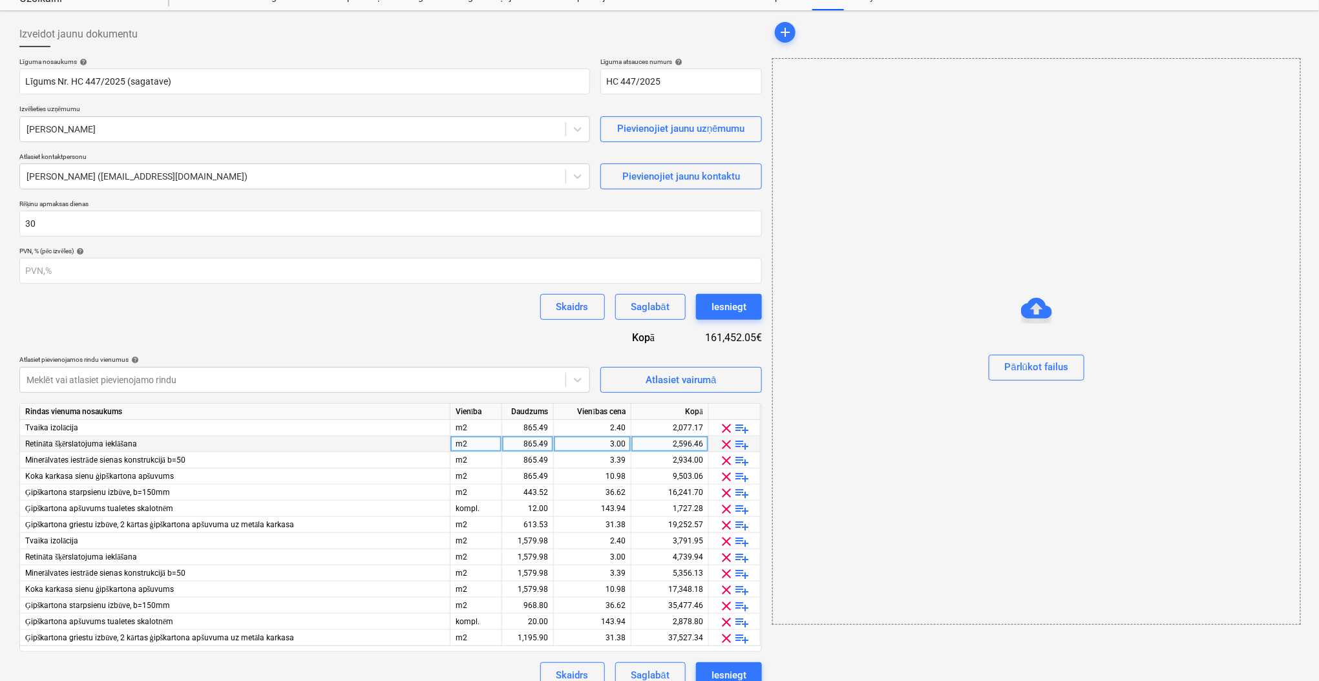
scroll to position [65, 0]
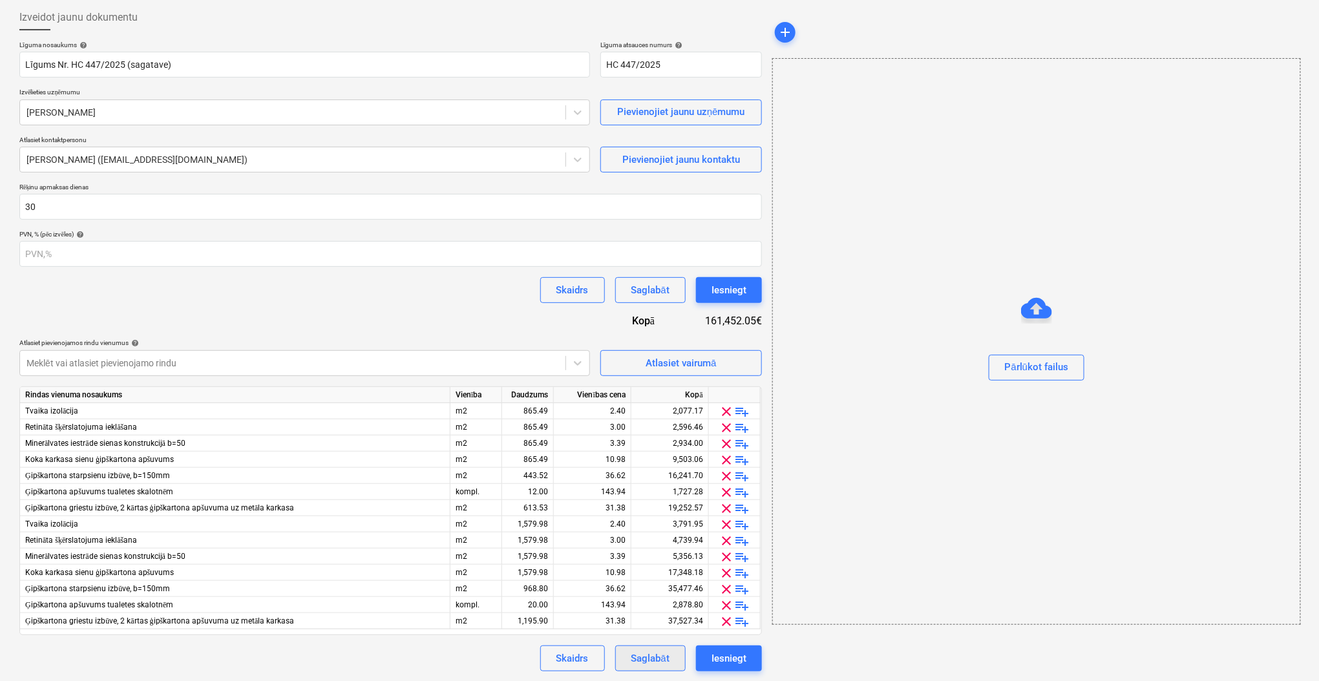
click at [634, 665] on div "Saglabāt" at bounding box center [650, 658] width 38 height 17
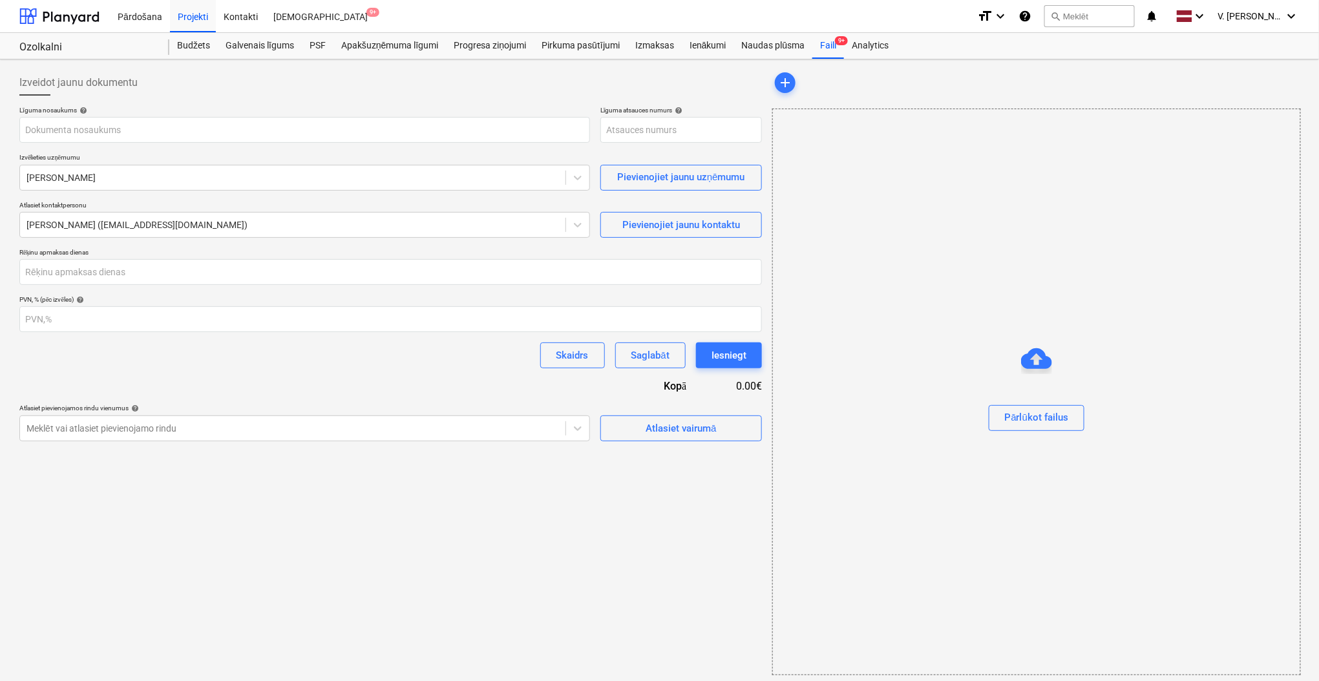
type input "001-SO-039"
click at [380, 41] on div "Apakšuzņēmuma līgumi" at bounding box center [390, 46] width 112 height 26
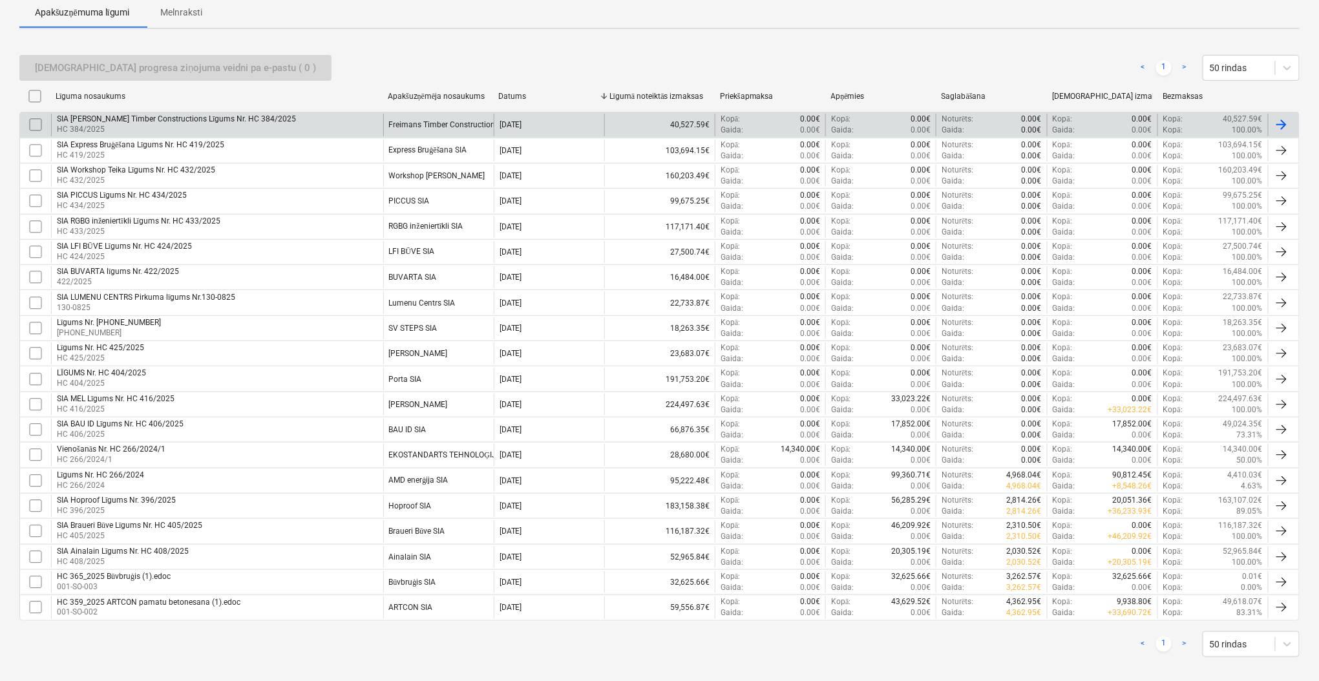
scroll to position [203, 0]
